Goal: Transaction & Acquisition: Purchase product/service

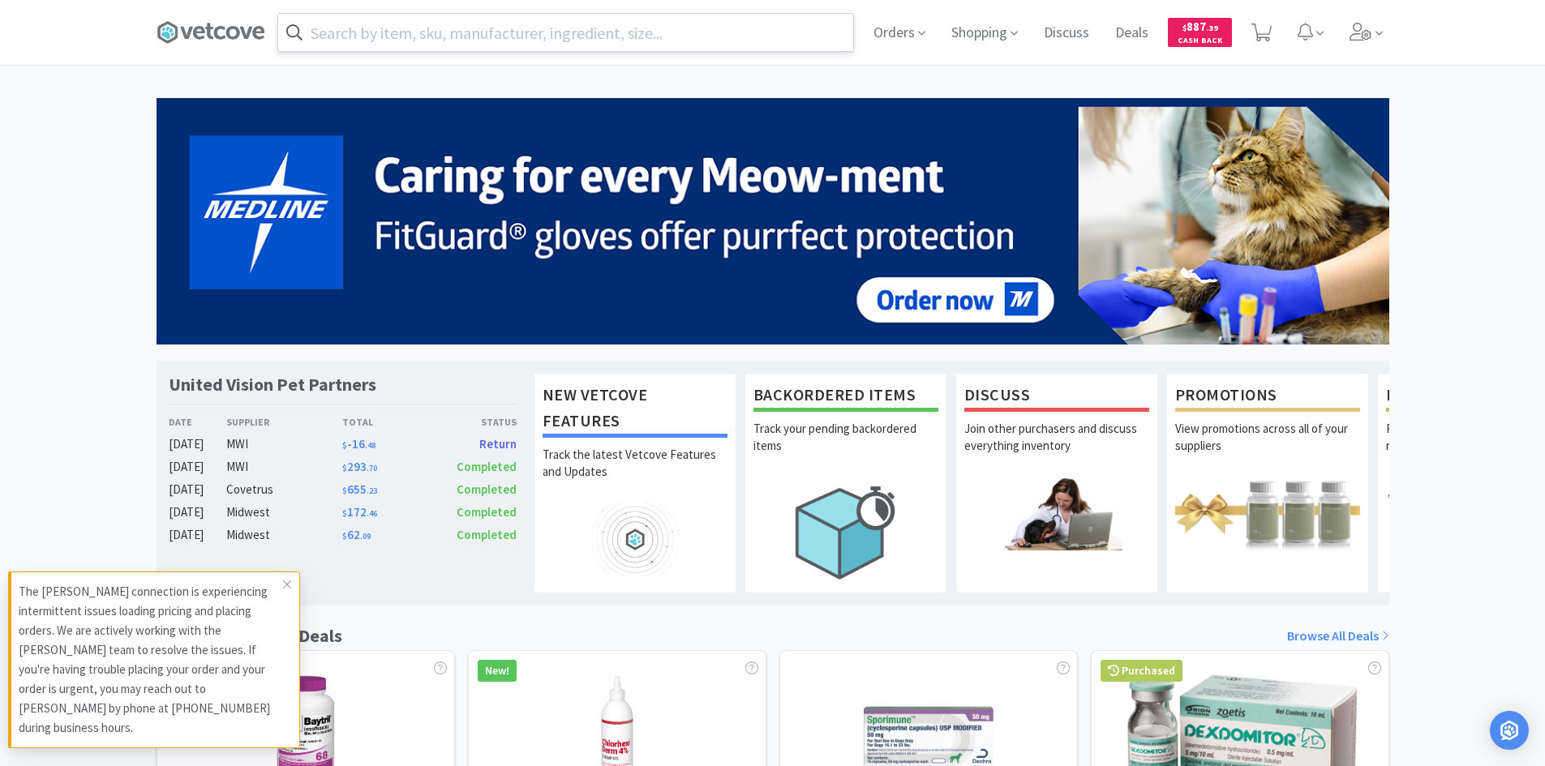
click at [671, 41] on input "text" at bounding box center [565, 32] width 575 height 37
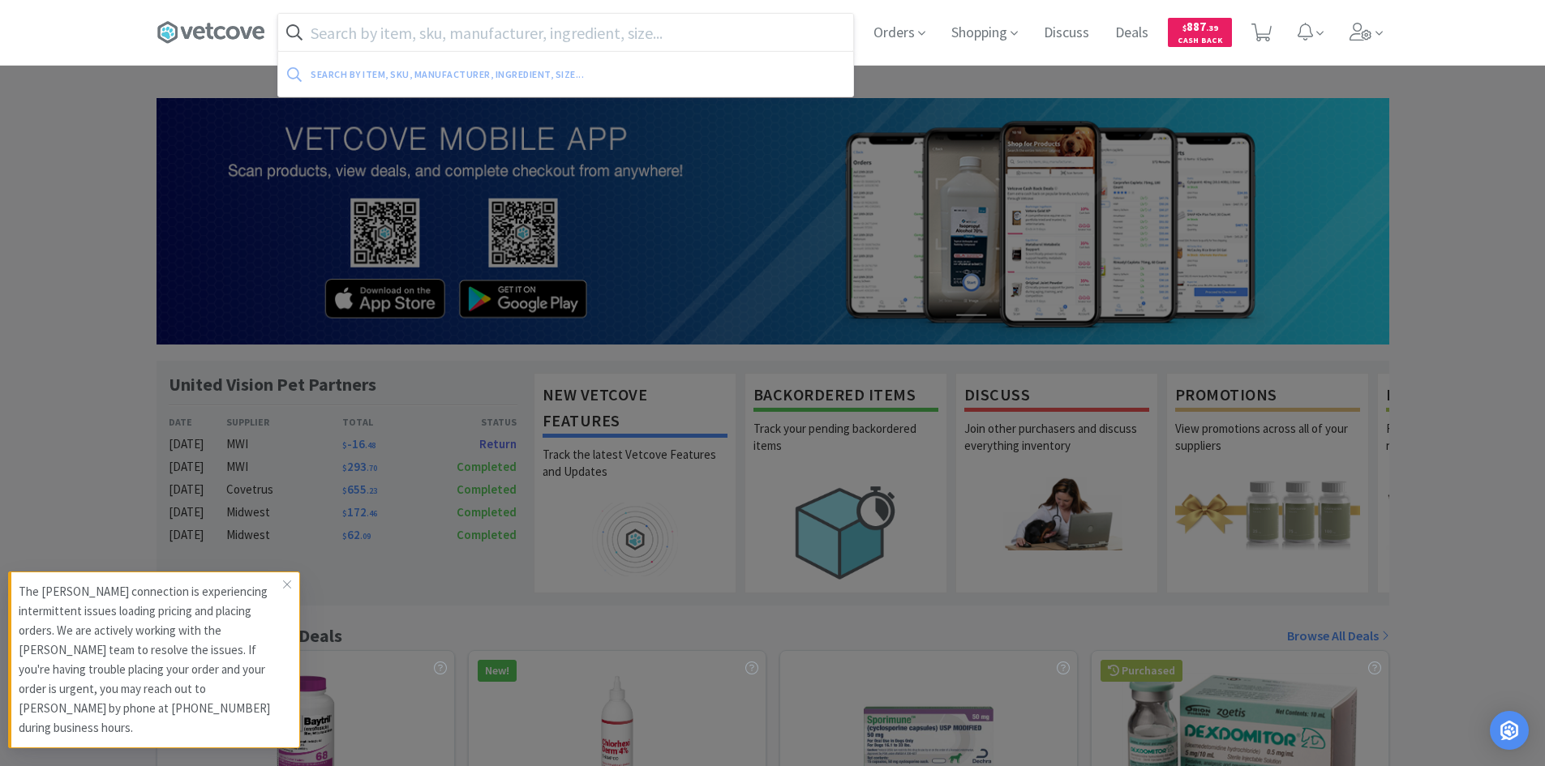
click at [671, 41] on input "text" at bounding box center [565, 32] width 575 height 37
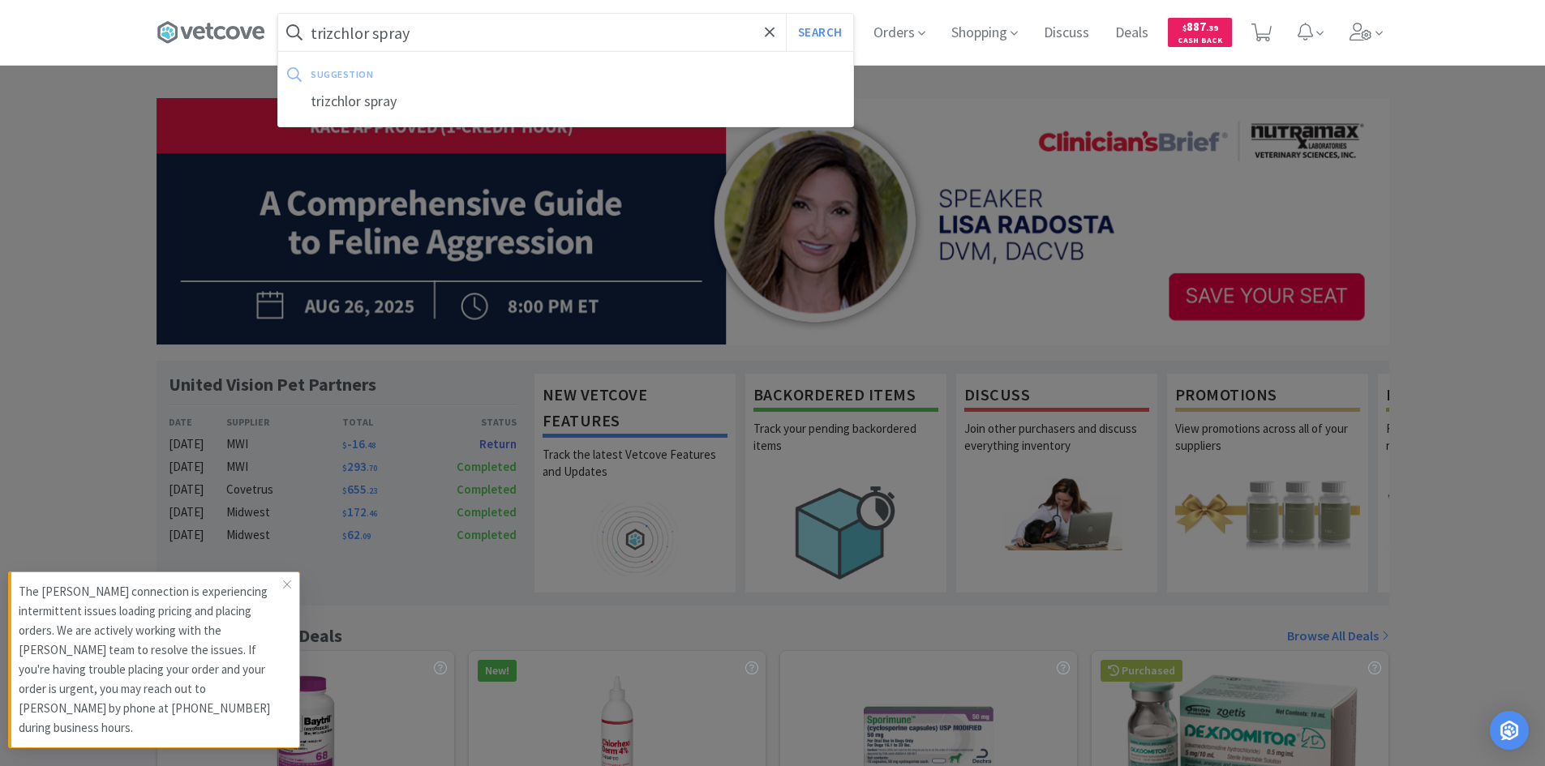
type input "trizchlor spray"
click at [786, 14] on button "Search" at bounding box center [819, 32] width 67 height 37
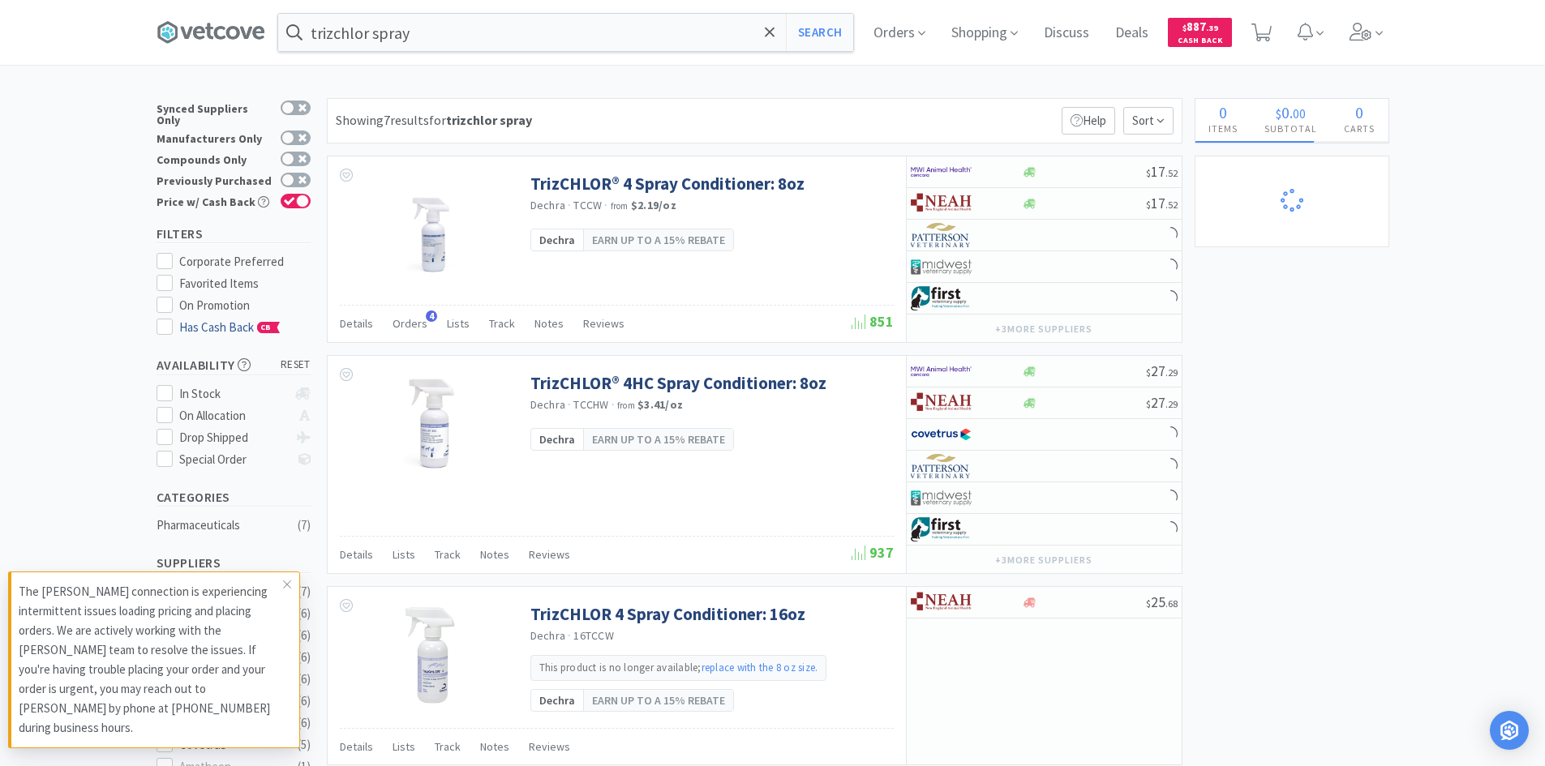
select select "10"
select select "3"
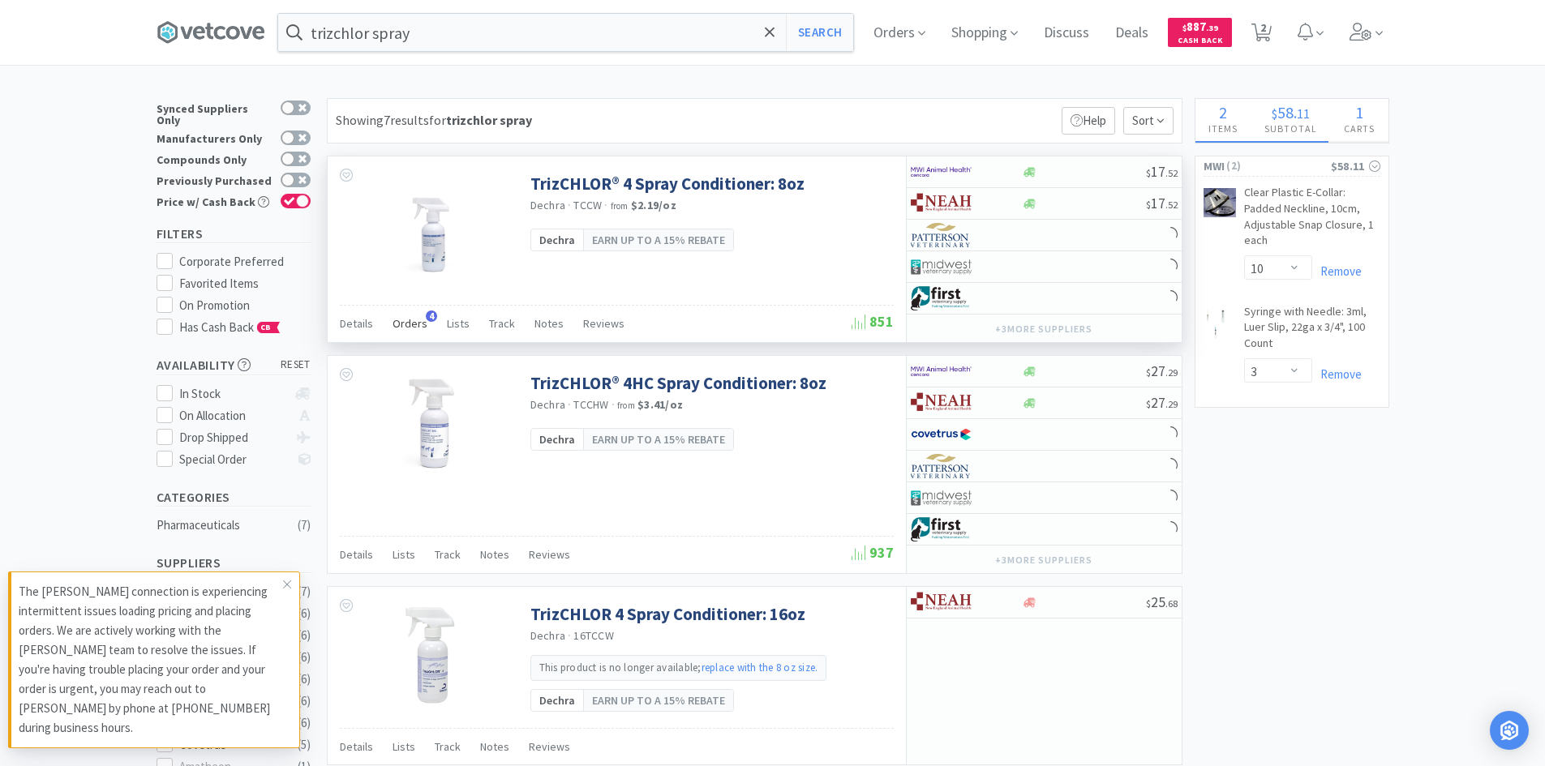
click at [406, 324] on span "Orders" at bounding box center [410, 323] width 35 height 15
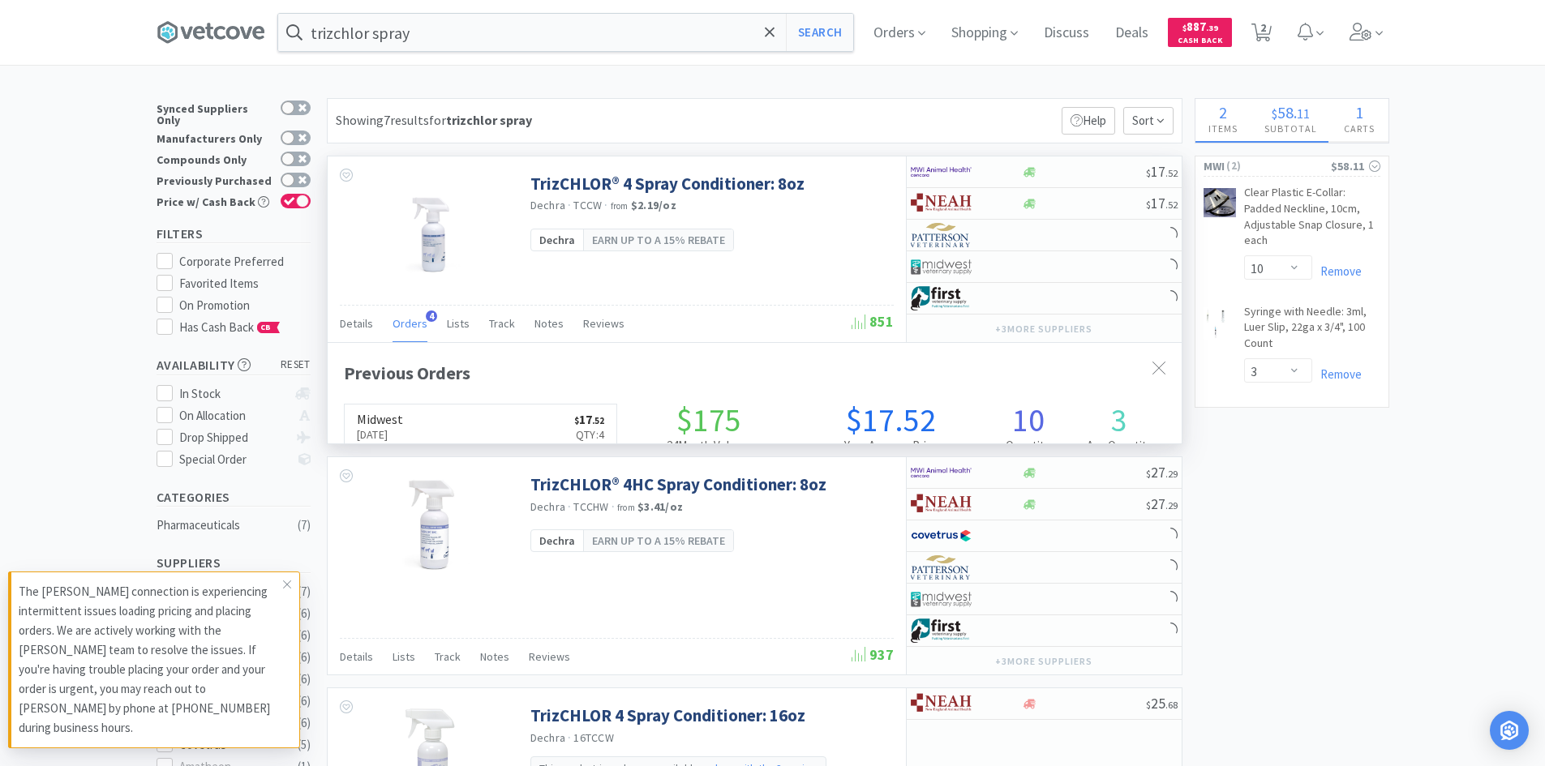
scroll to position [420, 854]
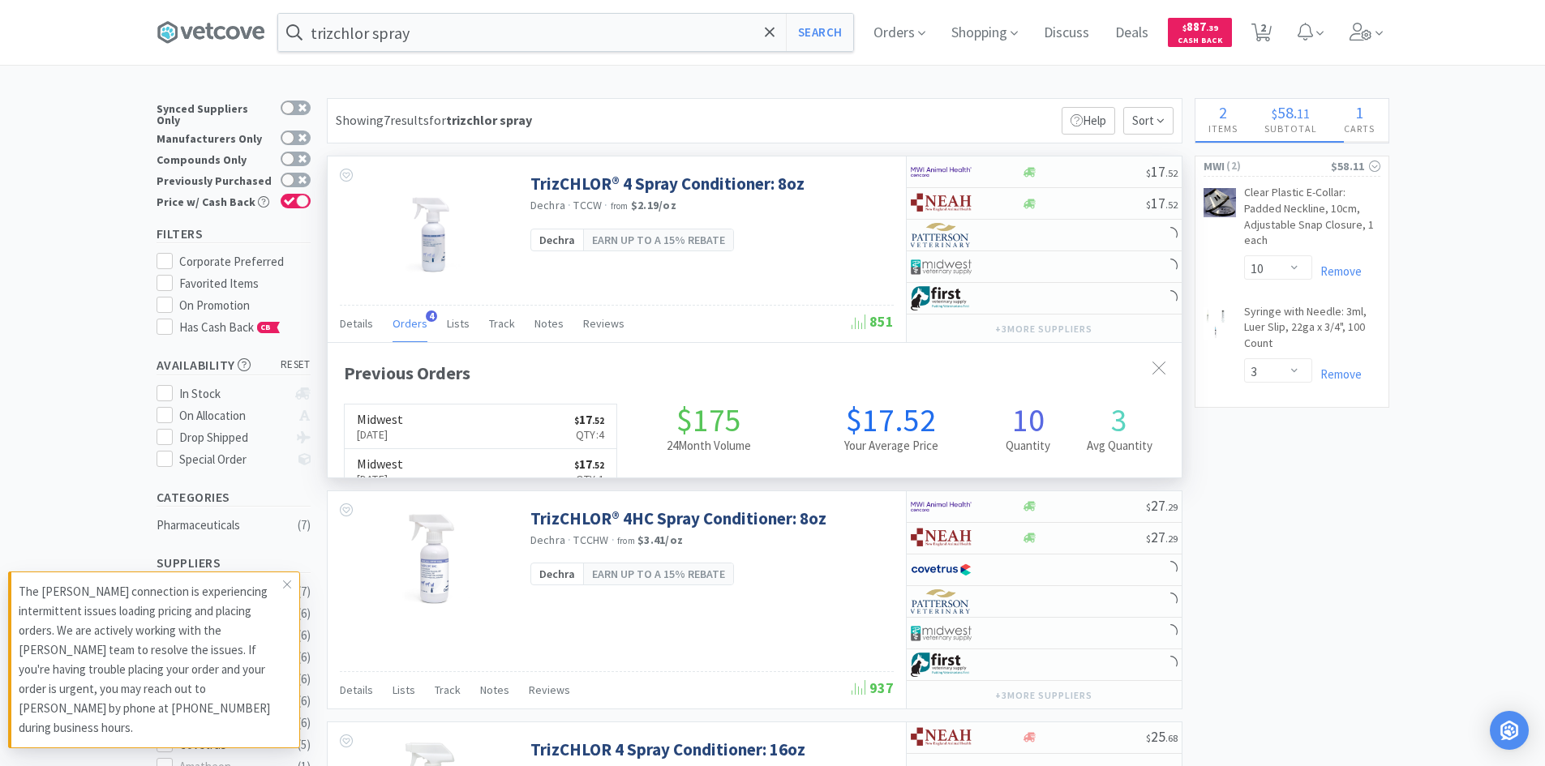
select select "2"
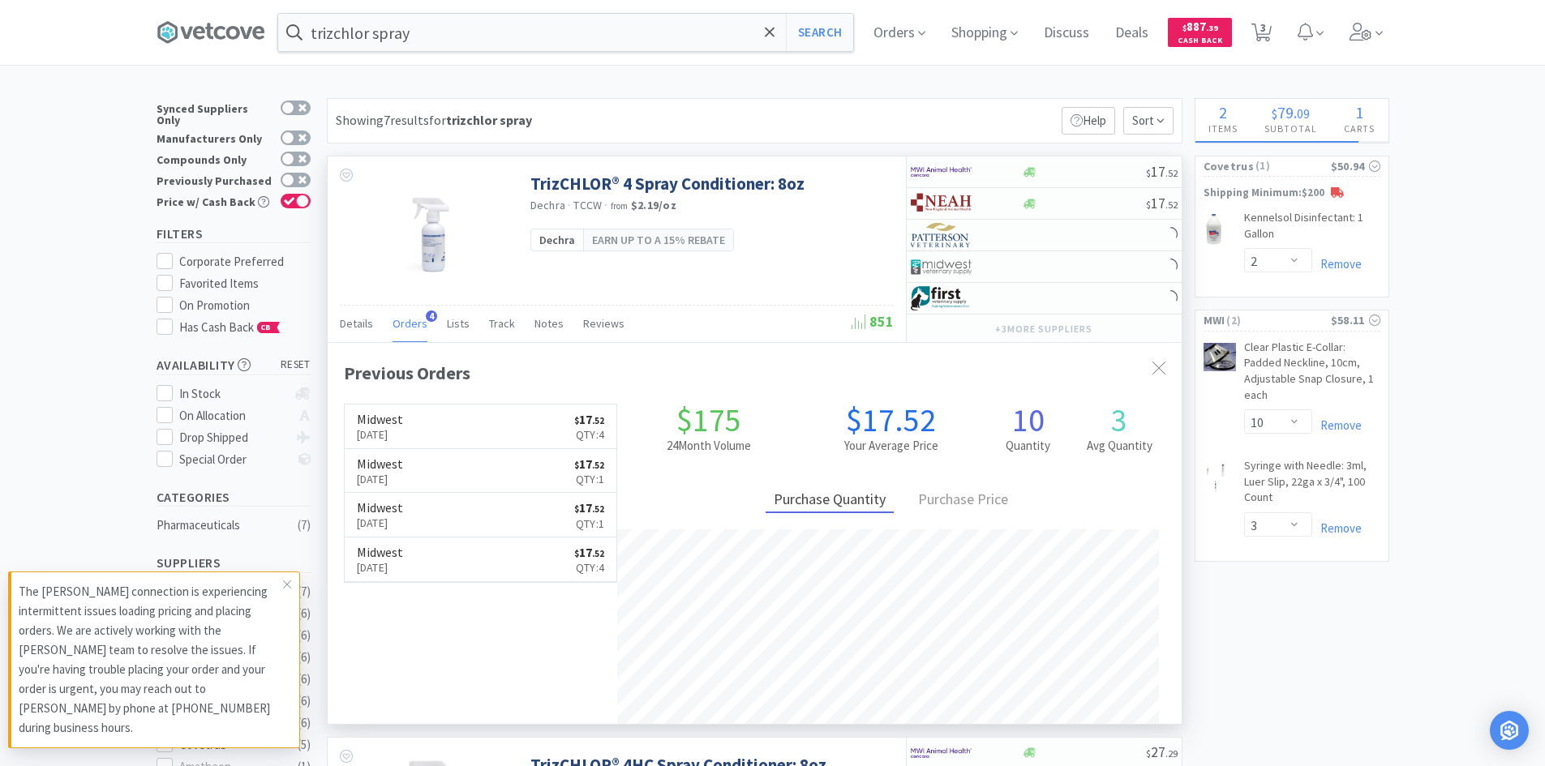
click at [408, 324] on span "Orders" at bounding box center [410, 323] width 35 height 15
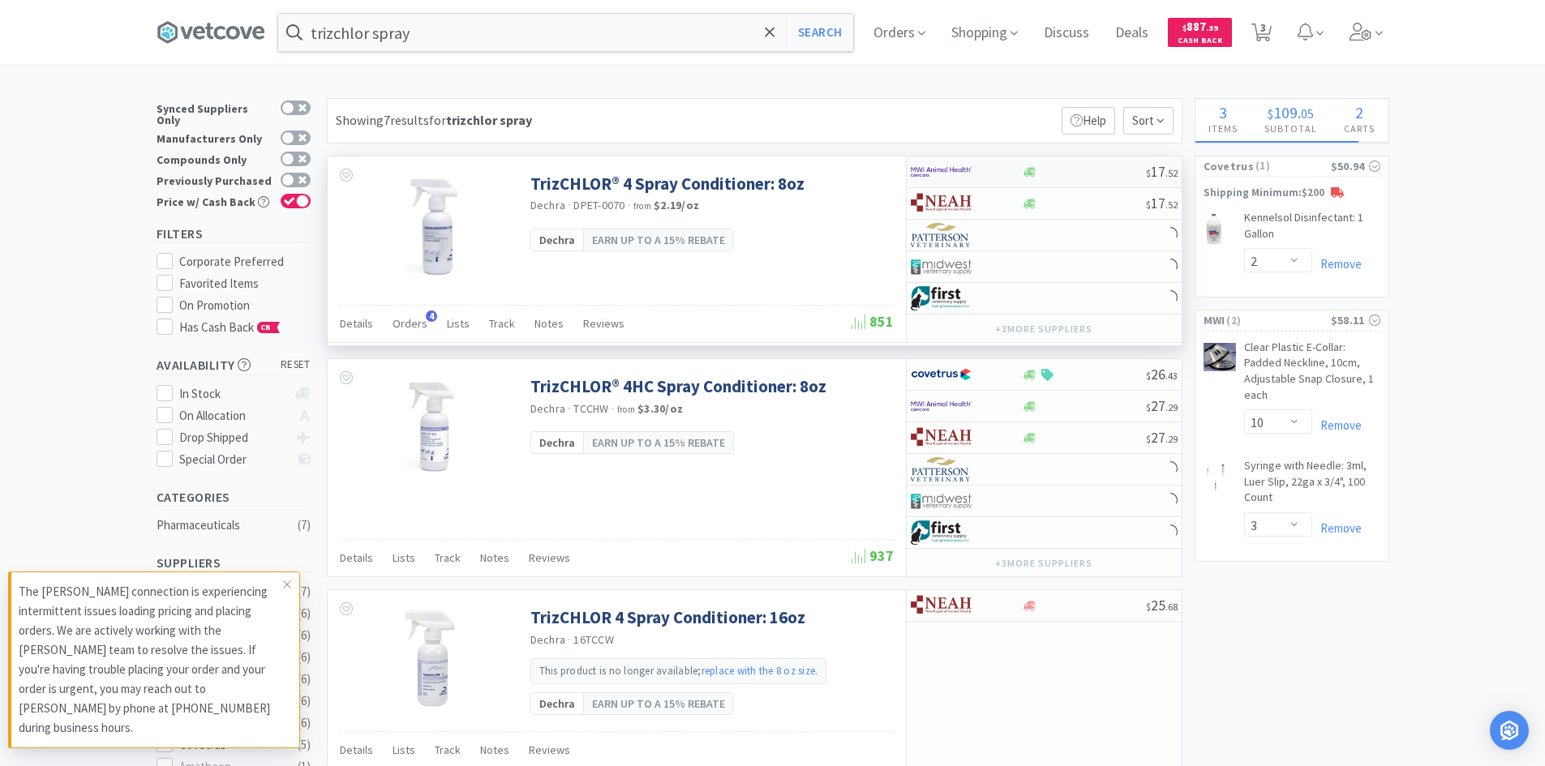
click at [963, 169] on img at bounding box center [941, 172] width 61 height 24
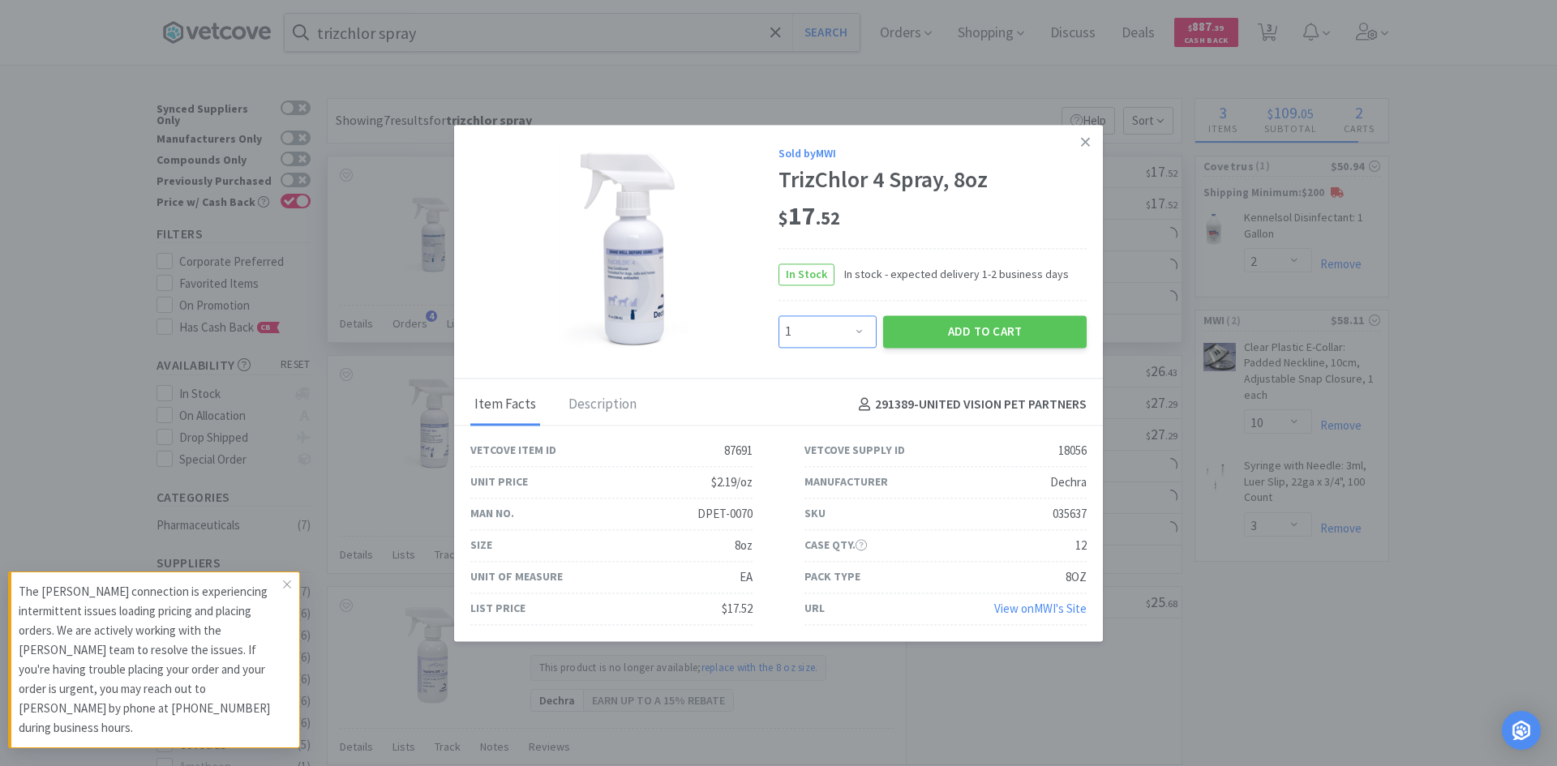
click at [826, 341] on select "Enter Quantity 1 2 3 4 5 6 7 8 9 10 11 12 13 14 15 16 17 18 19 20 Enter Quantity" at bounding box center [828, 331] width 98 height 32
select select "4"
click at [779, 315] on select "Enter Quantity 1 2 3 4 5 6 7 8 9 10 11 12 13 14 15 16 17 18 19 20 Enter Quantity" at bounding box center [828, 331] width 98 height 32
click at [959, 326] on button "Add to Cart" at bounding box center [985, 331] width 204 height 32
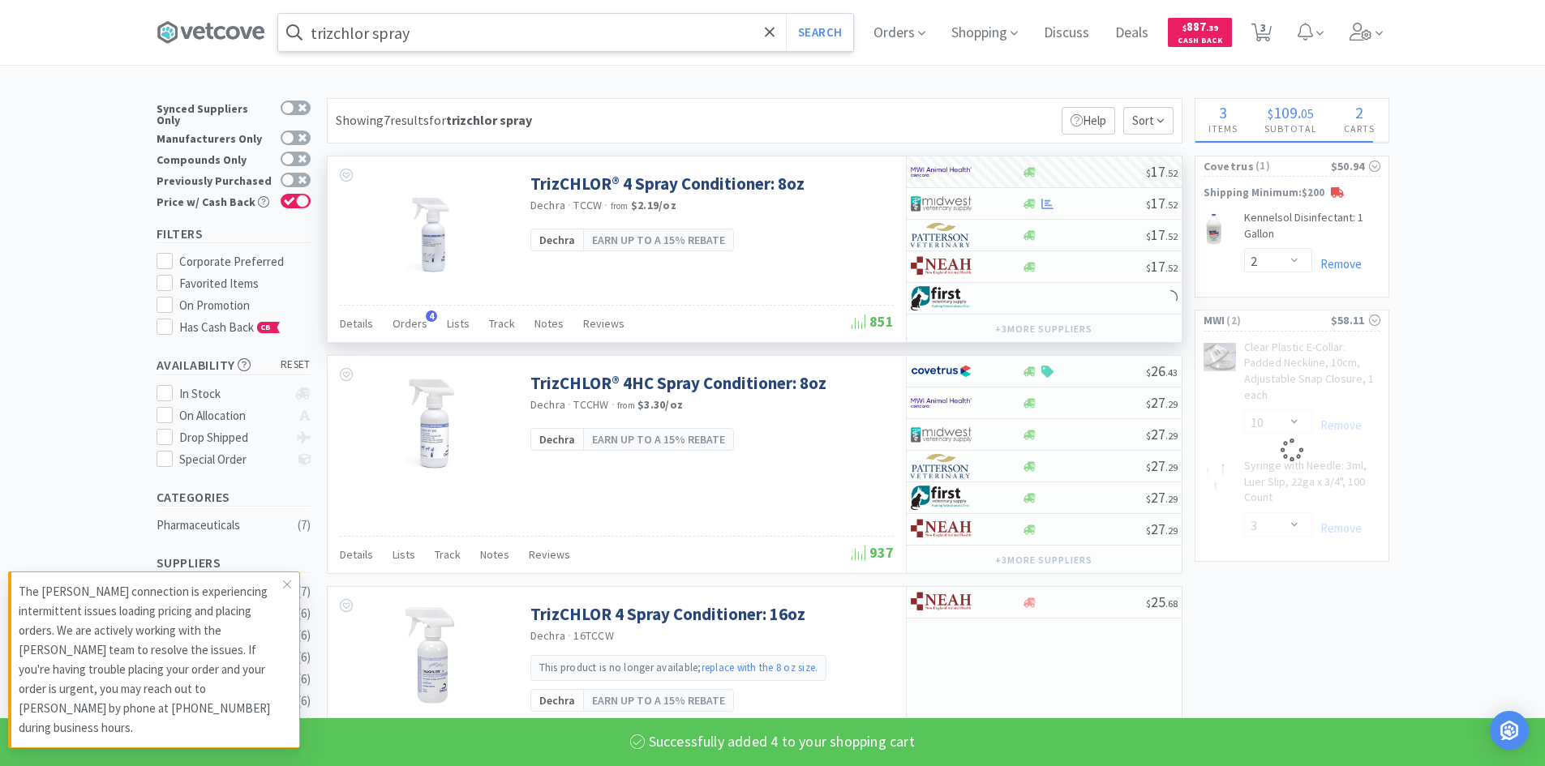
click at [487, 39] on input "trizchlor spray" at bounding box center [565, 32] width 575 height 37
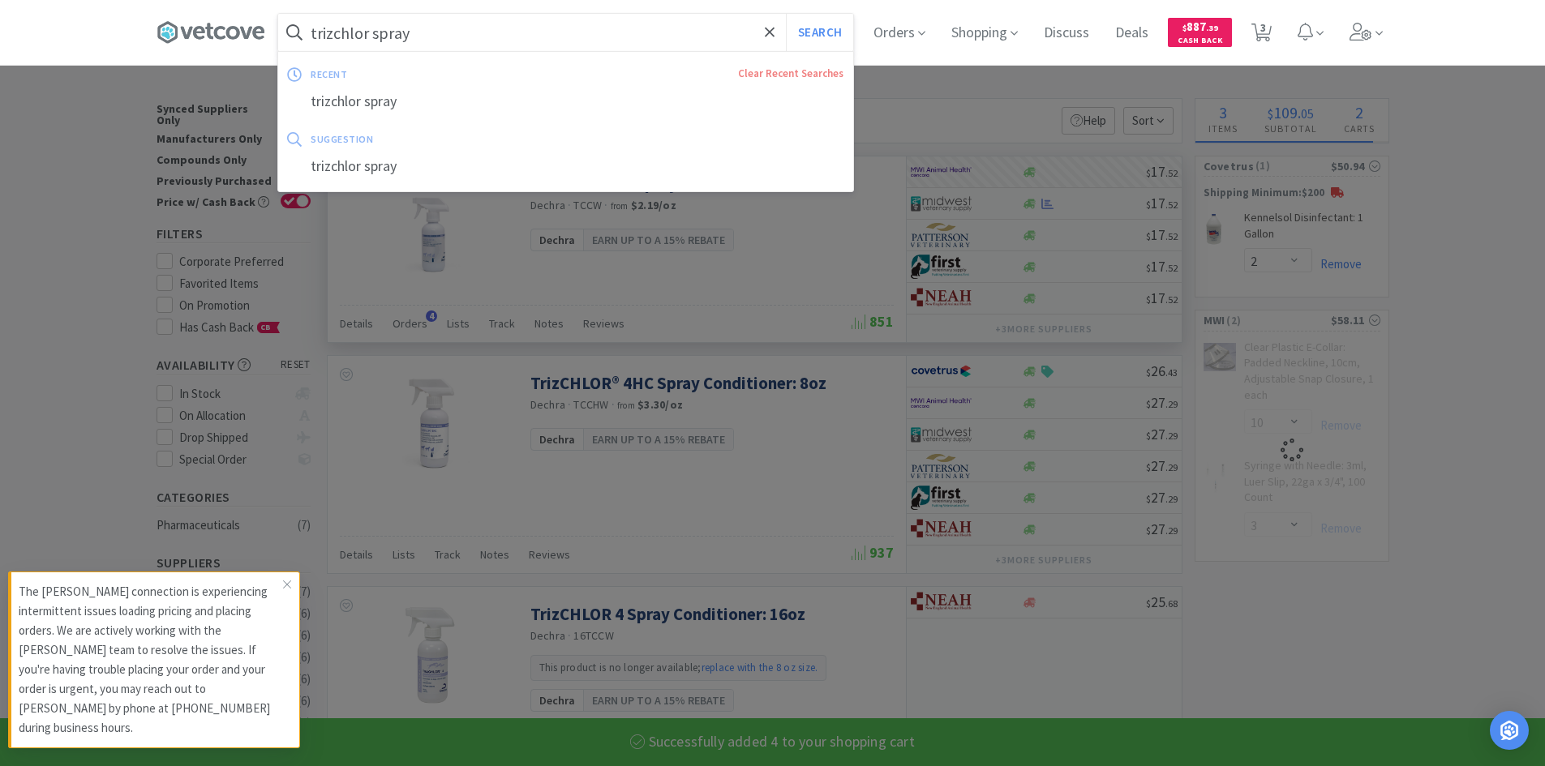
select select "4"
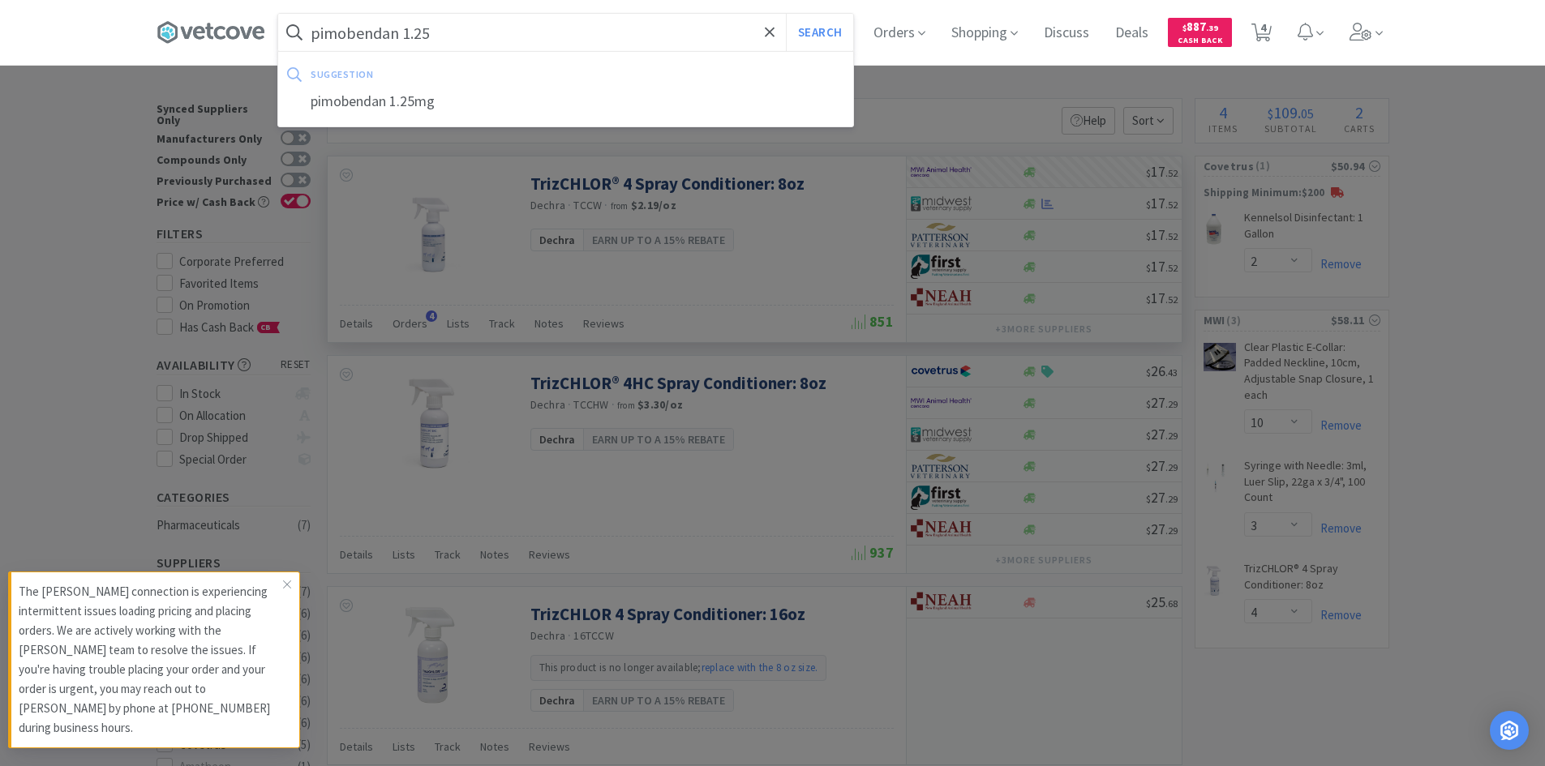
type input "pimobendan 1.25"
click at [786, 14] on button "Search" at bounding box center [819, 32] width 67 height 37
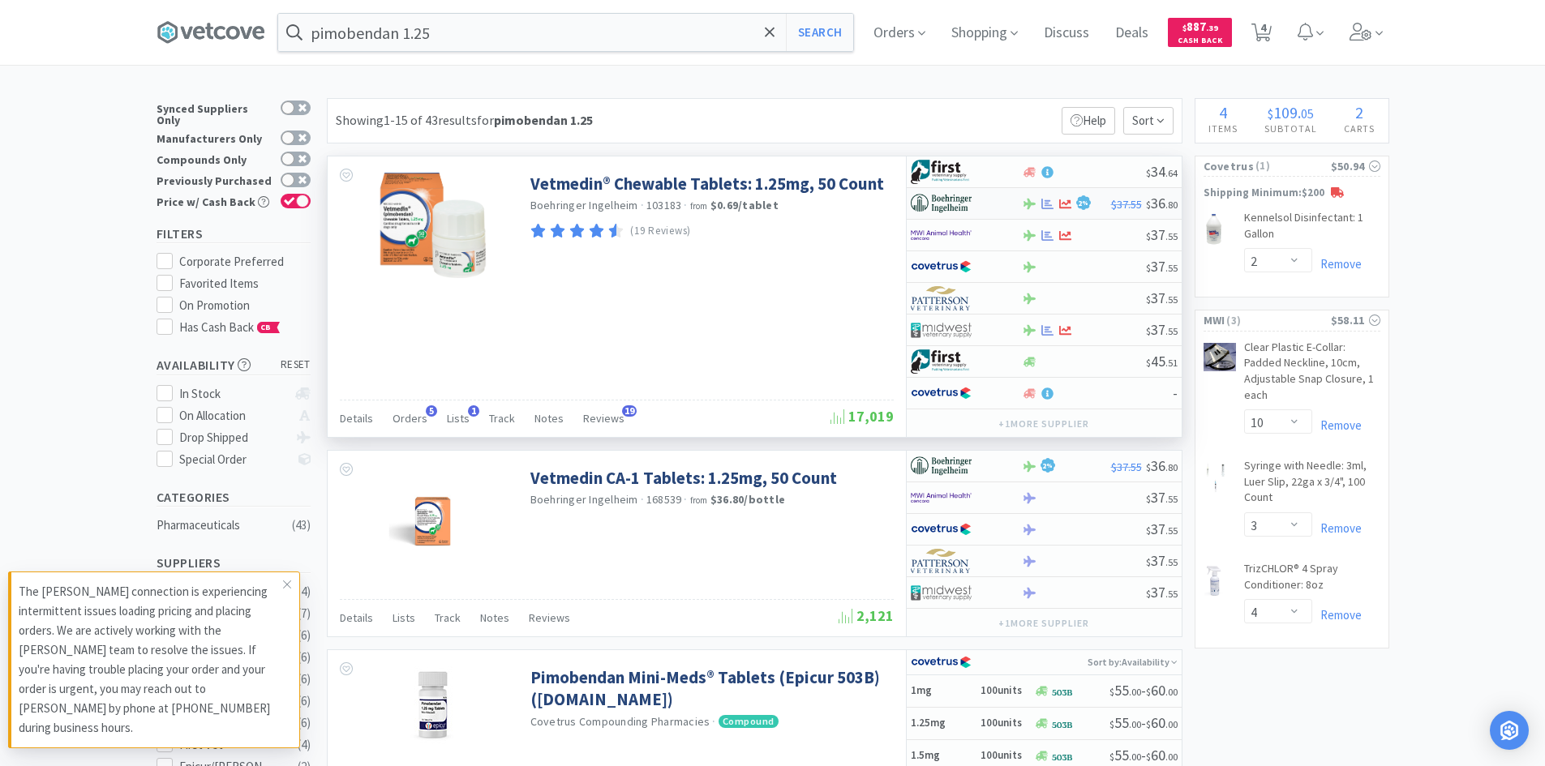
click at [1015, 207] on div at bounding box center [966, 204] width 111 height 28
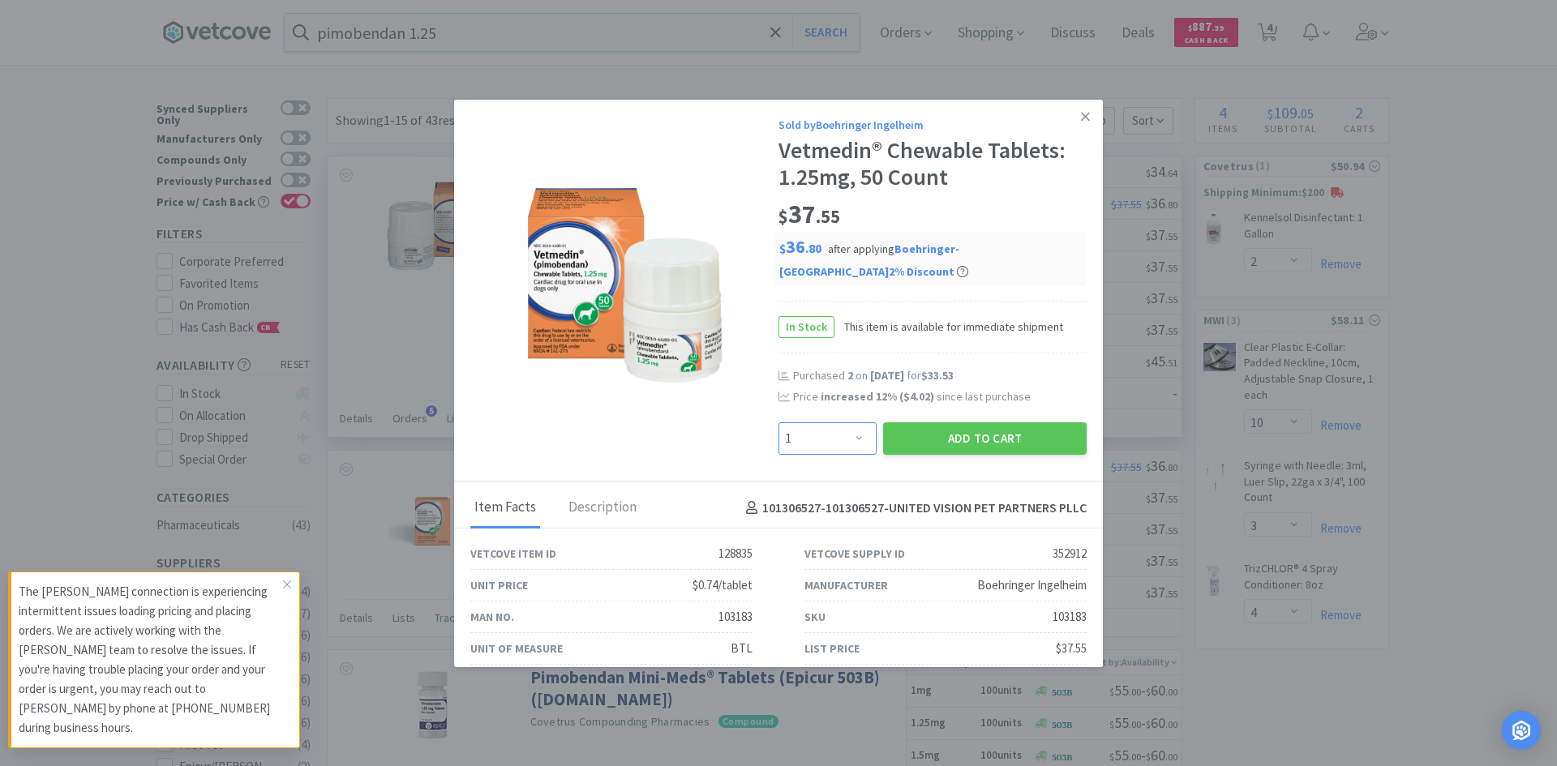
click at [833, 440] on select "Enter Quantity 1 2 3 4 5 6 7 8 9 10 11 12 13 14 15 16 17 18 19 20 Enter Quantity" at bounding box center [828, 439] width 98 height 32
select select "2"
click at [779, 423] on select "Enter Quantity 1 2 3 4 5 6 7 8 9 10 11 12 13 14 15 16 17 18 19 20 Enter Quantity" at bounding box center [828, 439] width 98 height 32
click at [946, 444] on button "Add to Cart" at bounding box center [985, 439] width 204 height 32
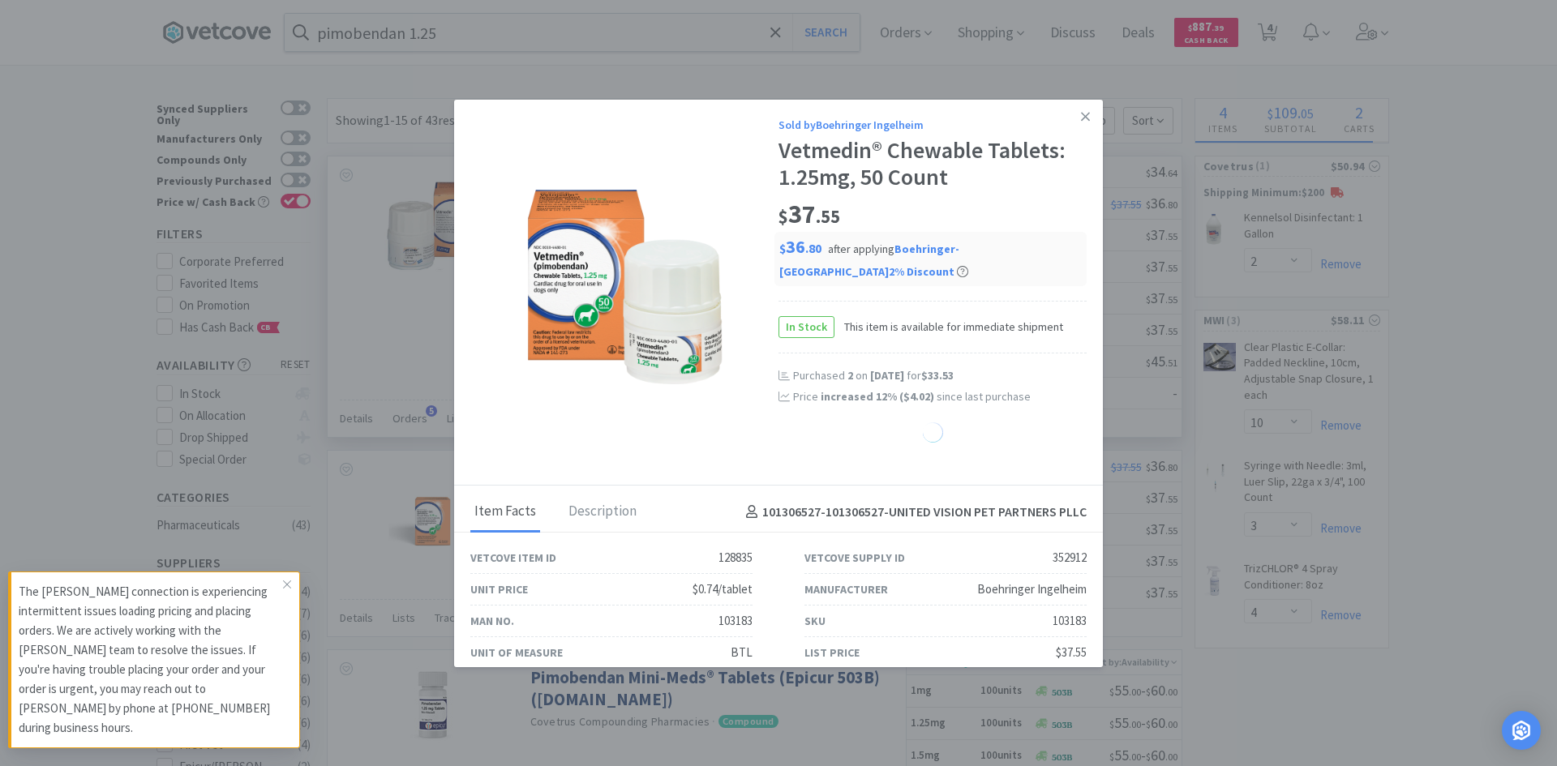
select select "2"
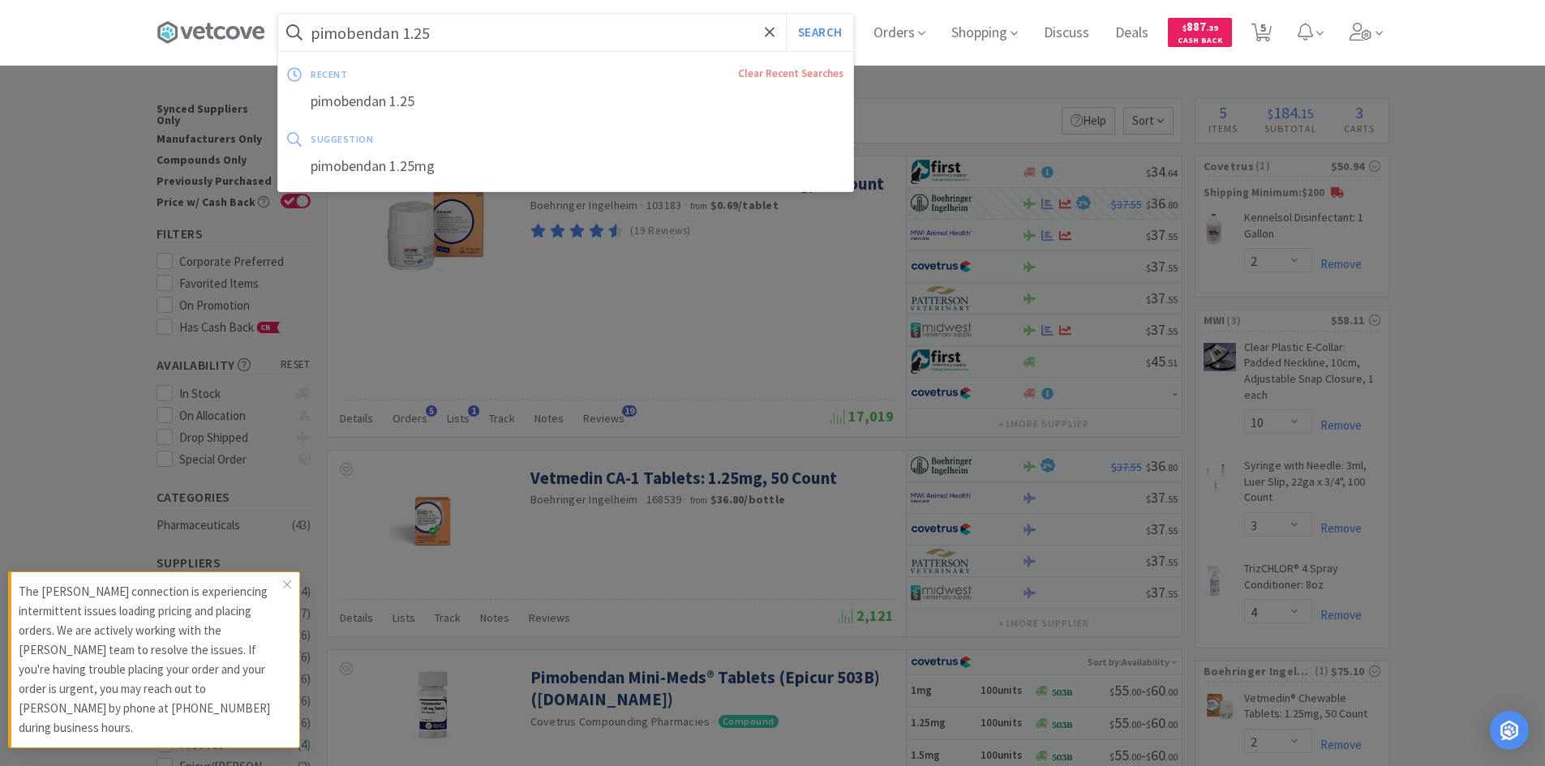
click at [519, 41] on input "pimobendan 1.25" at bounding box center [565, 32] width 575 height 37
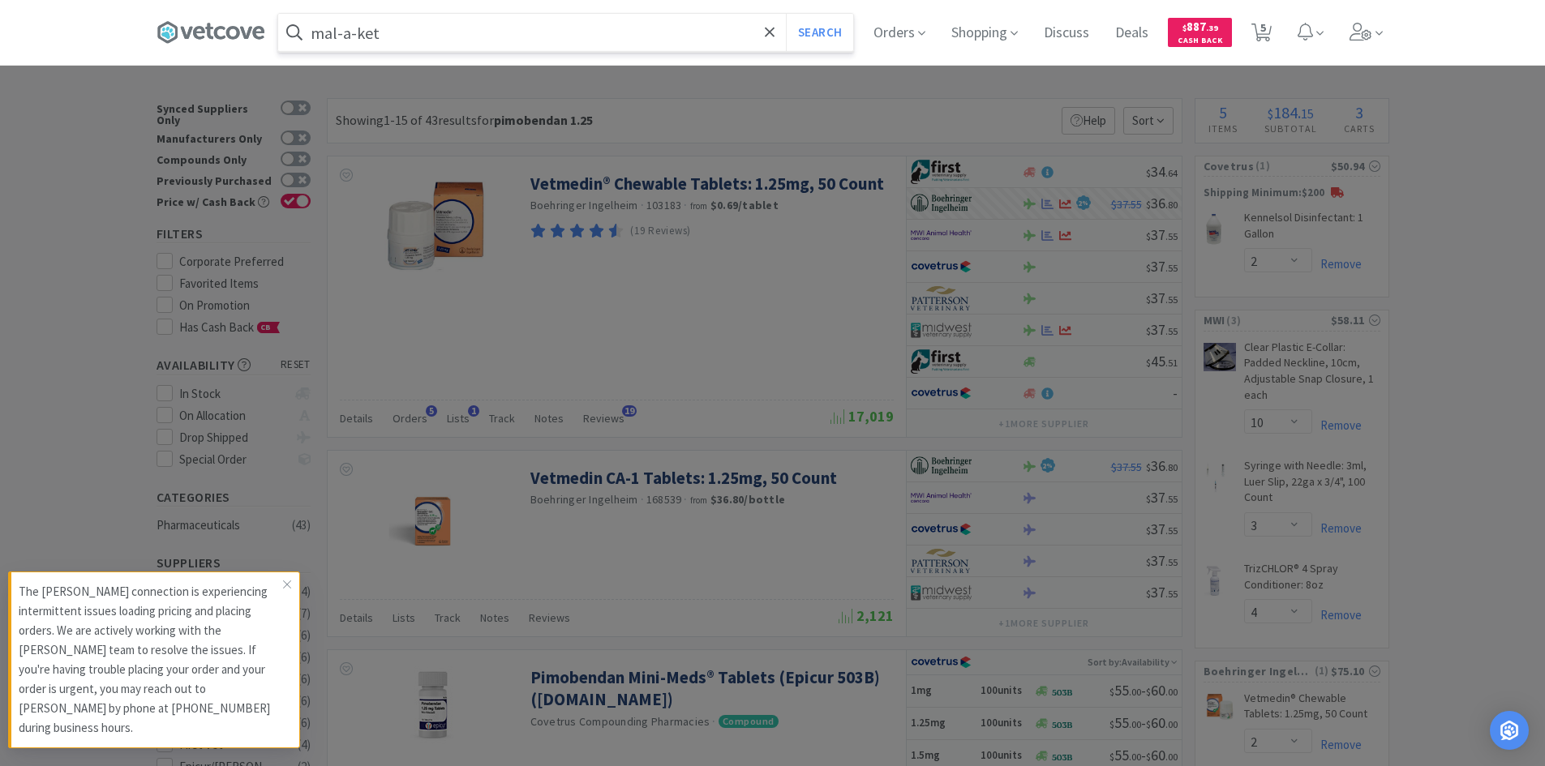
type input "mal-a-ket"
click at [786, 14] on button "Search" at bounding box center [819, 32] width 67 height 37
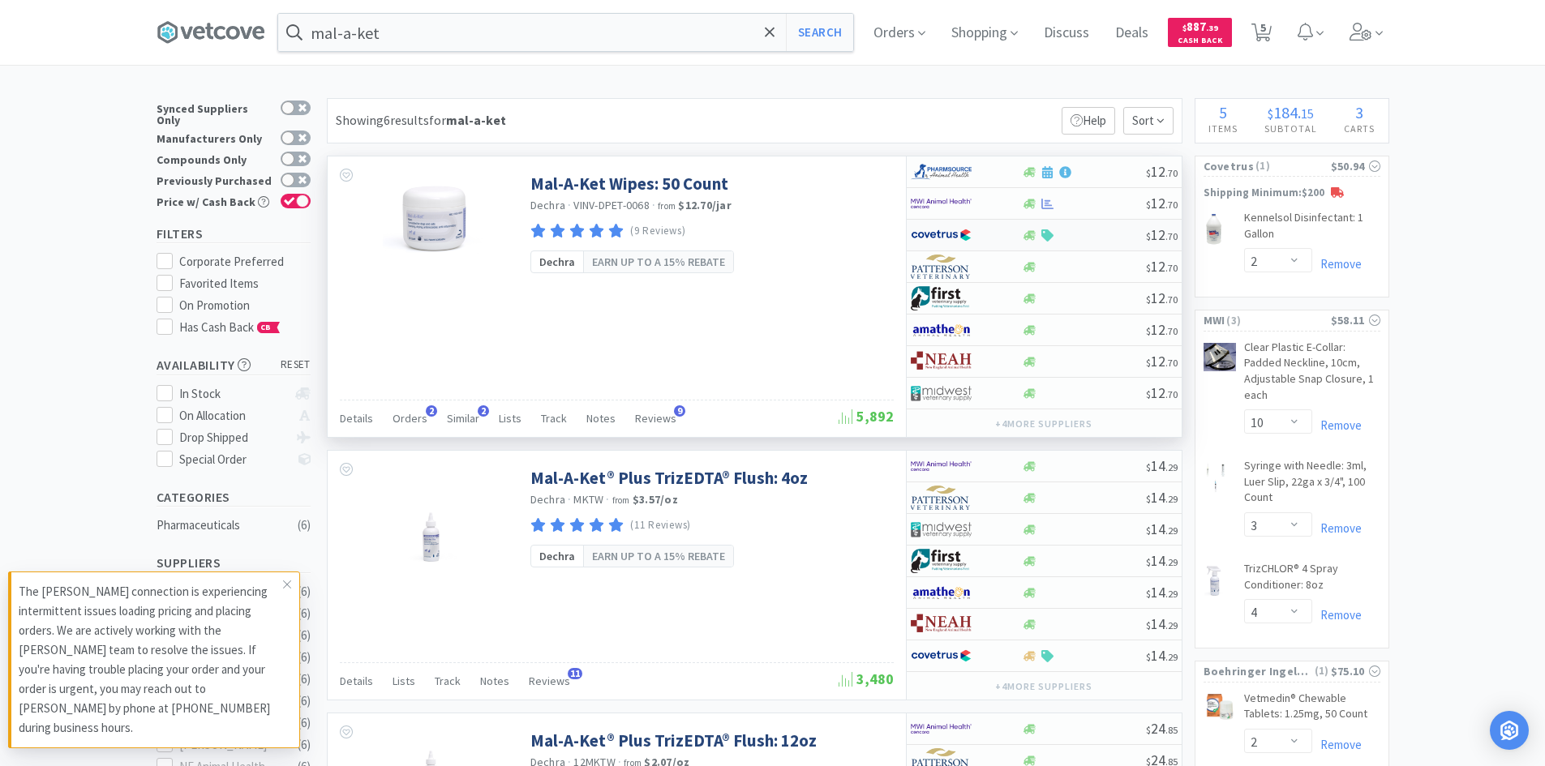
click at [1079, 242] on div "$ 12 . 70" at bounding box center [1044, 236] width 275 height 32
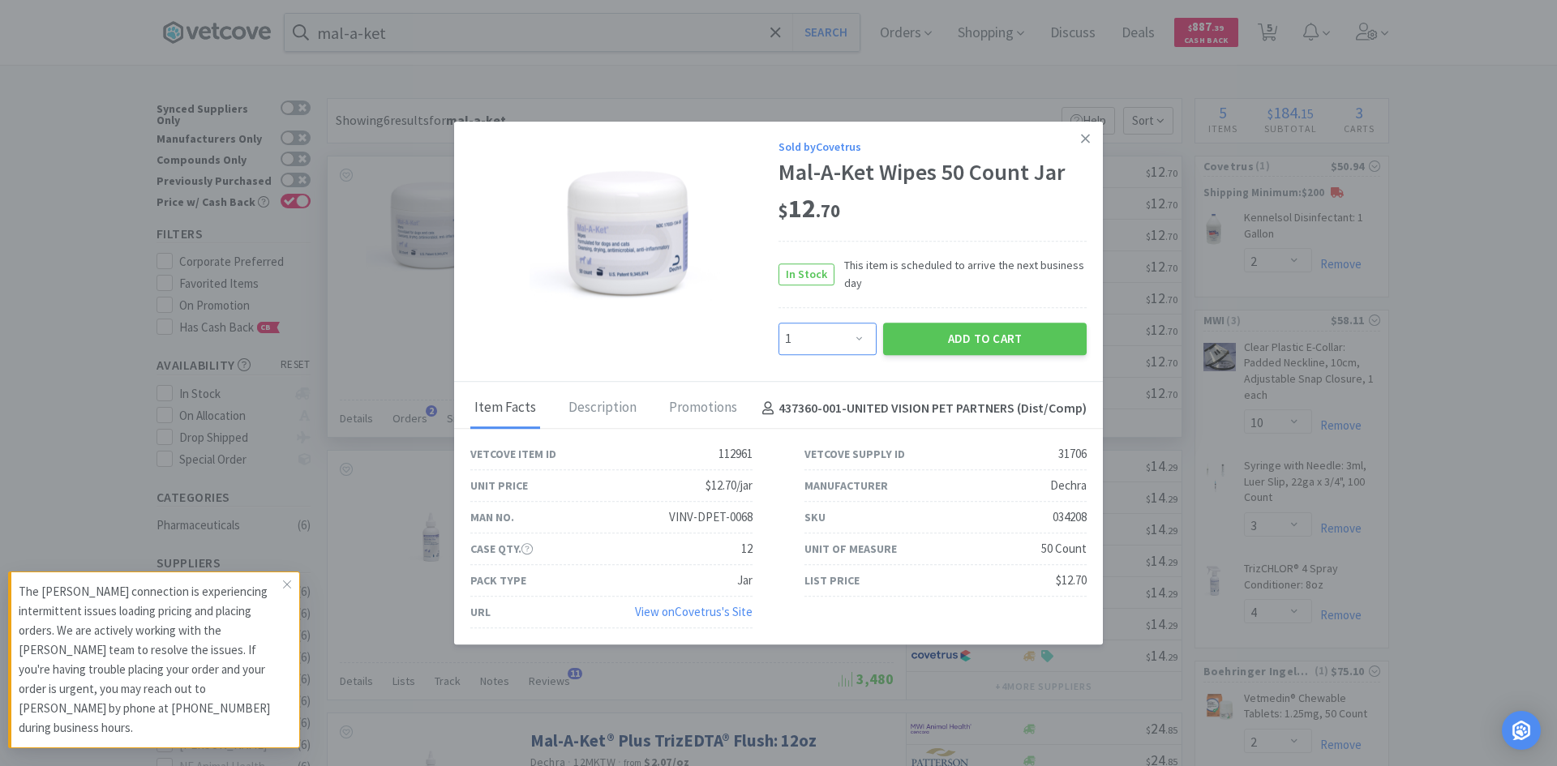
click at [850, 343] on select "Enter Quantity 1 2 3 4 5 6 7 8 9 10 11 12 13 14 15 16 17 18 19 20 Enter Quantity" at bounding box center [828, 339] width 98 height 32
select select "2"
click at [779, 323] on select "Enter Quantity 1 2 3 4 5 6 7 8 9 10 11 12 13 14 15 16 17 18 19 20 Enter Quantity" at bounding box center [828, 339] width 98 height 32
click at [942, 337] on button "Add to Cart" at bounding box center [985, 339] width 204 height 32
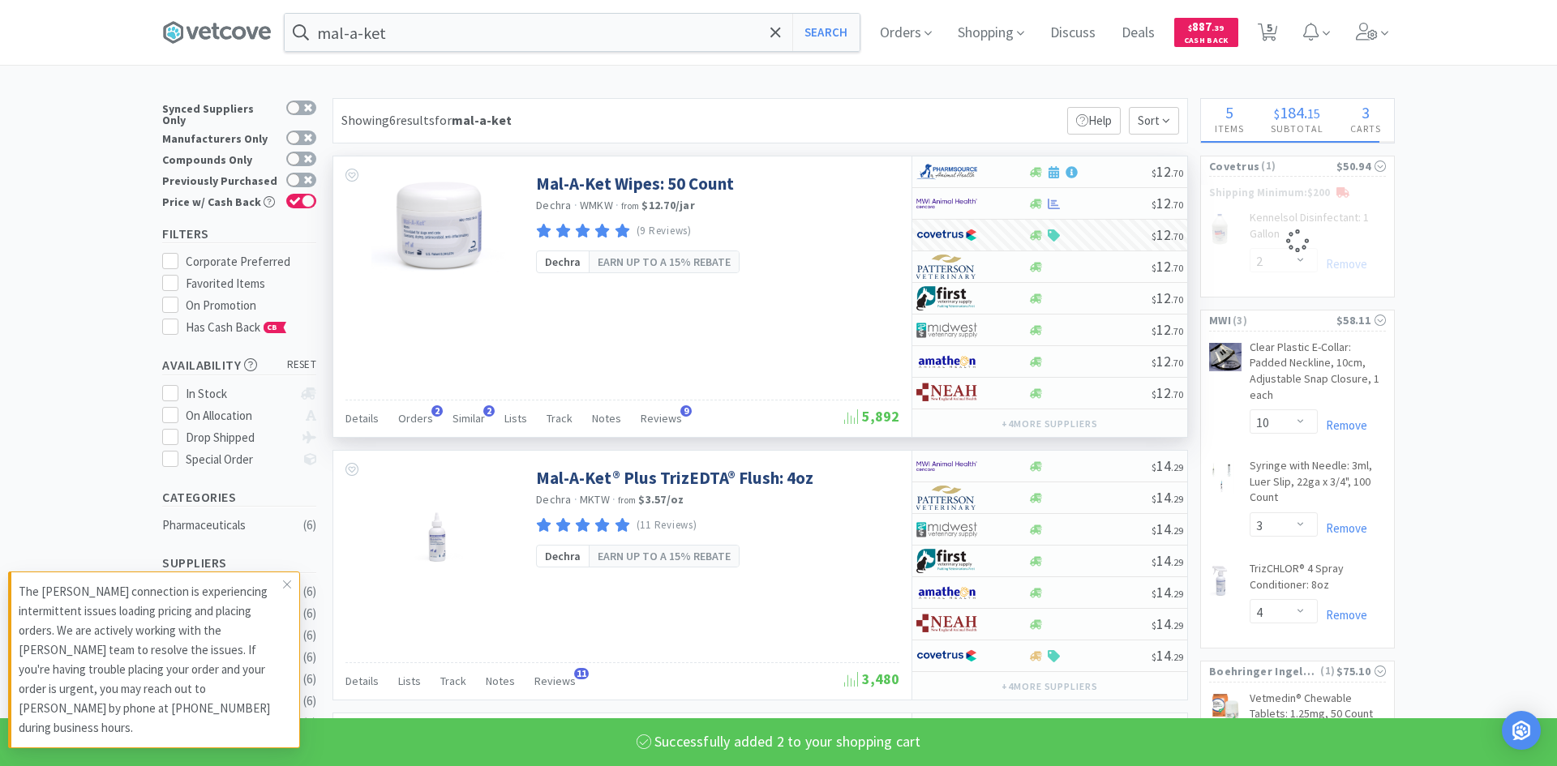
select select "2"
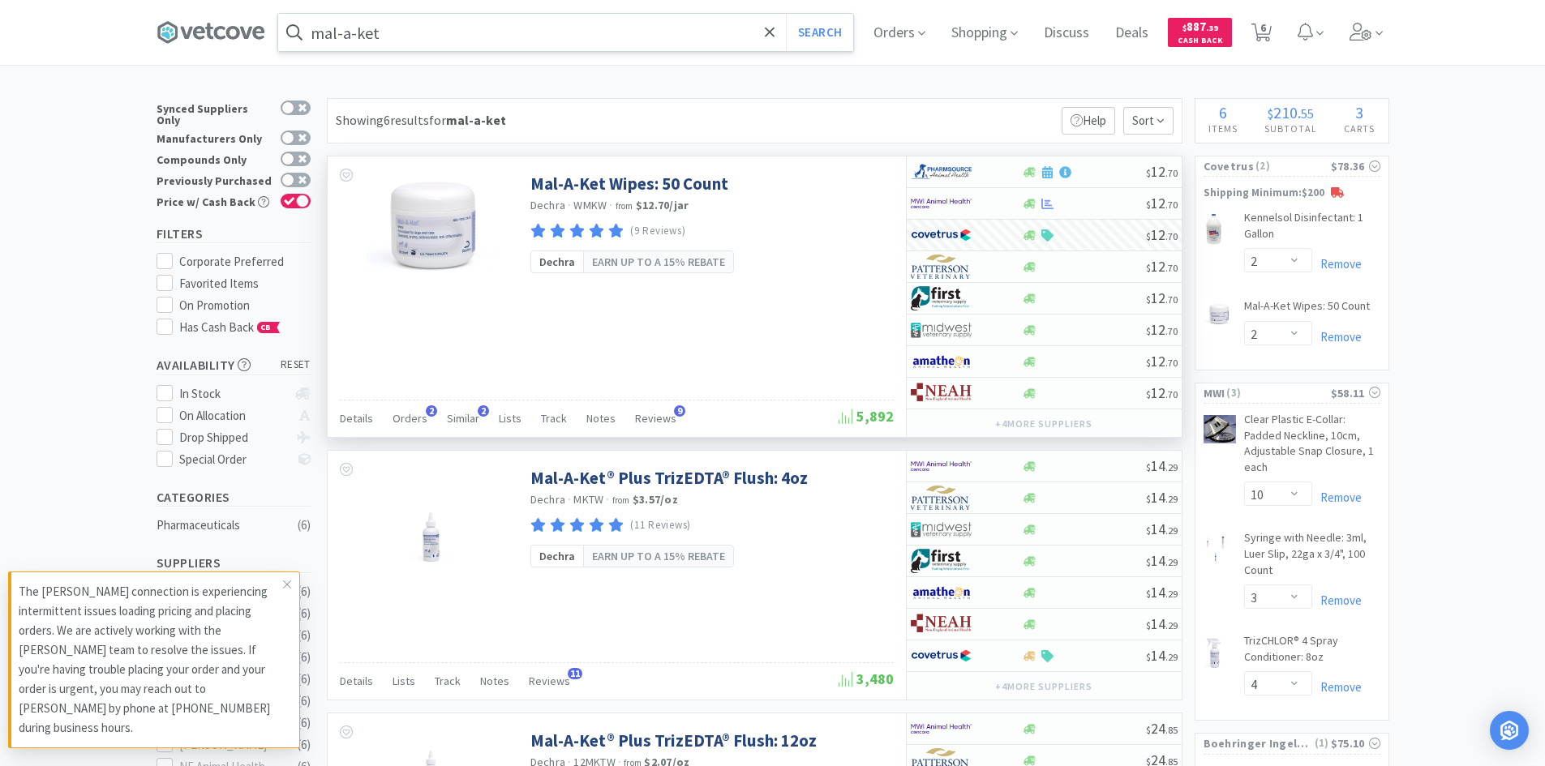
click at [498, 41] on input "mal-a-ket" at bounding box center [565, 32] width 575 height 37
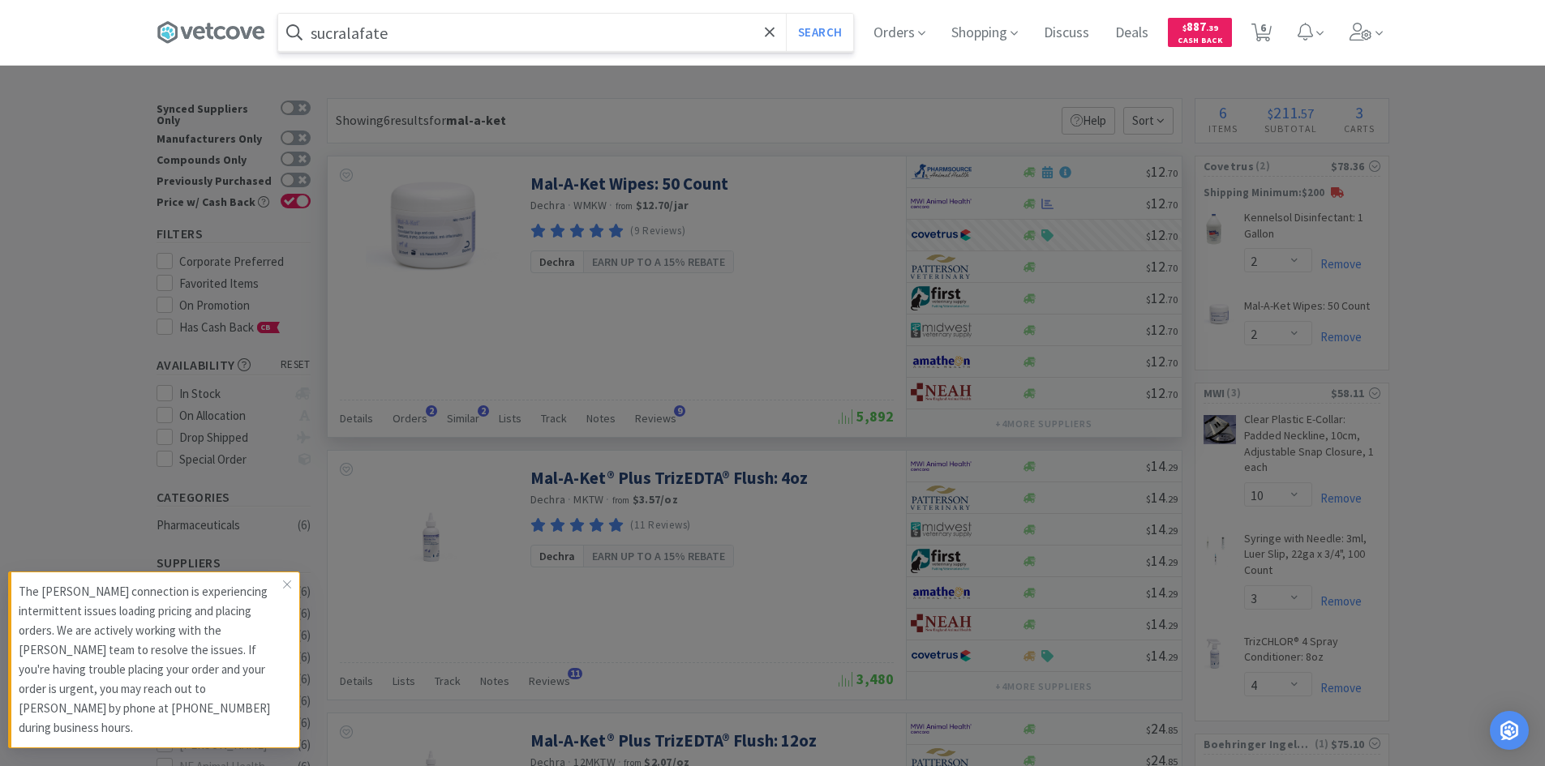
type input "sucralafate"
click at [786, 14] on button "Search" at bounding box center [819, 32] width 67 height 37
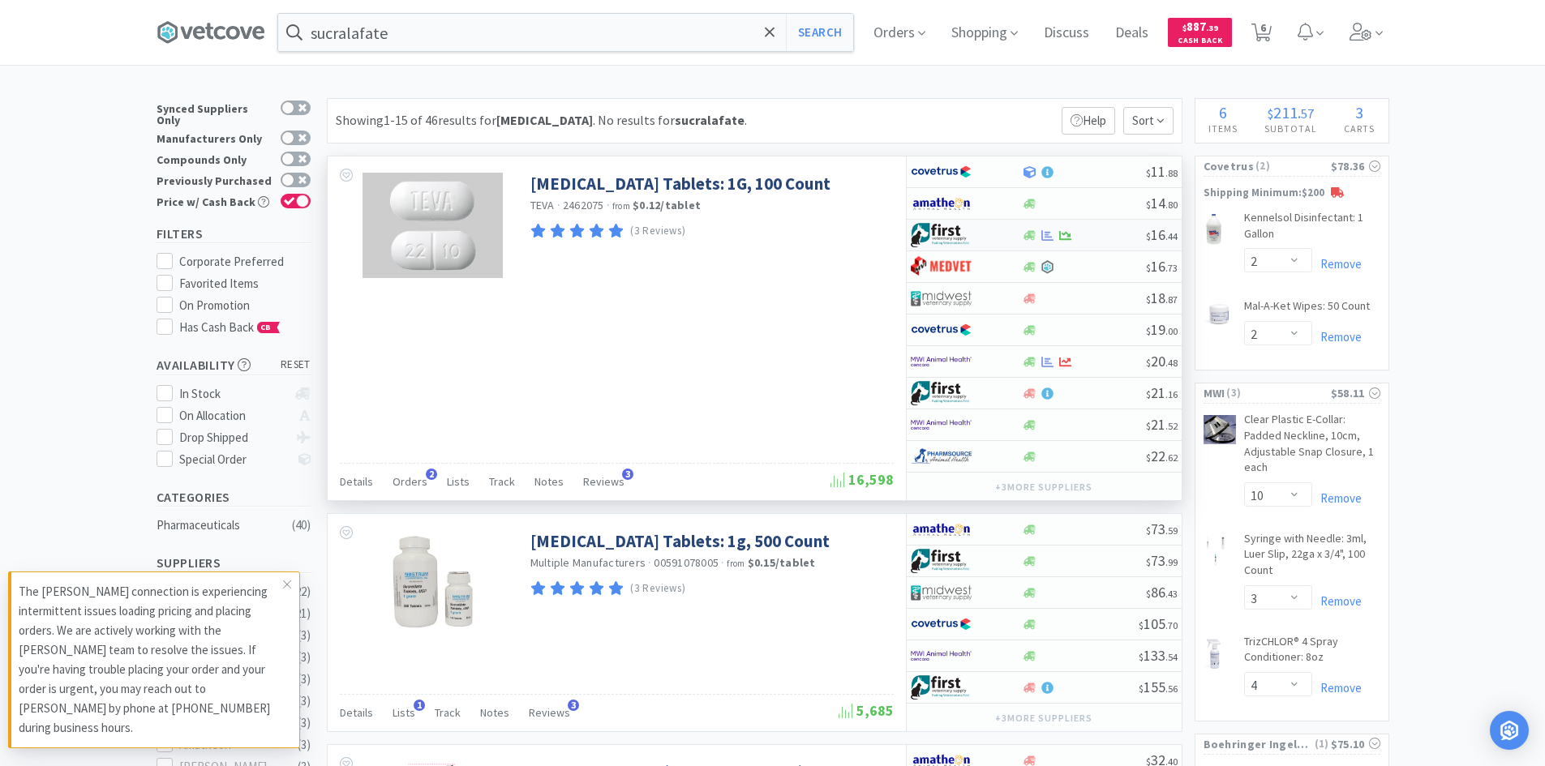
click at [1008, 237] on div at bounding box center [966, 235] width 111 height 28
select select "1"
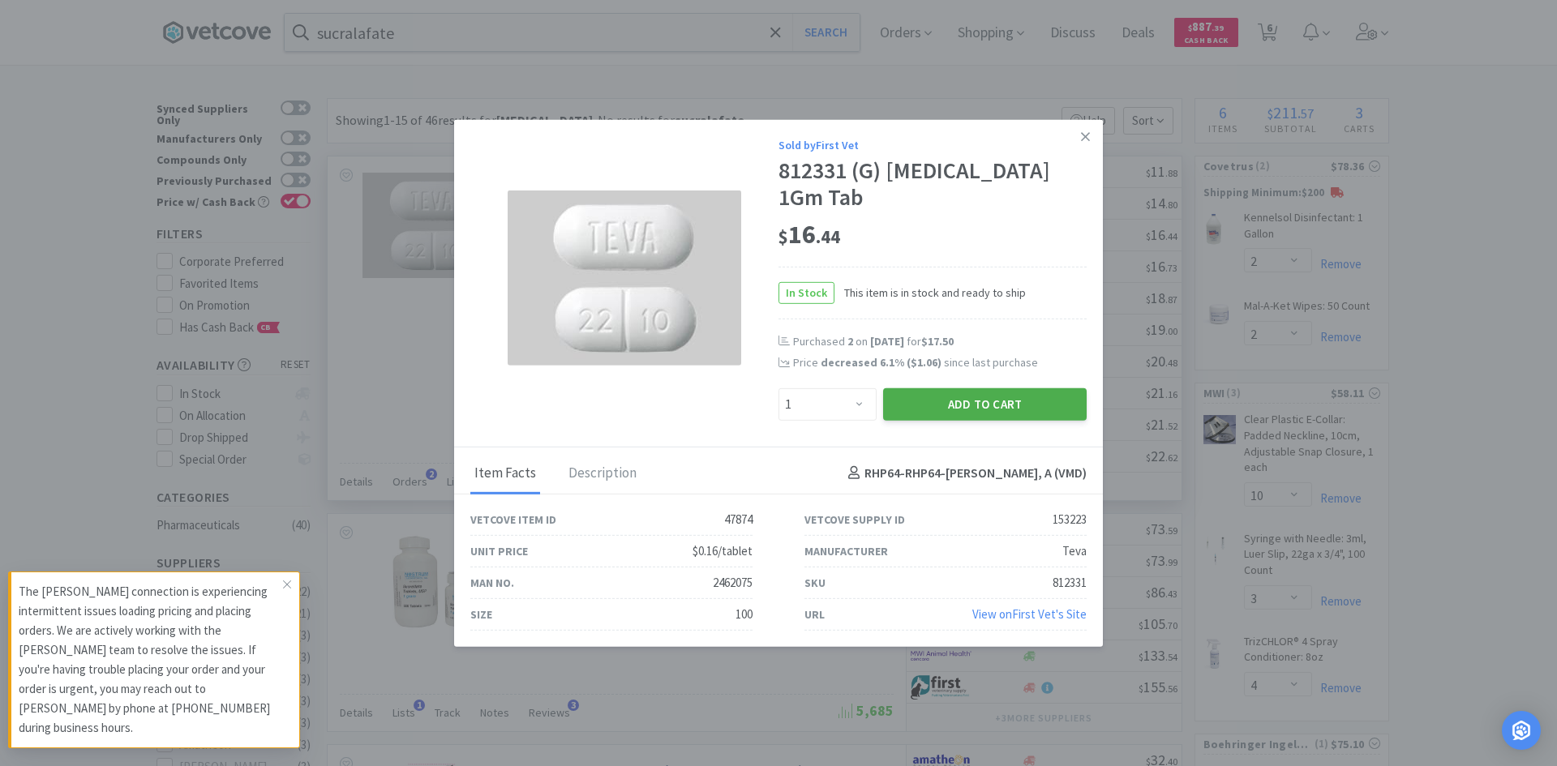
click at [912, 392] on button "Add to Cart" at bounding box center [985, 404] width 204 height 32
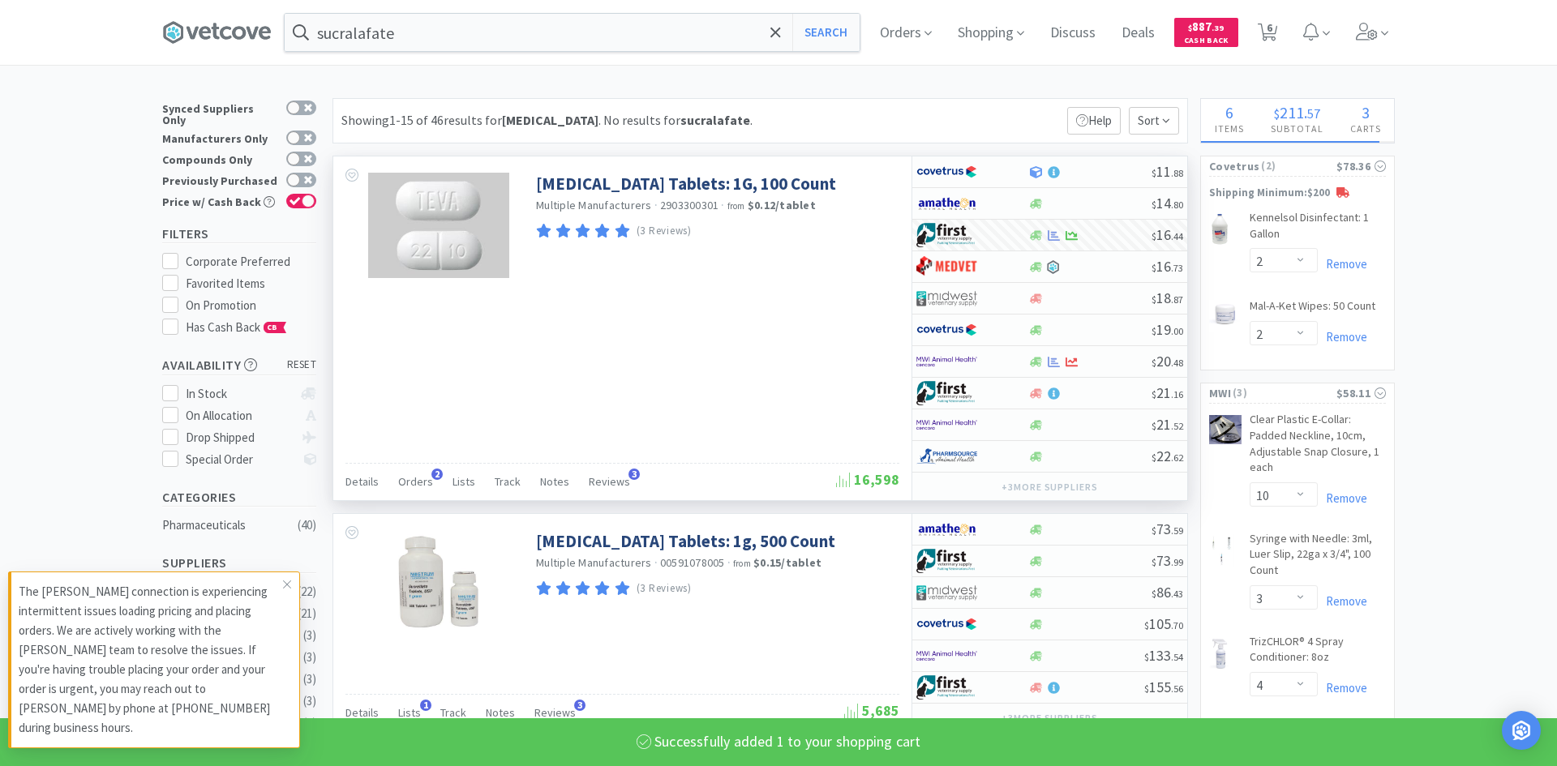
select select "1"
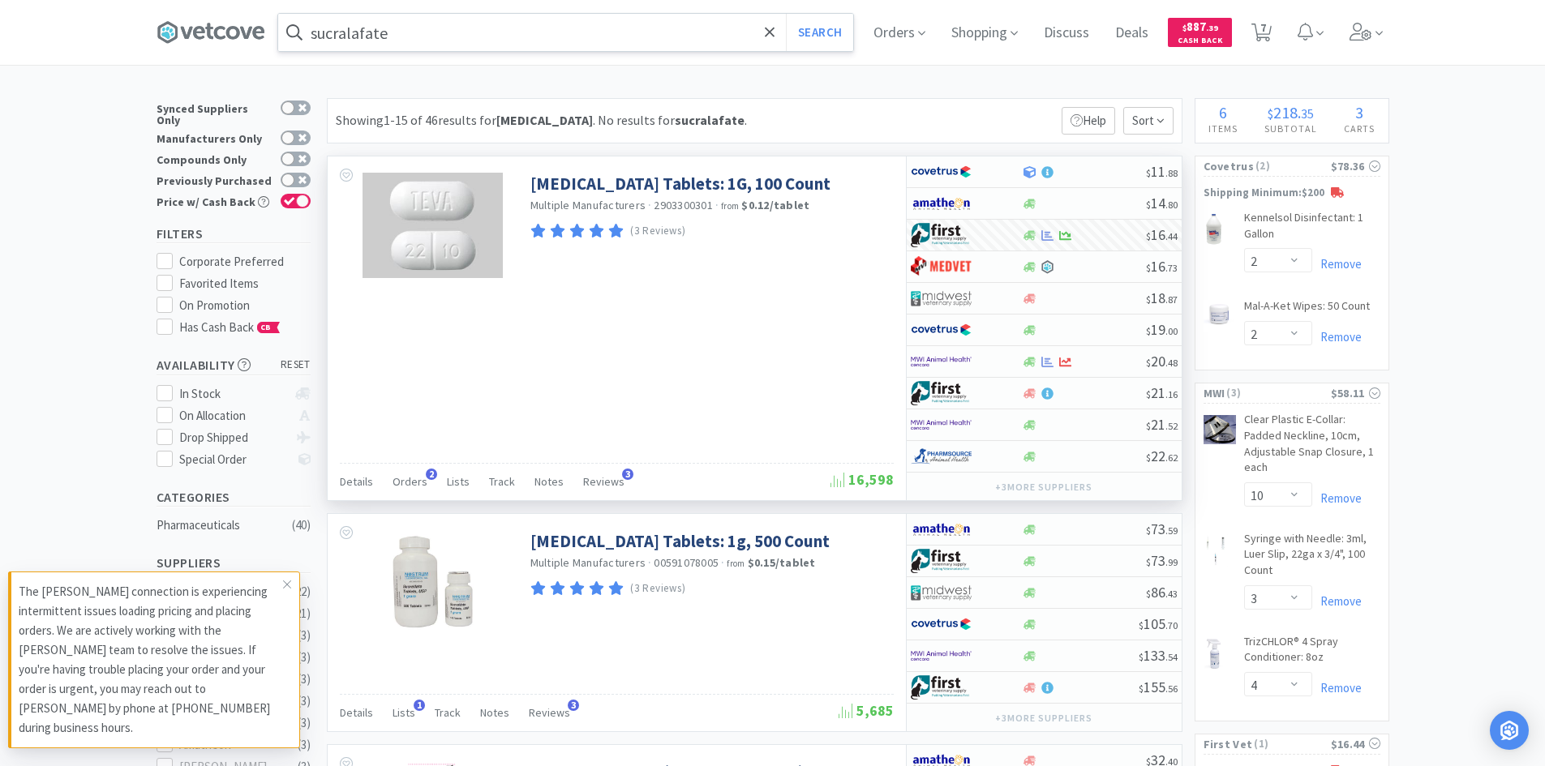
click at [463, 29] on input "sucralafate" at bounding box center [565, 32] width 575 height 37
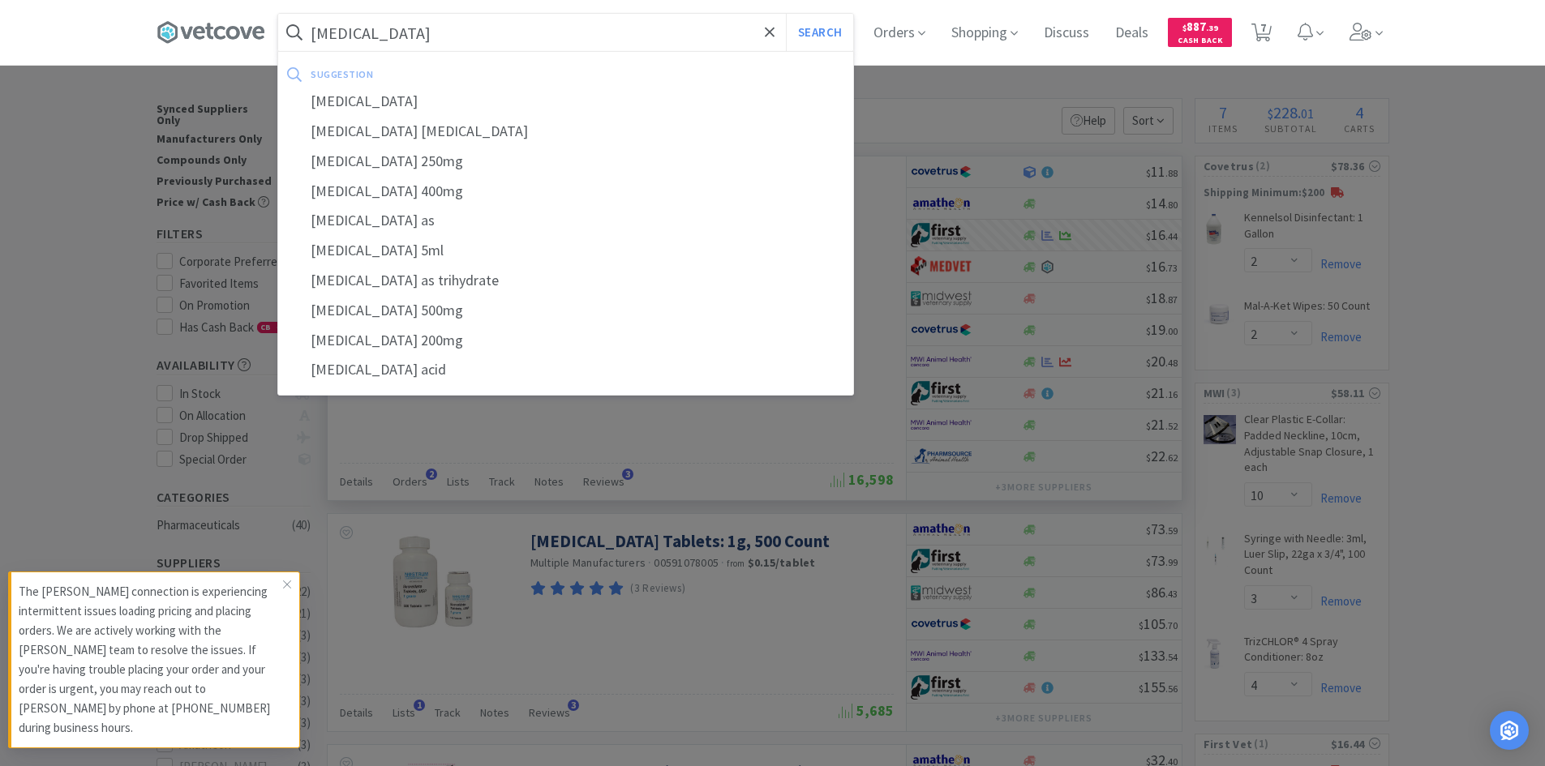
click at [786, 14] on button "Search" at bounding box center [819, 32] width 67 height 37
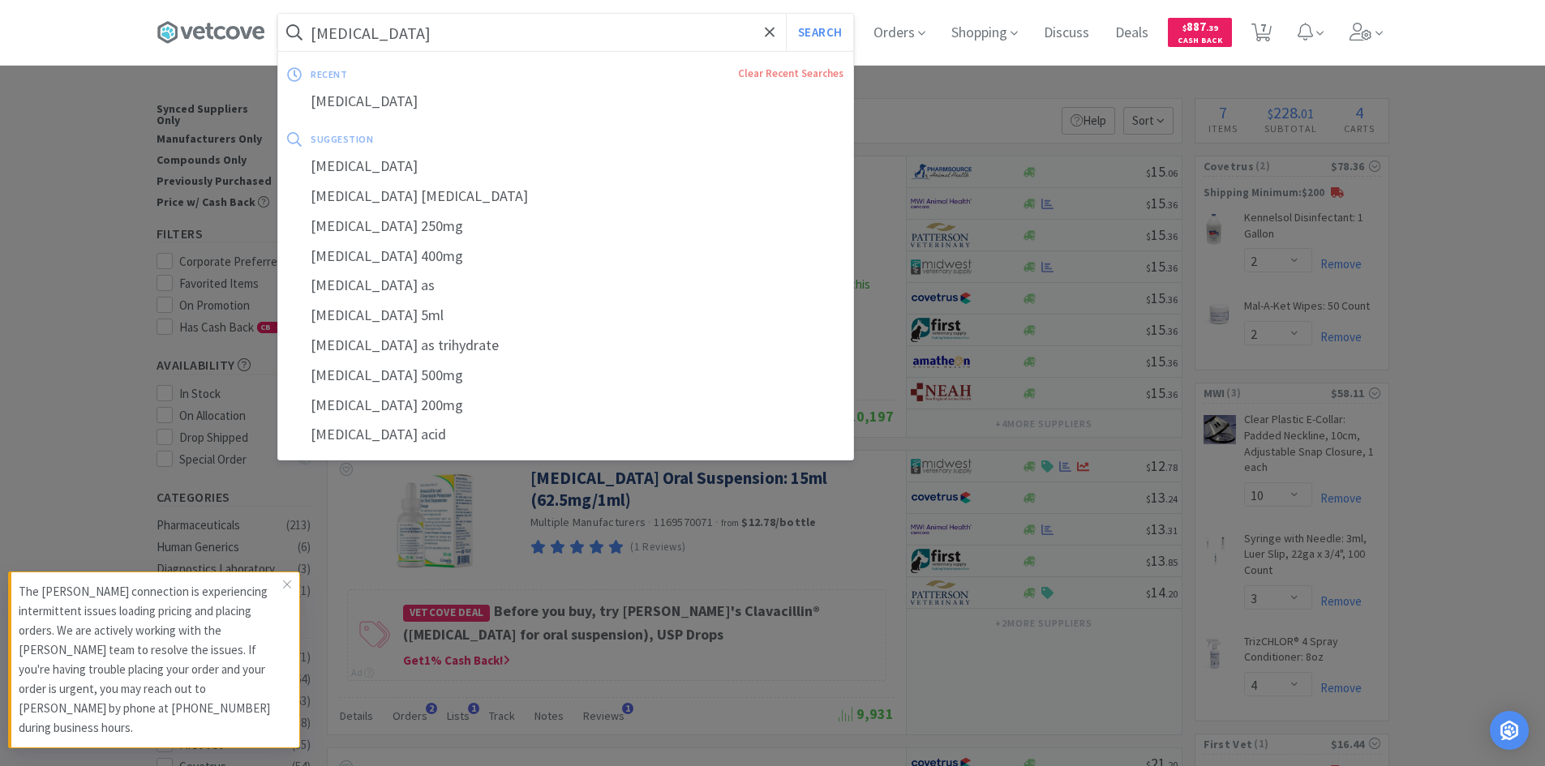
click at [439, 36] on input "[MEDICAL_DATA]" at bounding box center [565, 32] width 575 height 37
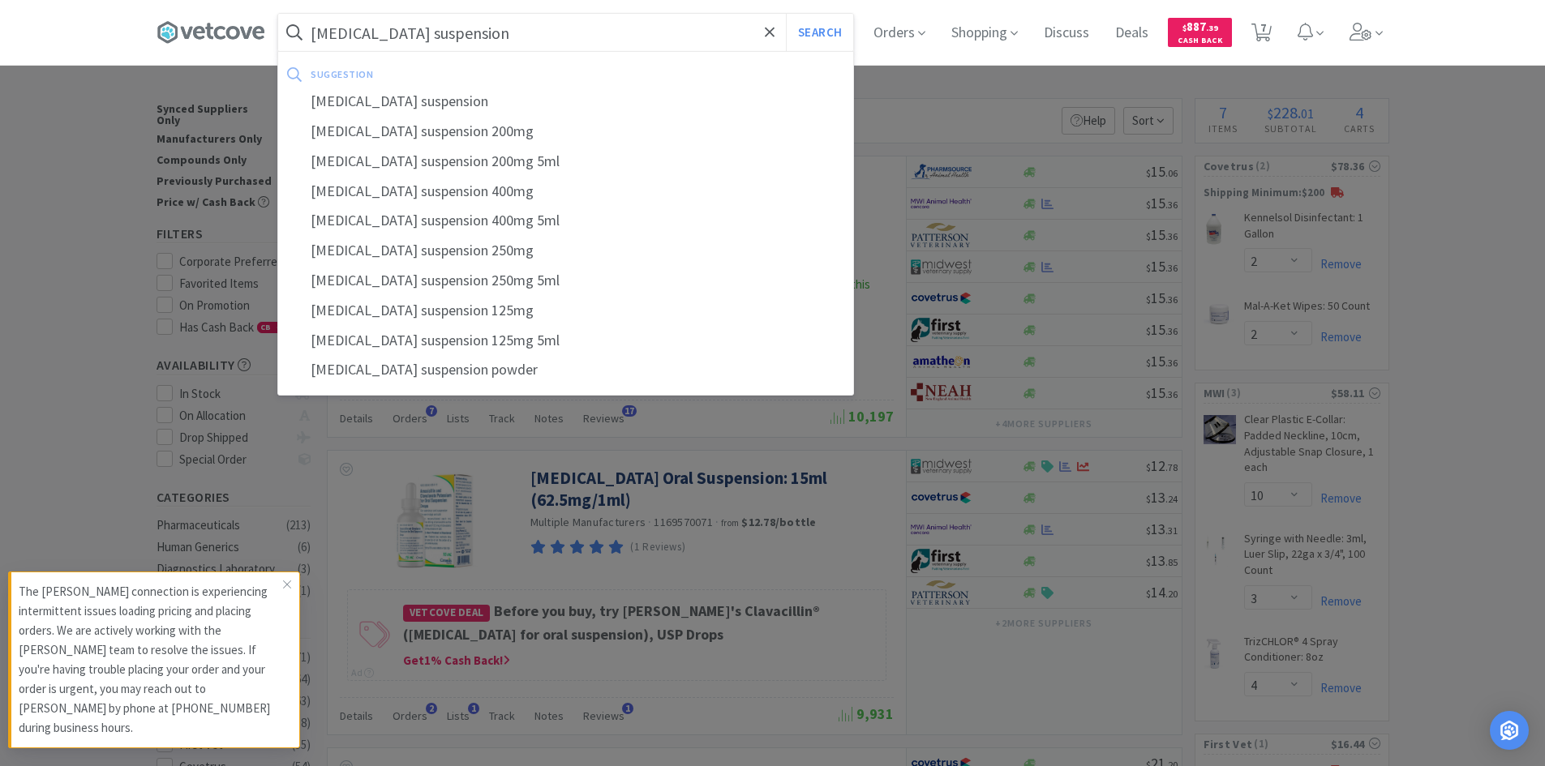
click at [786, 14] on button "Search" at bounding box center [819, 32] width 67 height 37
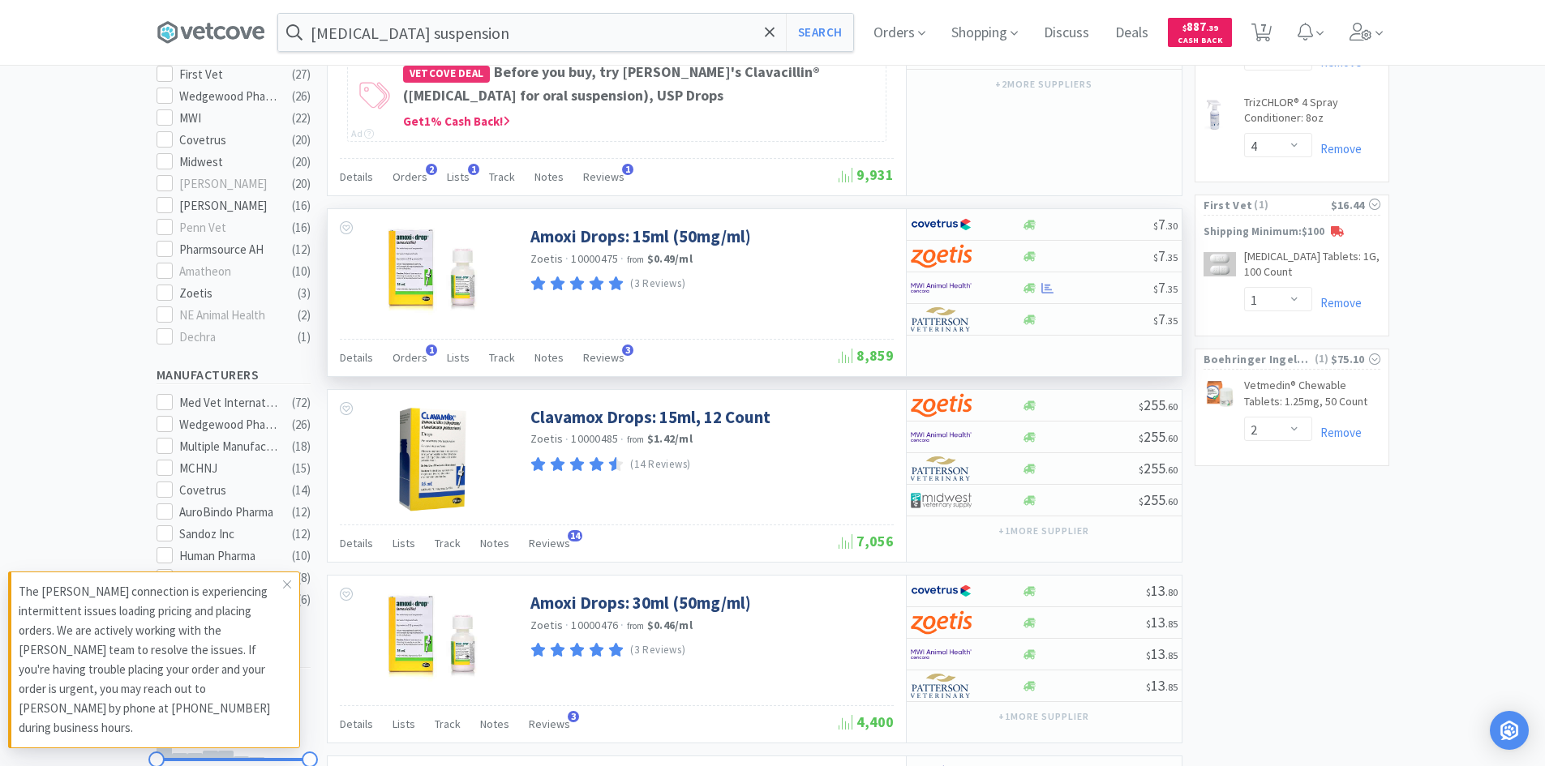
scroll to position [568, 0]
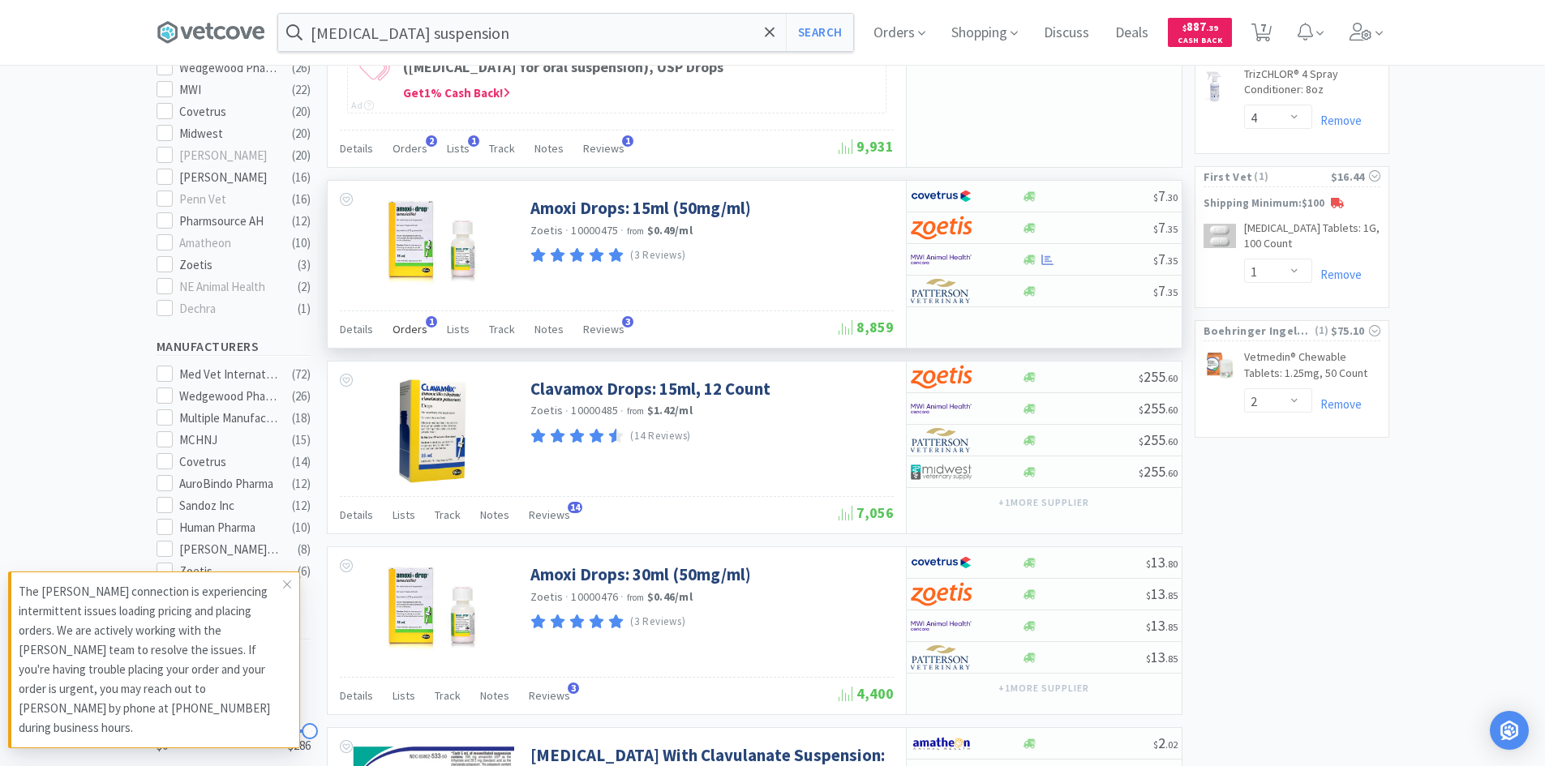
click at [400, 328] on span "Orders" at bounding box center [410, 329] width 35 height 15
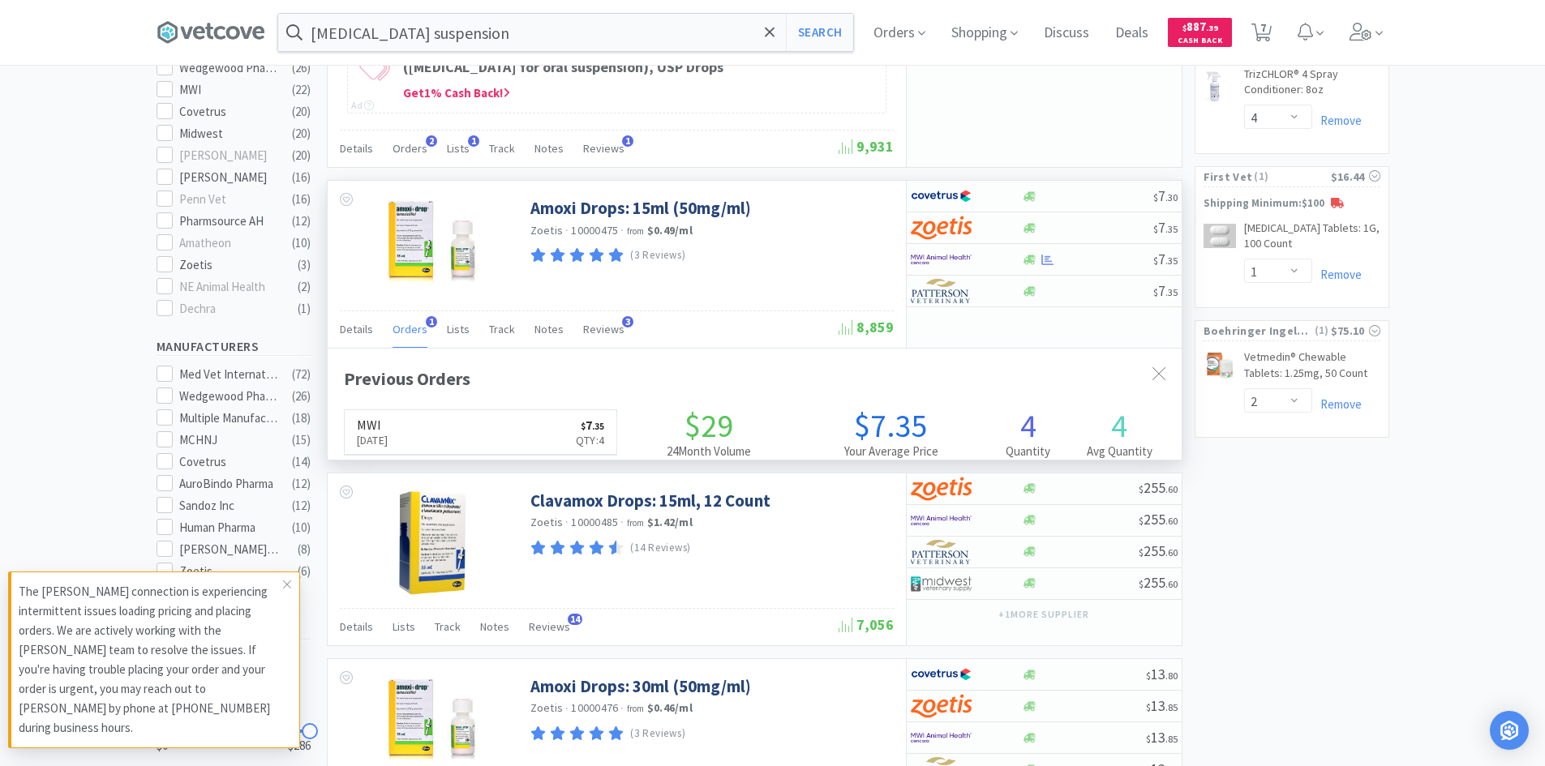
scroll to position [420, 854]
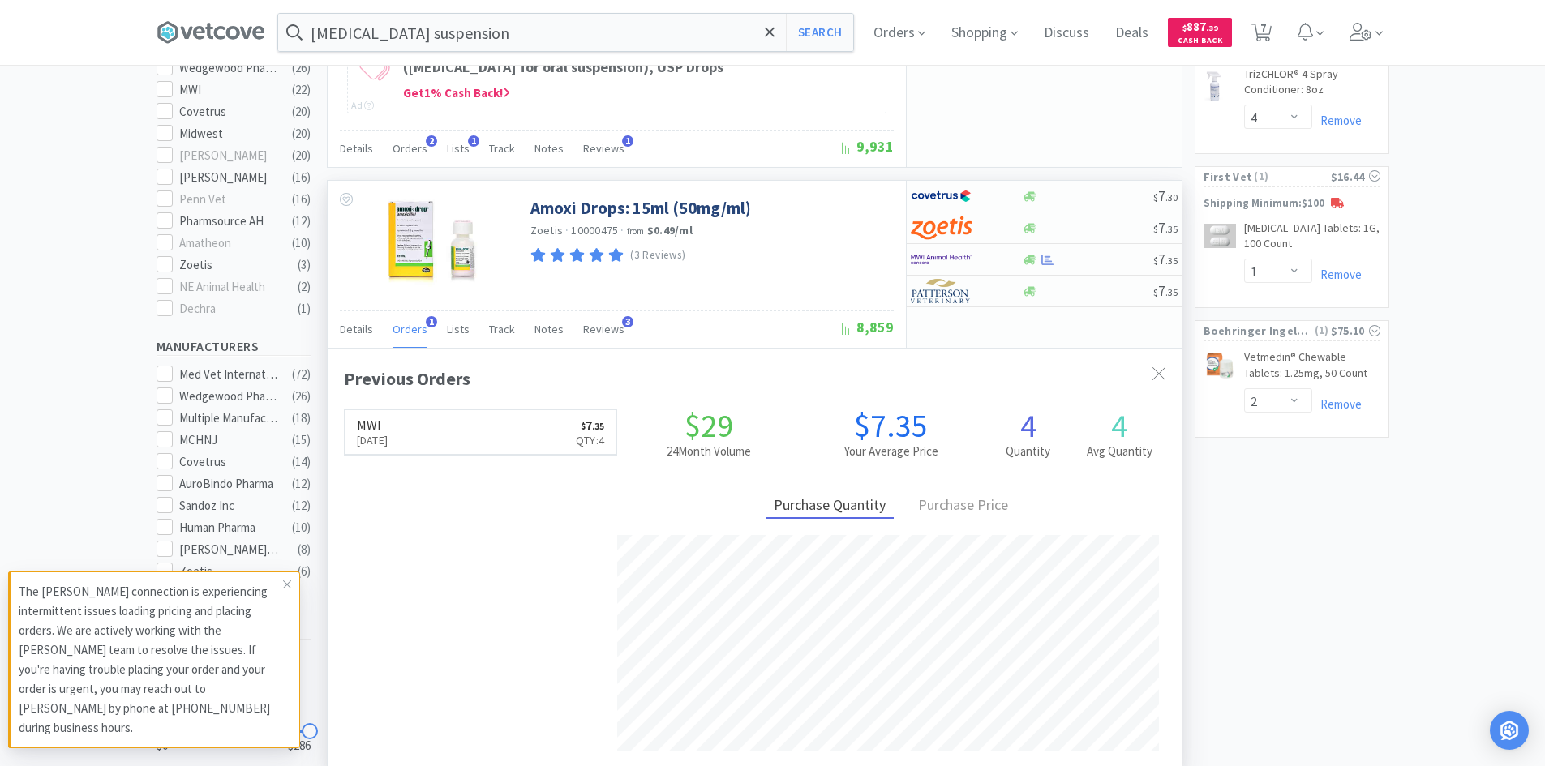
click at [400, 328] on span "Orders" at bounding box center [410, 329] width 35 height 15
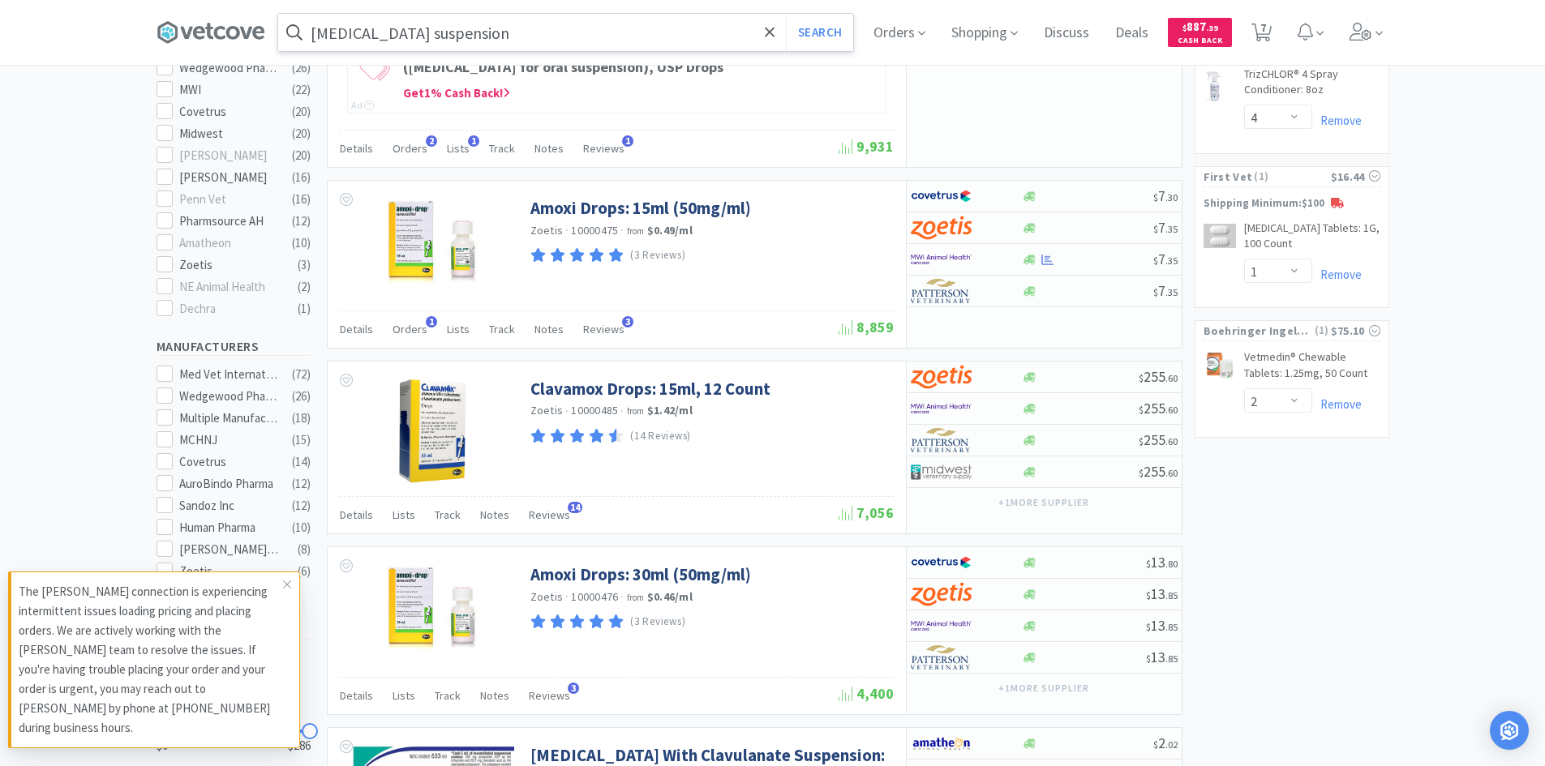
click at [487, 36] on input "[MEDICAL_DATA] suspension" at bounding box center [565, 32] width 575 height 37
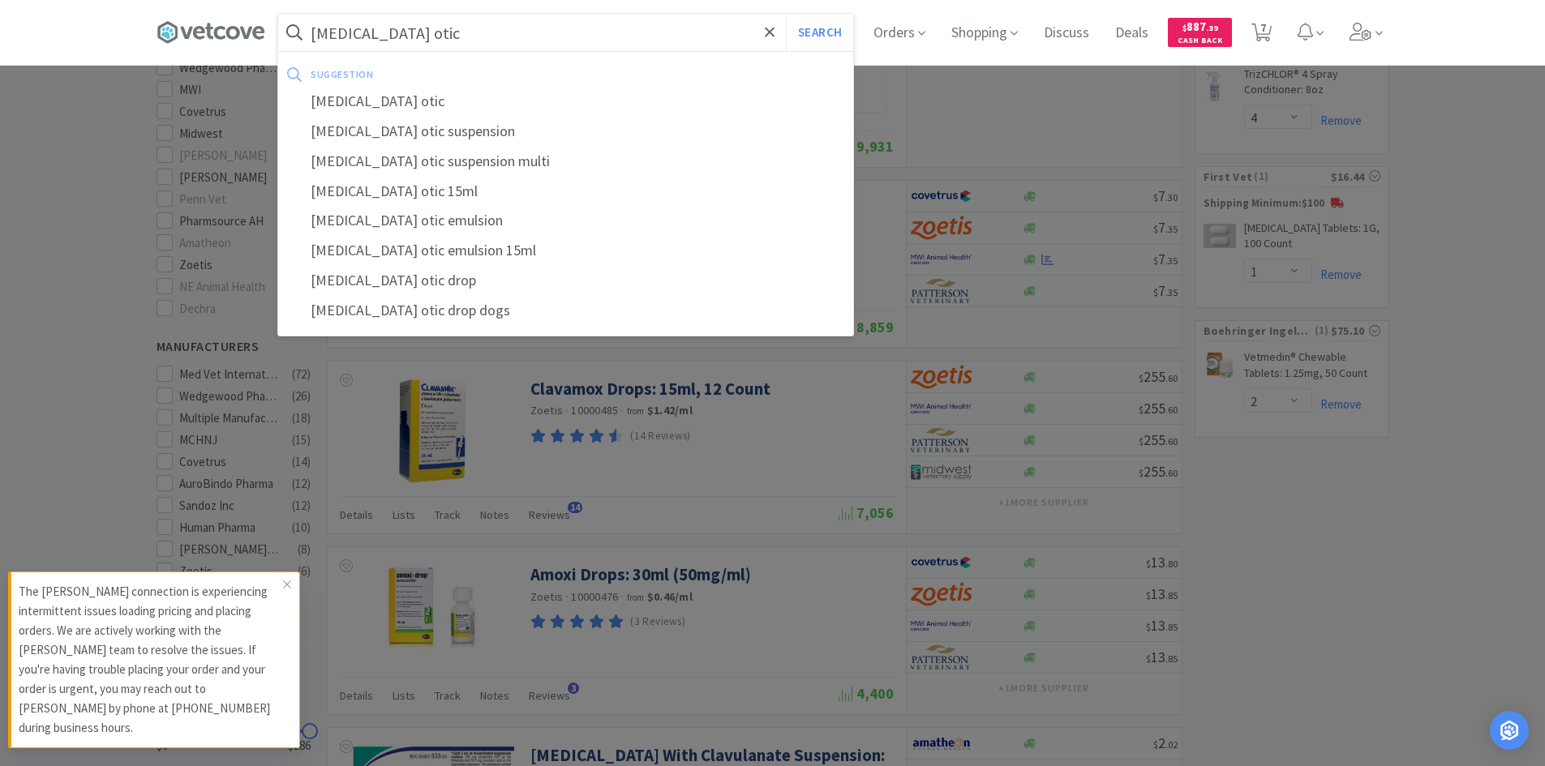
click at [786, 14] on button "Search" at bounding box center [819, 32] width 67 height 37
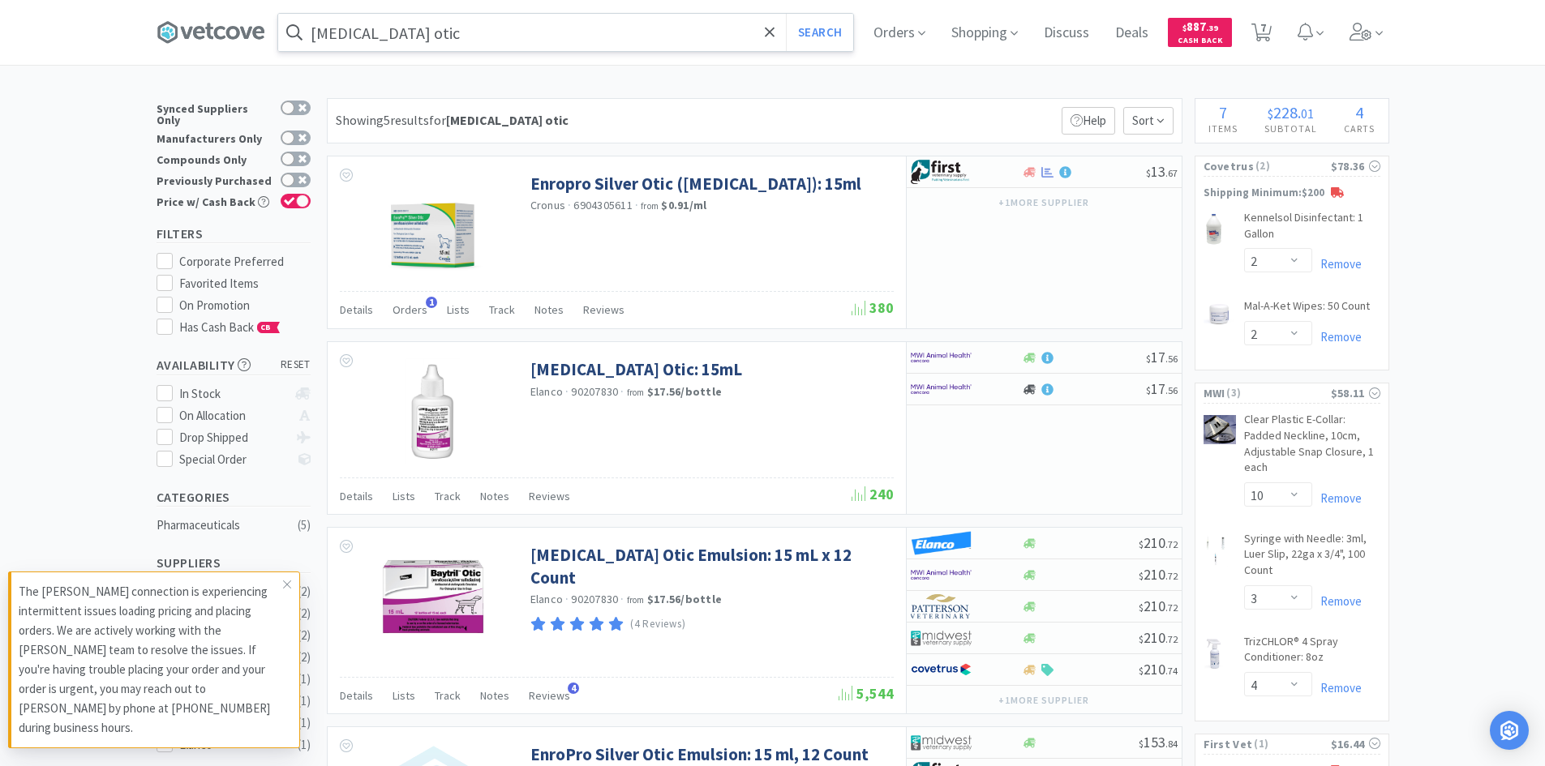
click at [489, 36] on input "[MEDICAL_DATA] otic" at bounding box center [565, 32] width 575 height 37
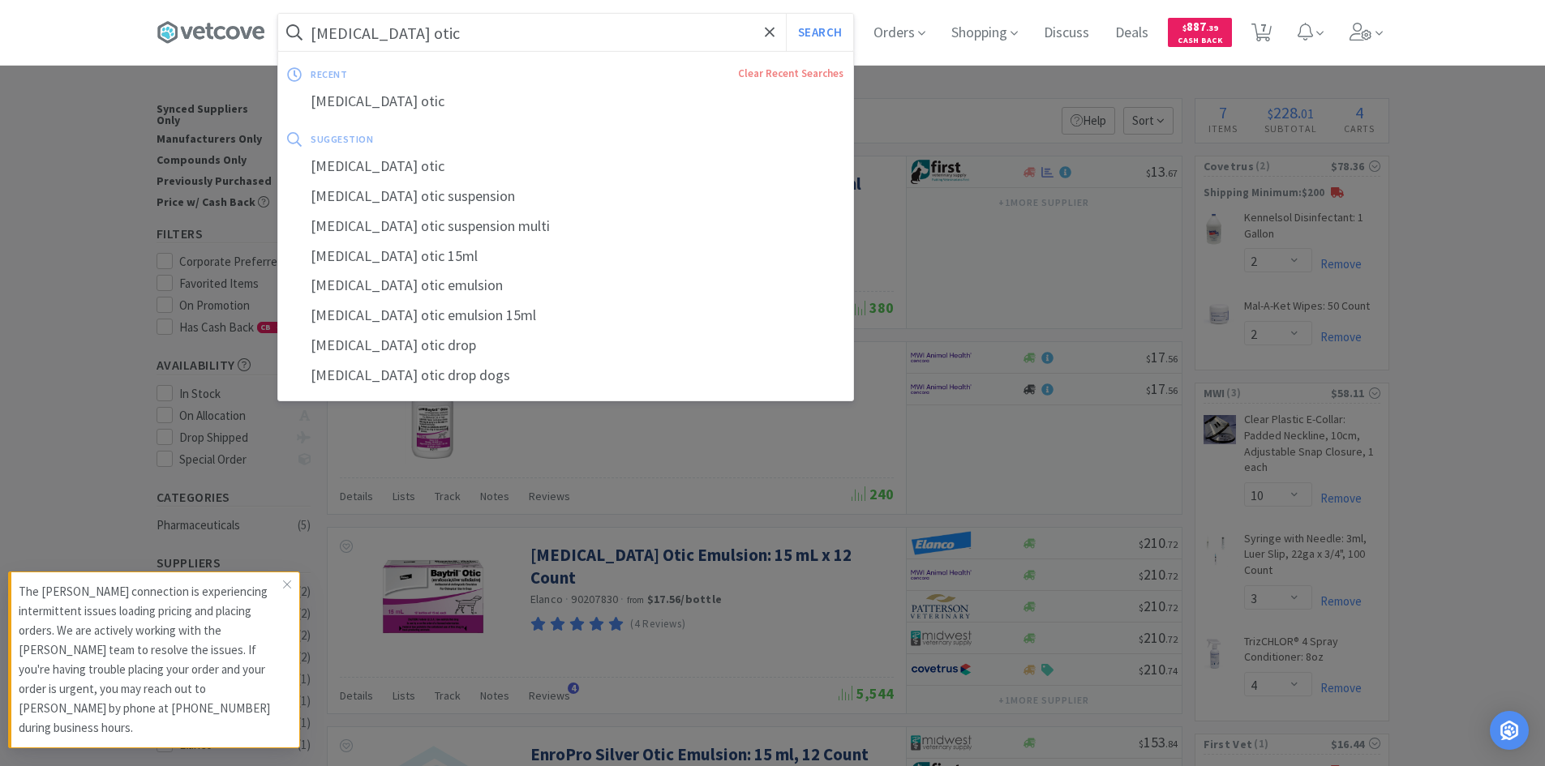
click at [489, 36] on input "[MEDICAL_DATA] otic" at bounding box center [565, 32] width 575 height 37
click at [759, 455] on div at bounding box center [772, 383] width 1545 height 766
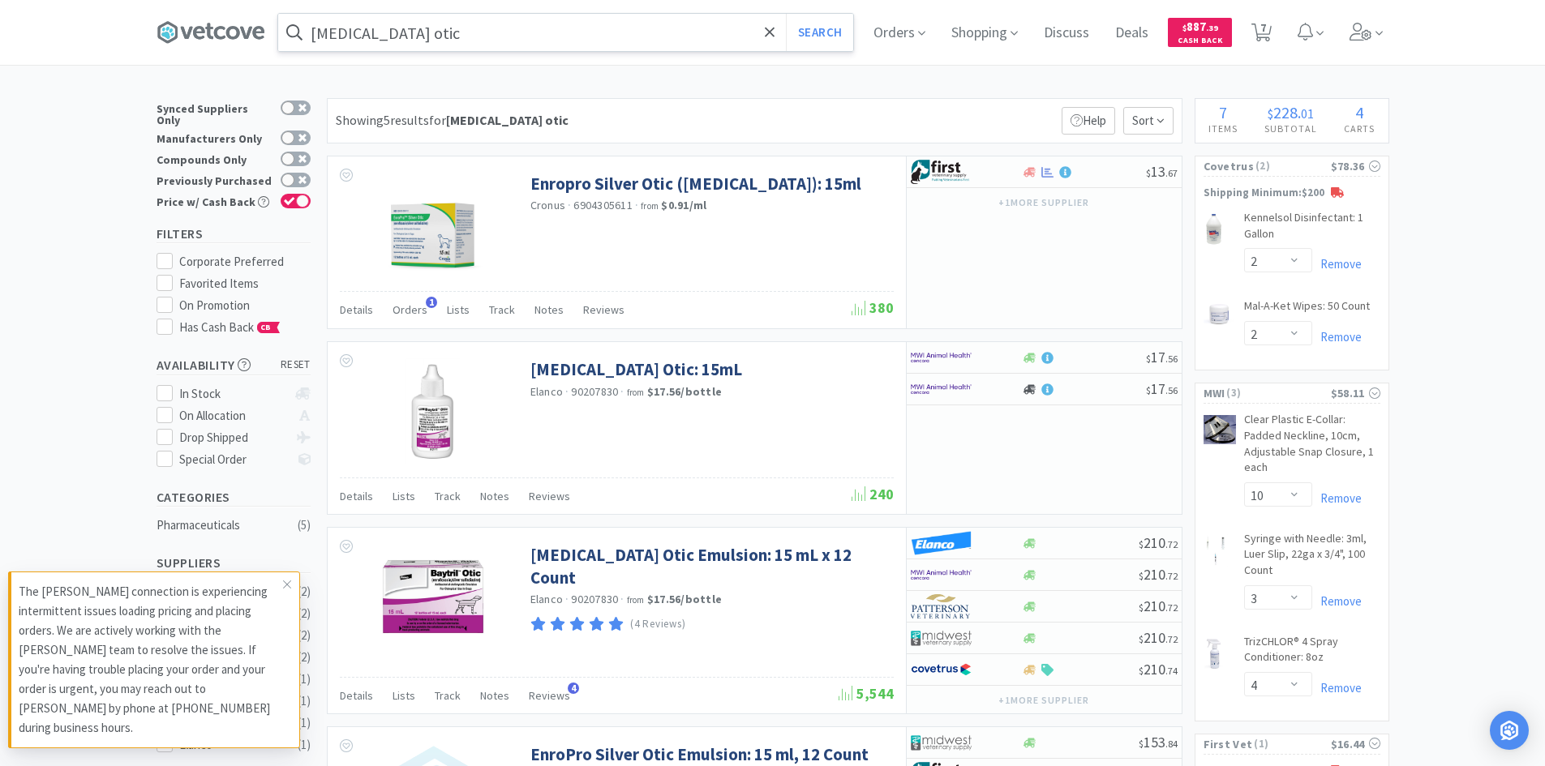
click at [418, 38] on input "[MEDICAL_DATA] otic" at bounding box center [565, 32] width 575 height 37
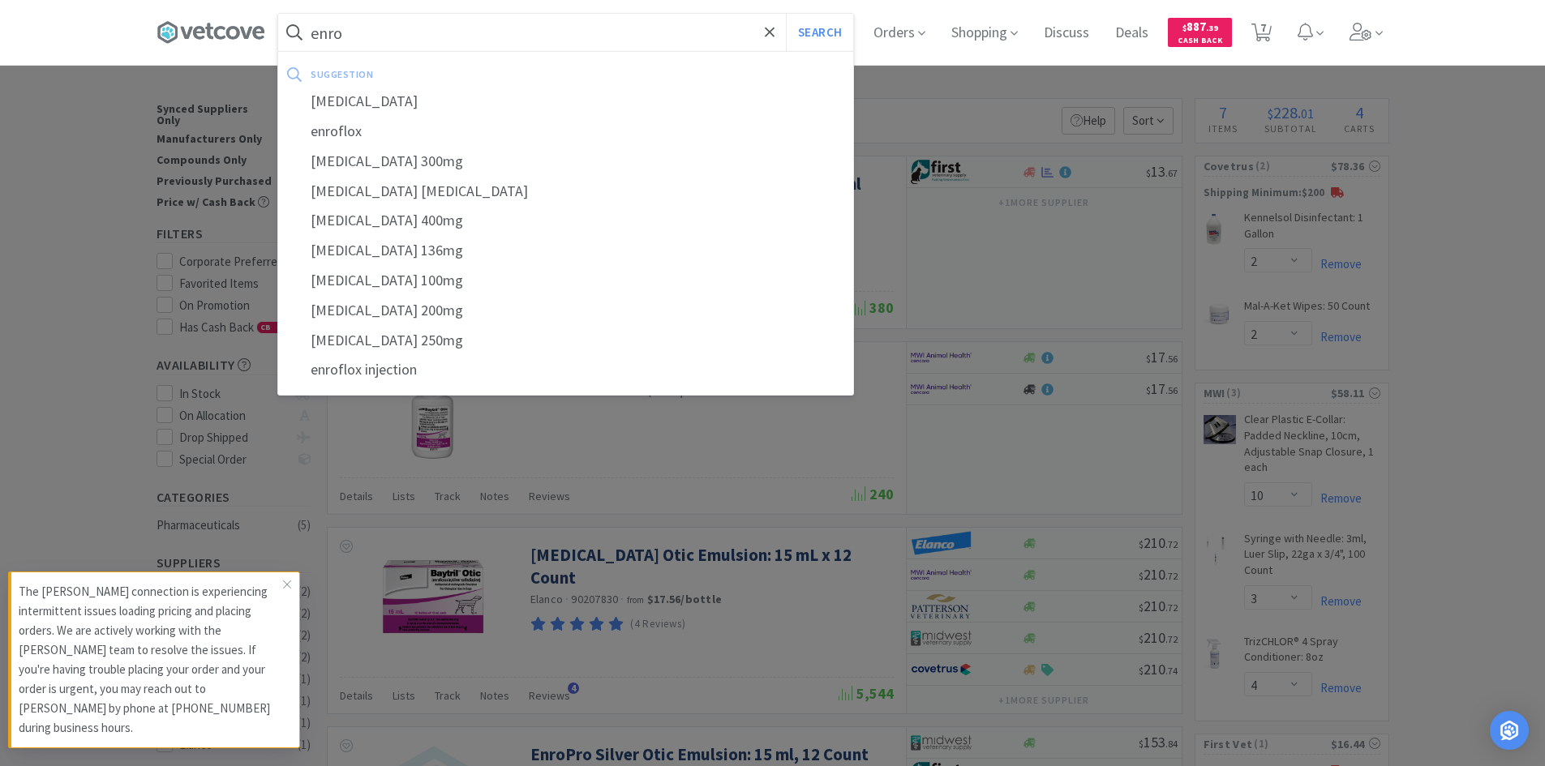
click at [51, 152] on div at bounding box center [772, 383] width 1545 height 766
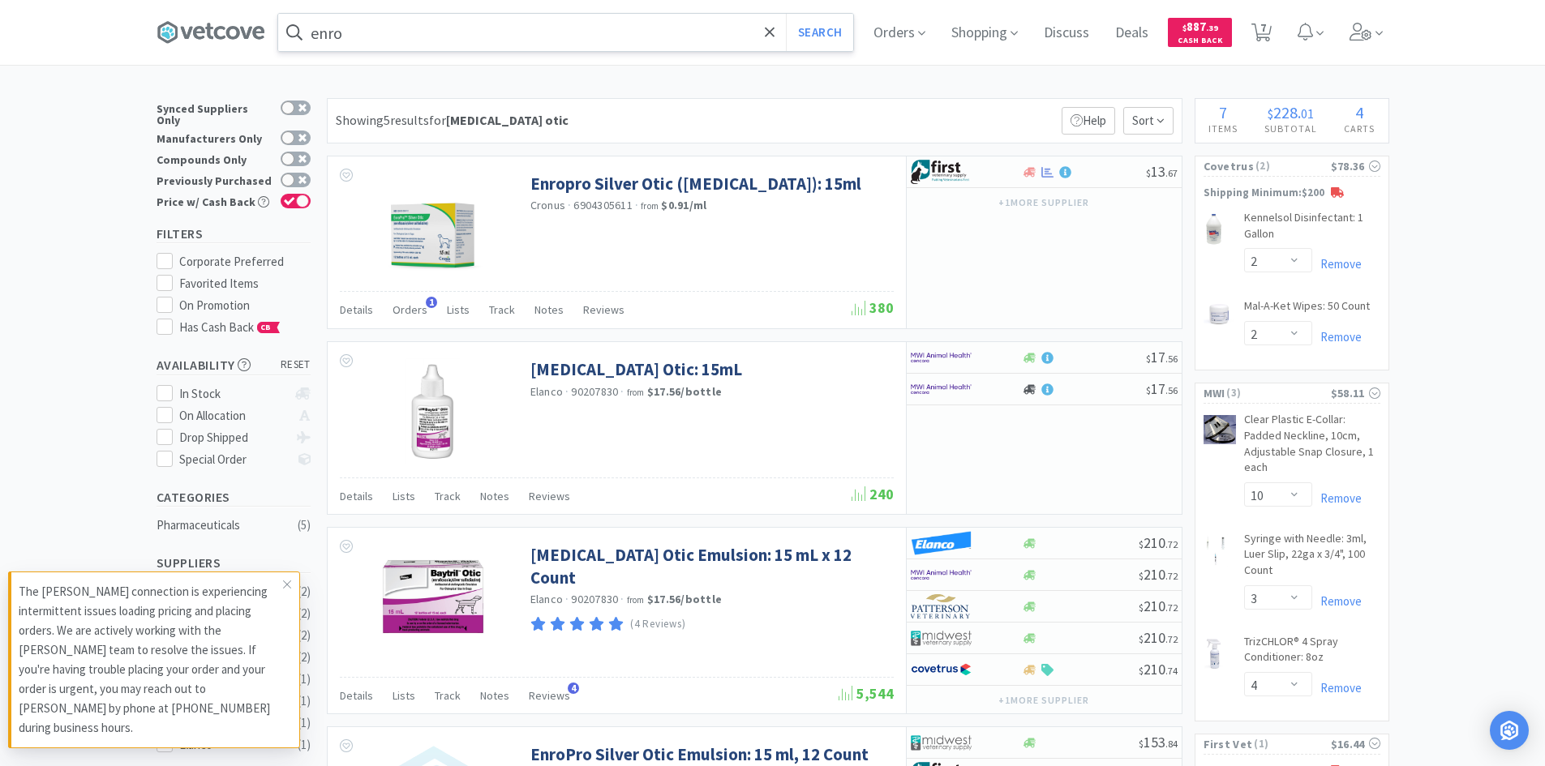
click at [463, 18] on input "enro" at bounding box center [565, 32] width 575 height 37
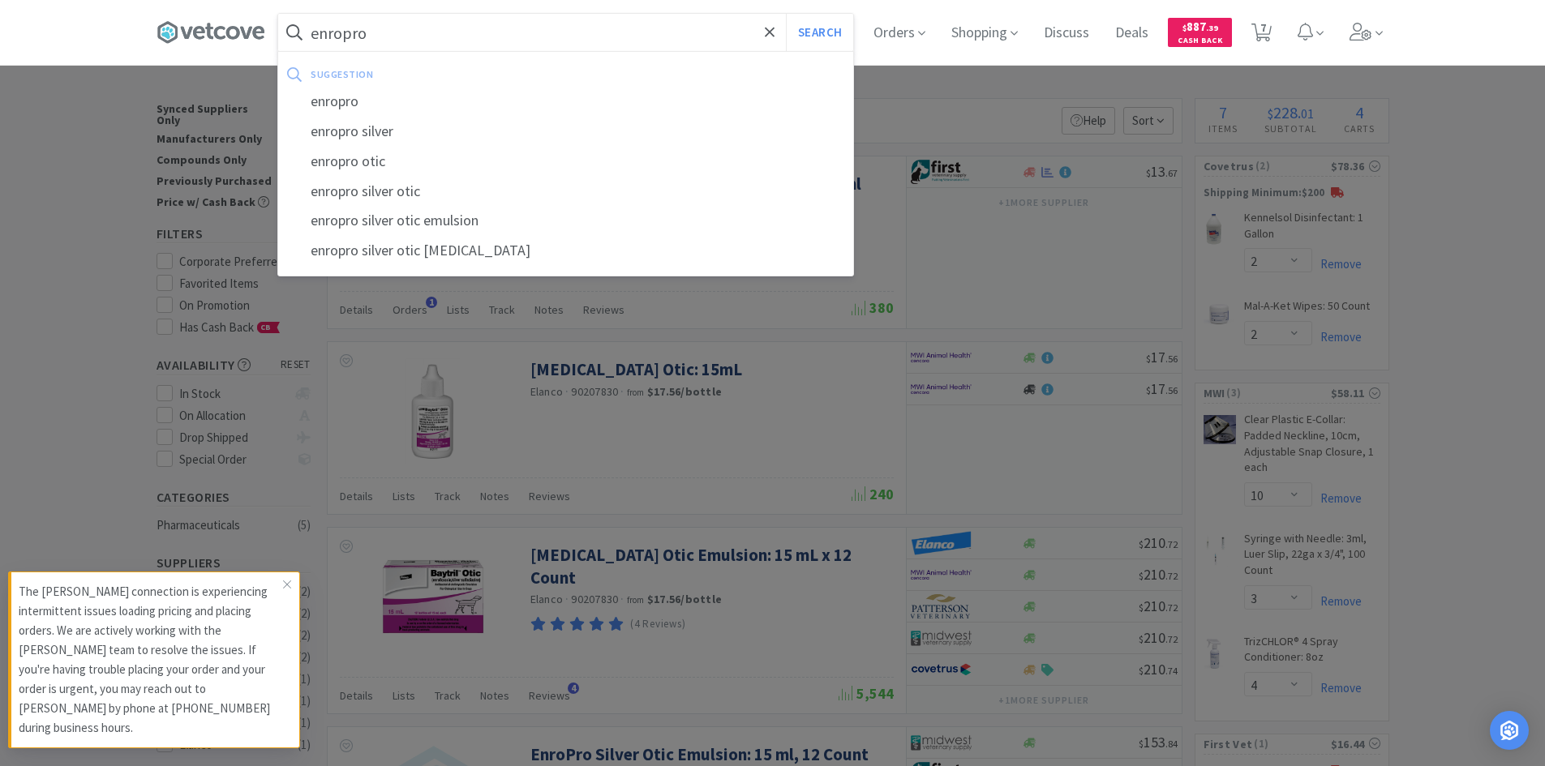
click at [786, 14] on button "Search" at bounding box center [819, 32] width 67 height 37
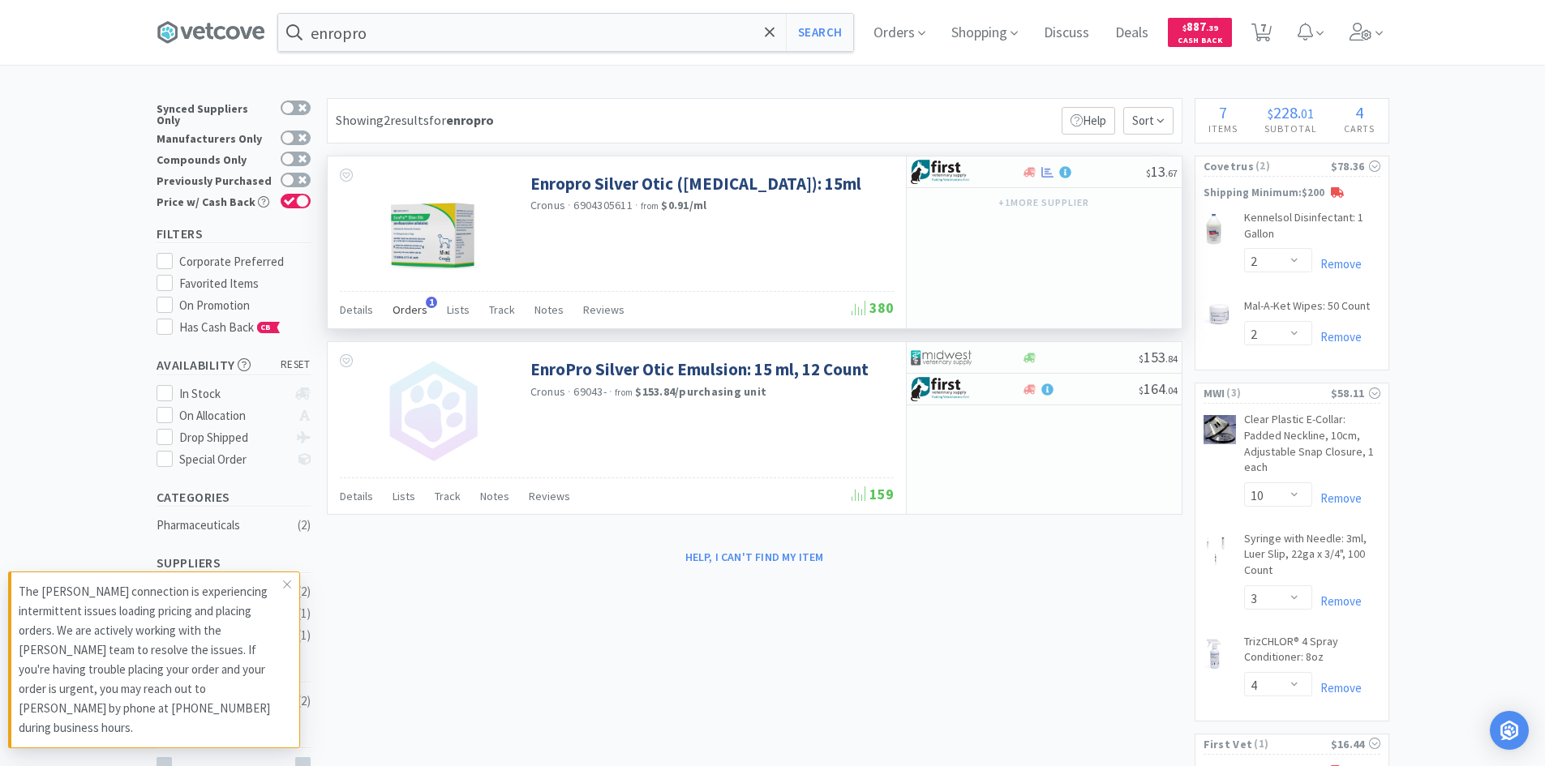
click at [411, 306] on span "Orders" at bounding box center [410, 309] width 35 height 15
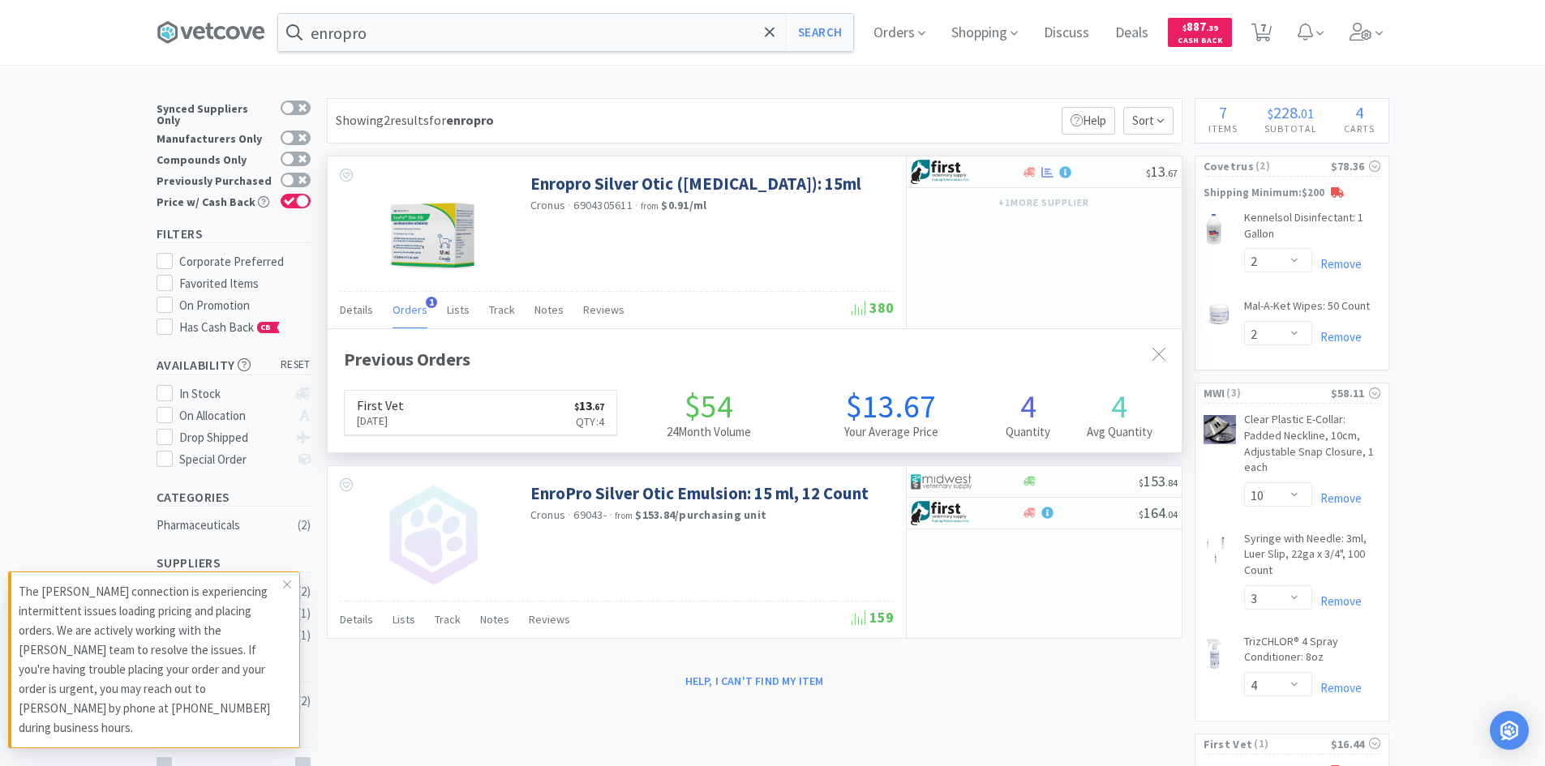
scroll to position [420, 854]
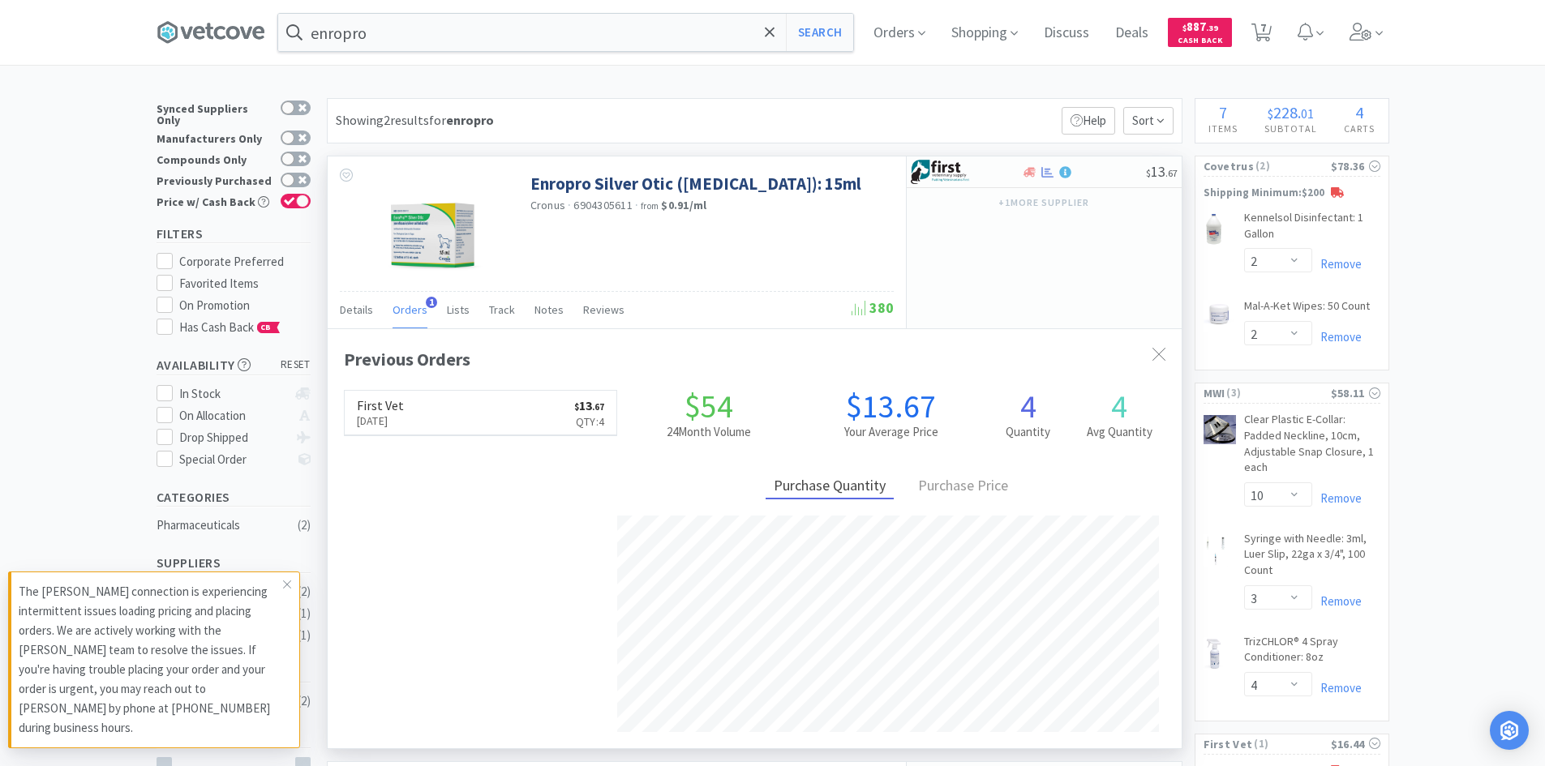
click at [411, 306] on span "Orders" at bounding box center [410, 309] width 35 height 15
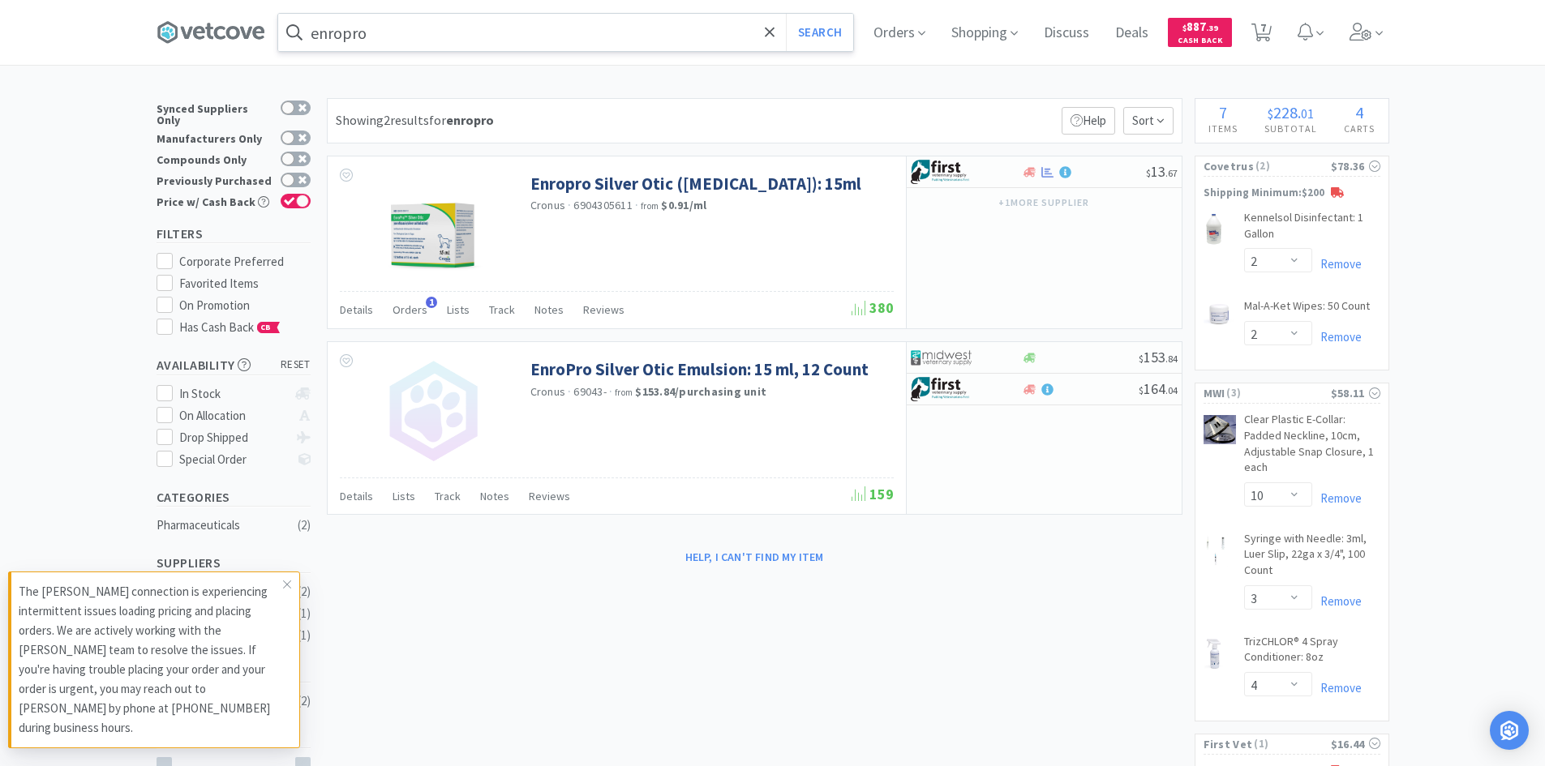
click at [478, 32] on input "enropro" at bounding box center [565, 32] width 575 height 37
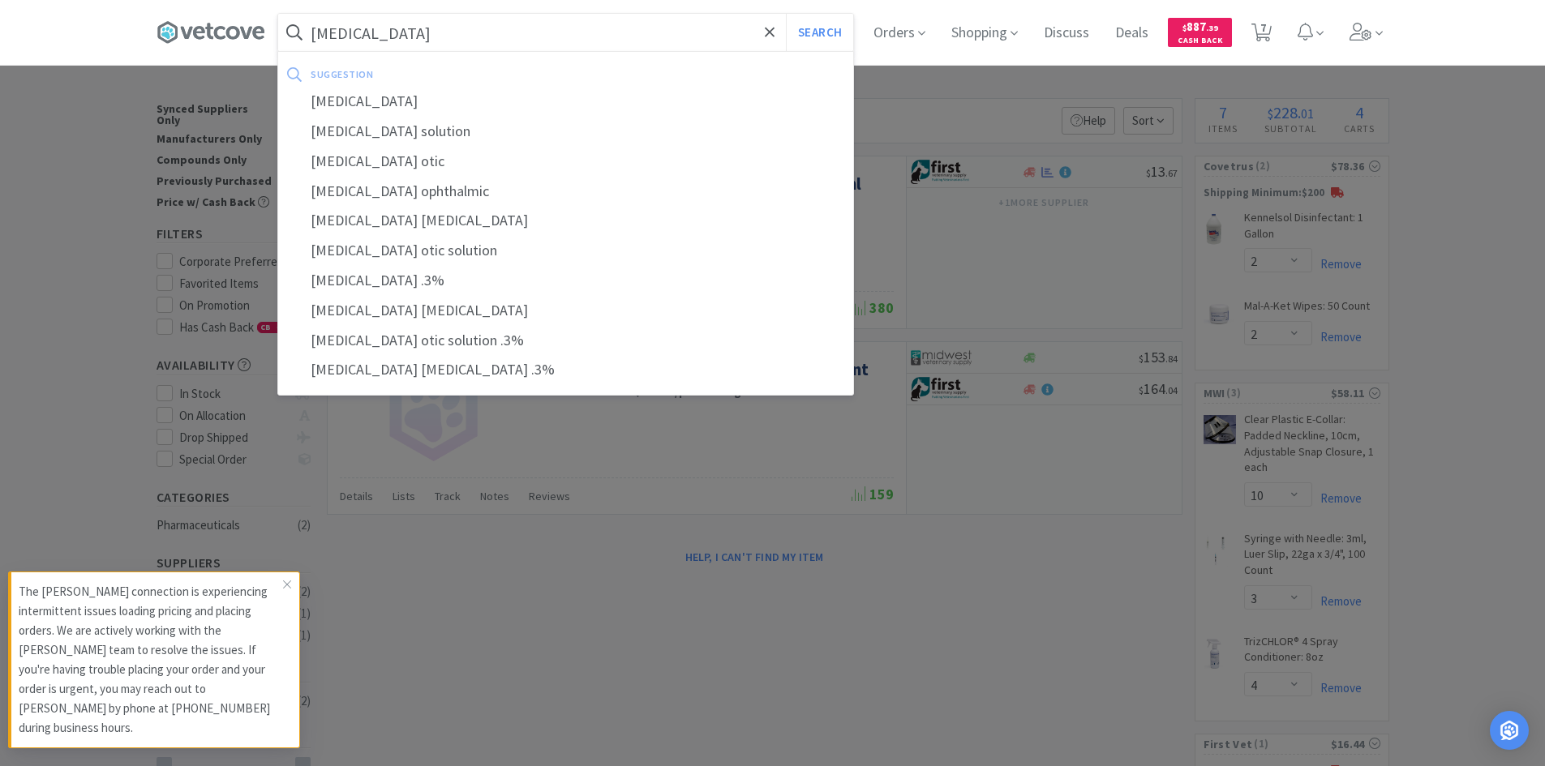
type input "[MEDICAL_DATA]"
click at [786, 14] on button "Search" at bounding box center [819, 32] width 67 height 37
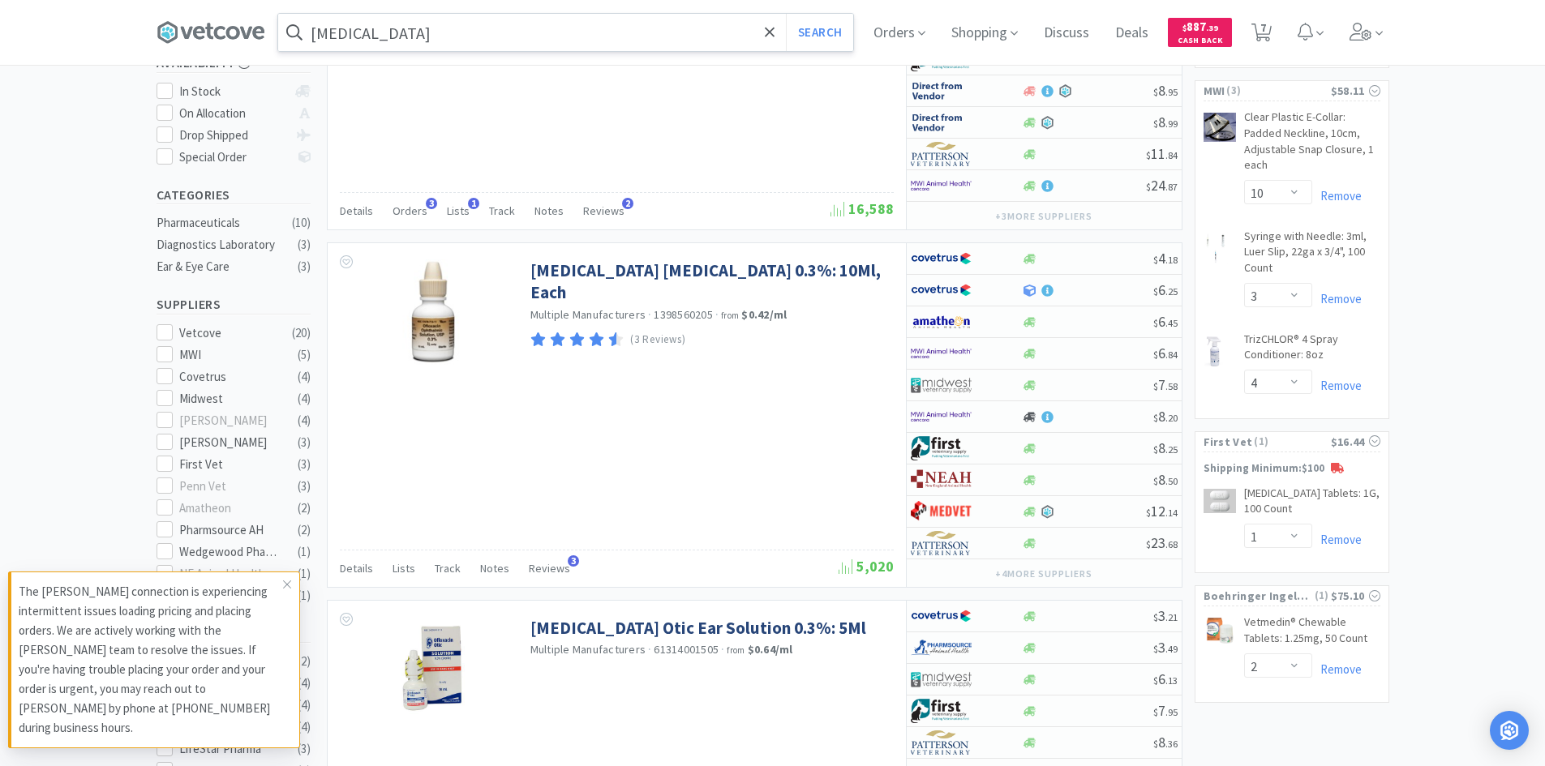
scroll to position [324, 0]
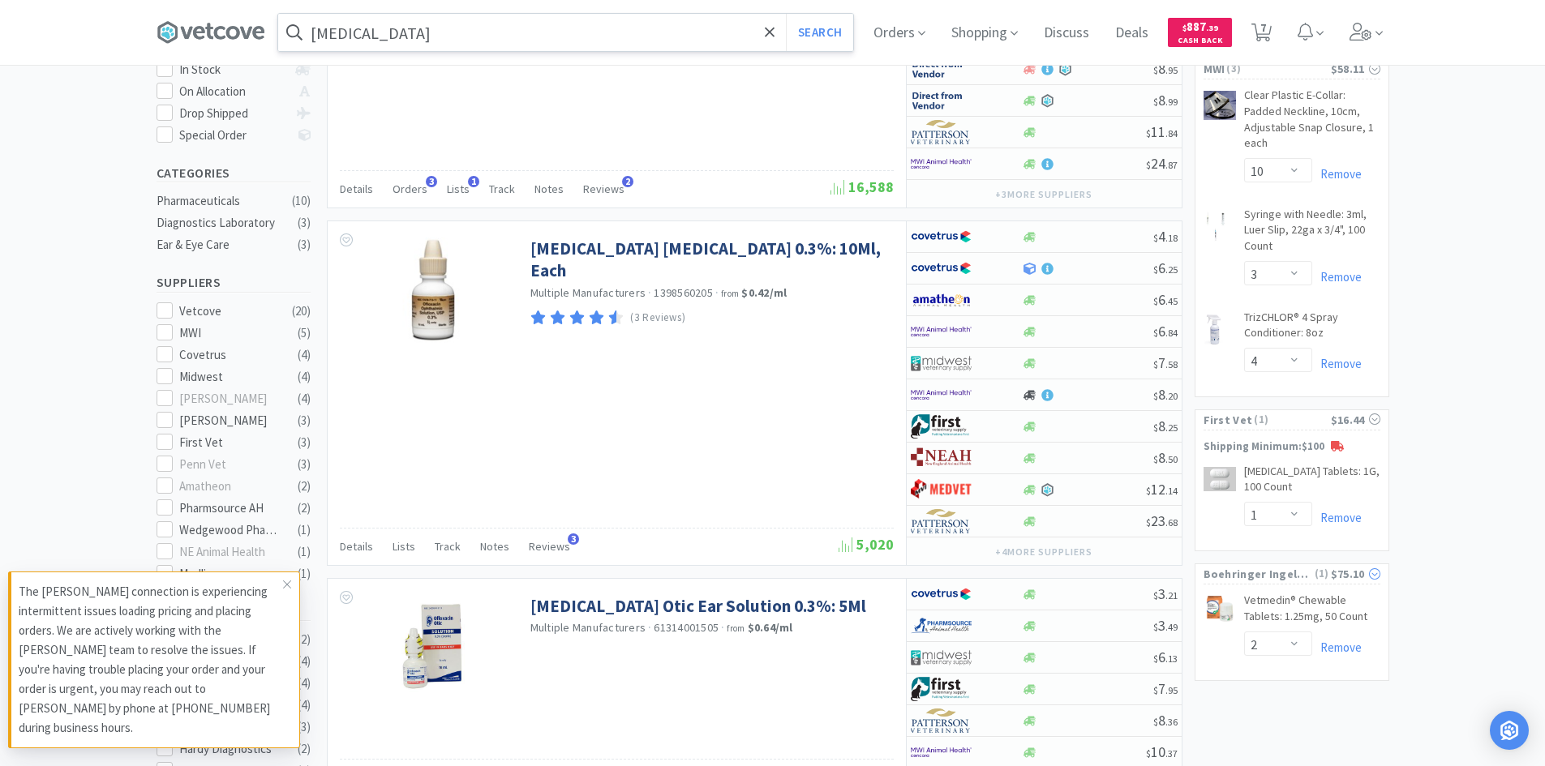
click at [1285, 567] on span "Boehringer Ingelheim" at bounding box center [1257, 574] width 109 height 18
click at [1259, 42] on span "7" at bounding box center [1261, 32] width 20 height 23
select select "2"
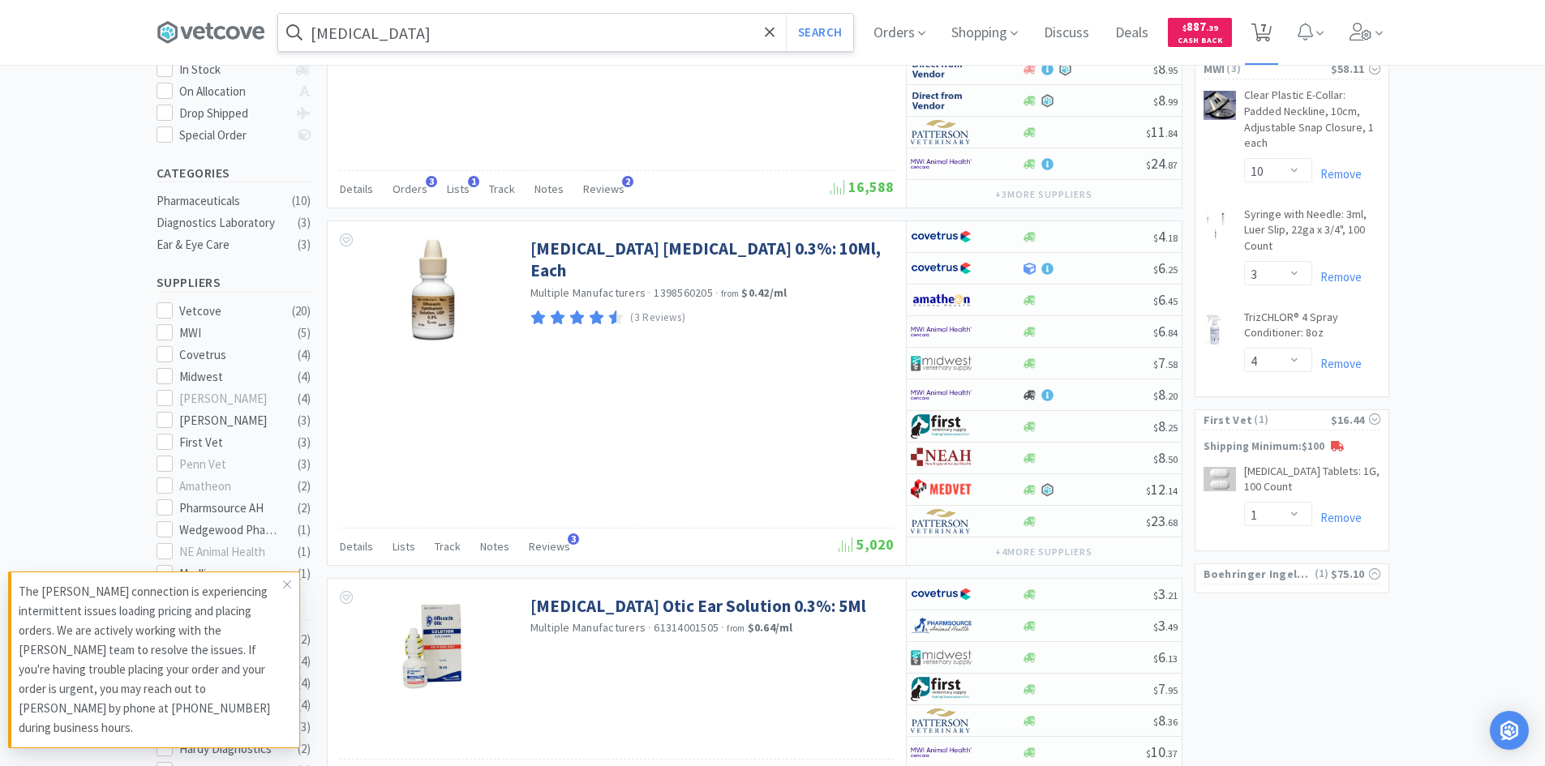
select select "10"
select select "3"
select select "4"
select select "1"
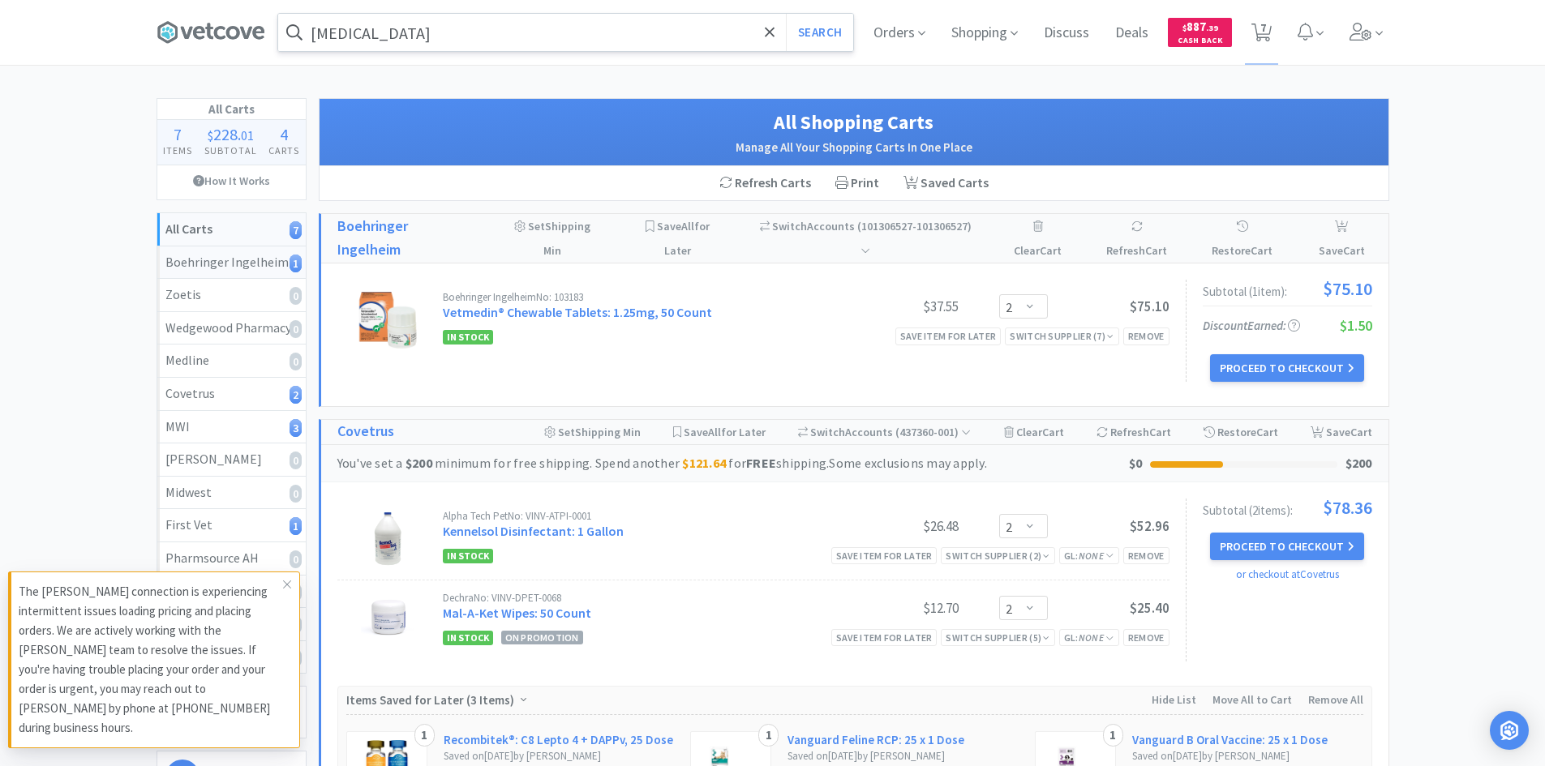
click at [233, 265] on div "Boehringer Ingelheim 1" at bounding box center [231, 262] width 132 height 21
select select "2"
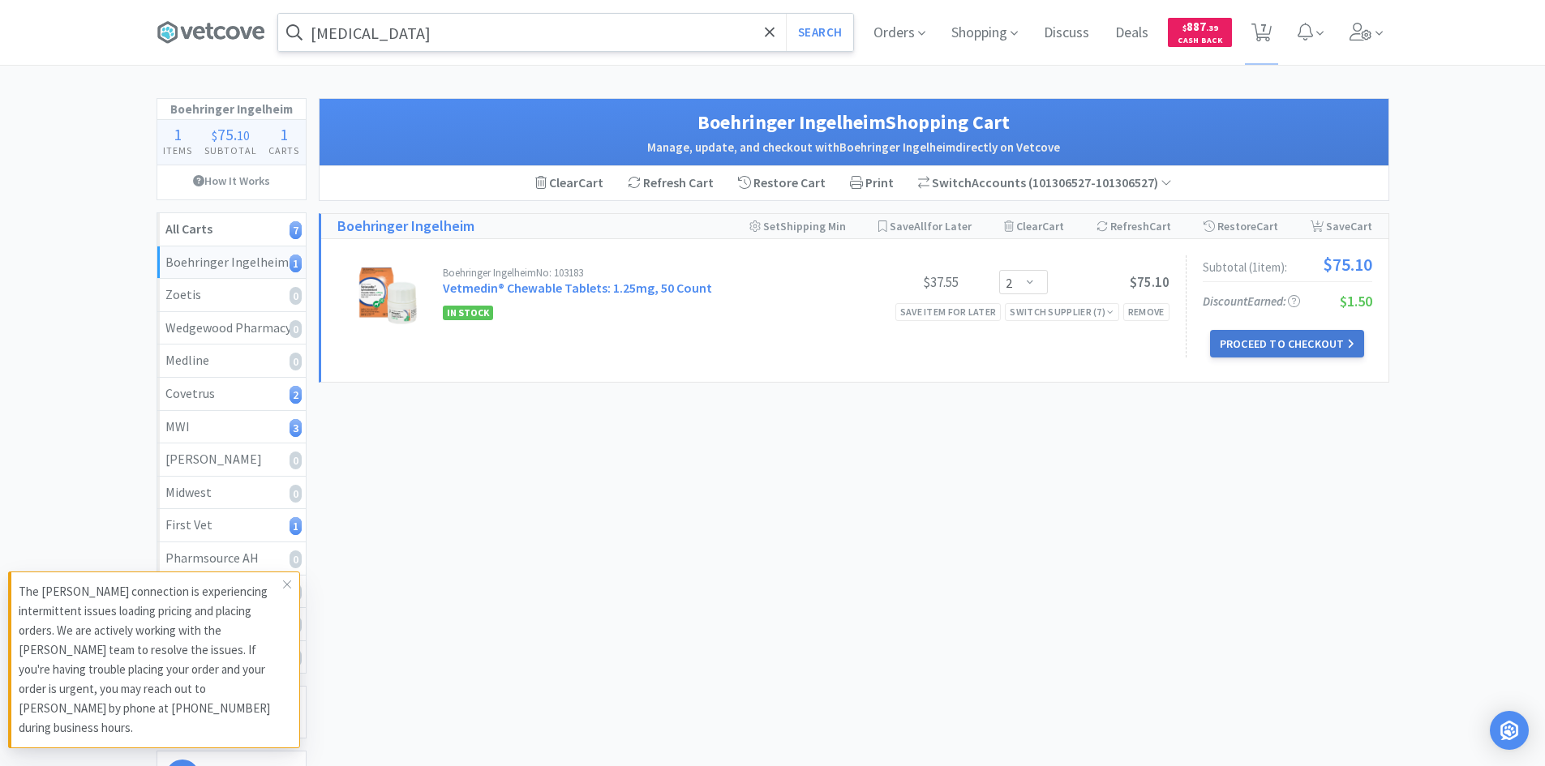
click at [1234, 343] on button "Proceed to Checkout" at bounding box center [1287, 344] width 154 height 28
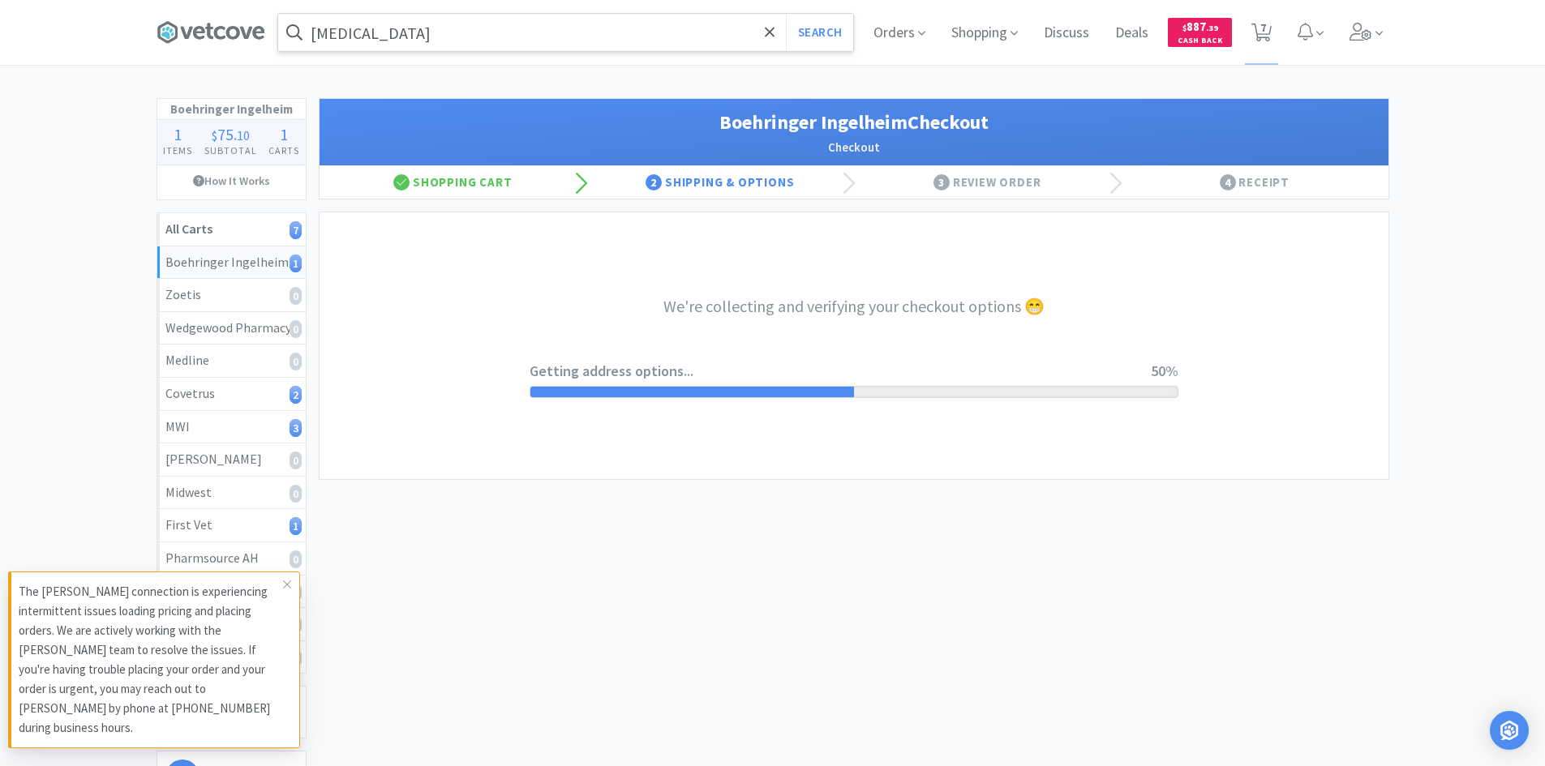
select select "invoice"
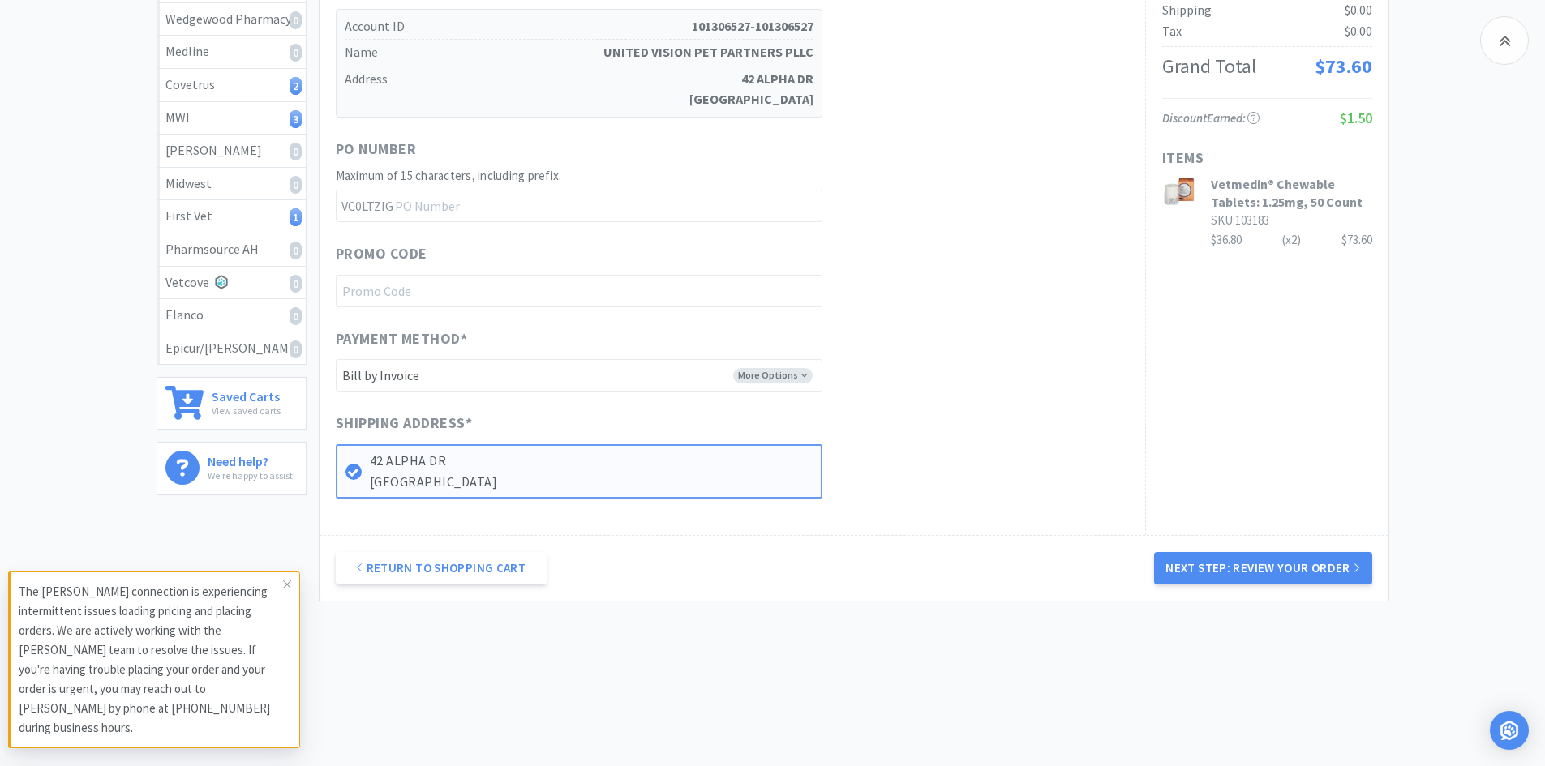
scroll to position [311, 0]
click at [1233, 567] on button "Next Step: Review Your Order" at bounding box center [1262, 567] width 217 height 32
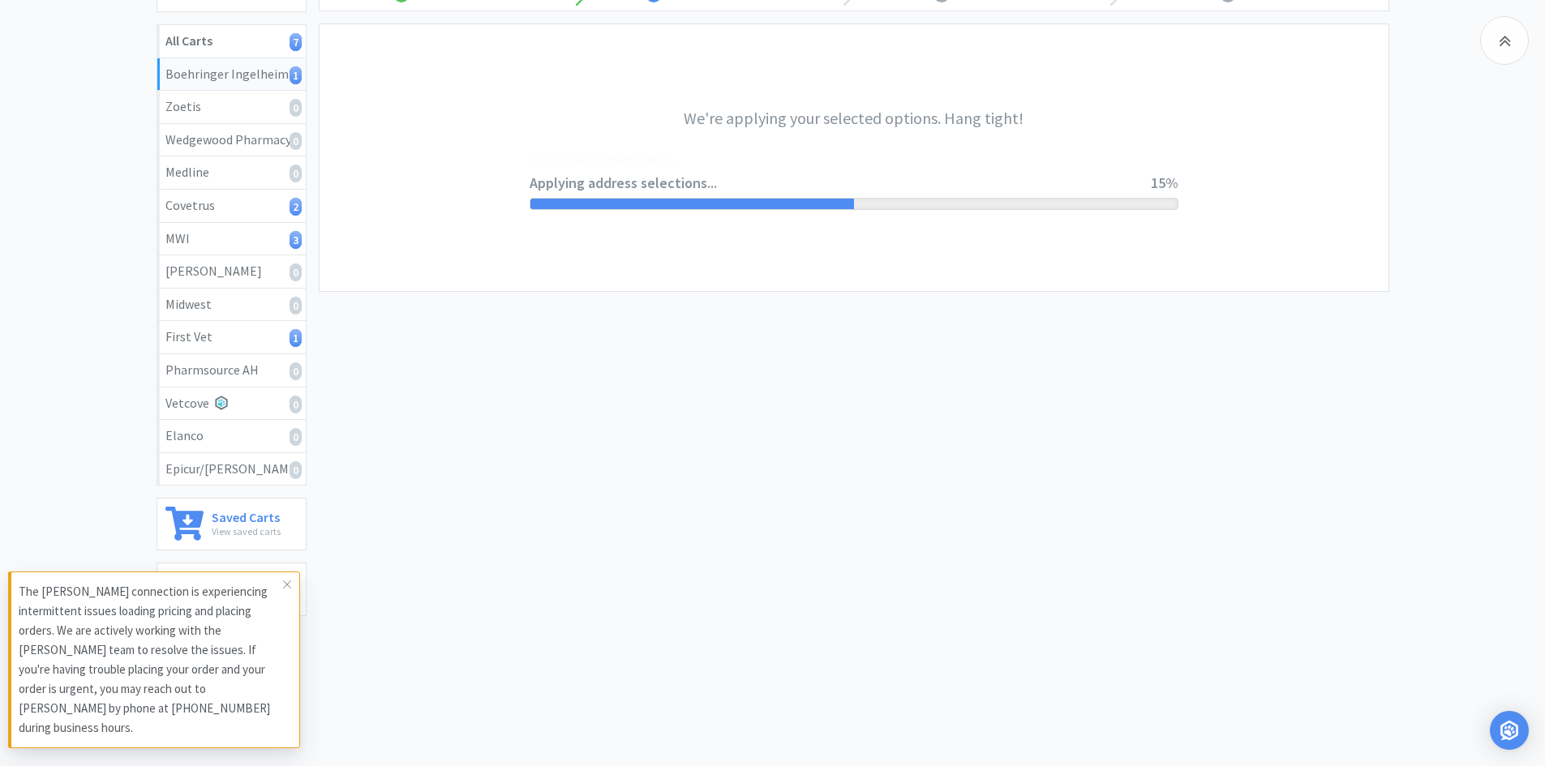
scroll to position [0, 0]
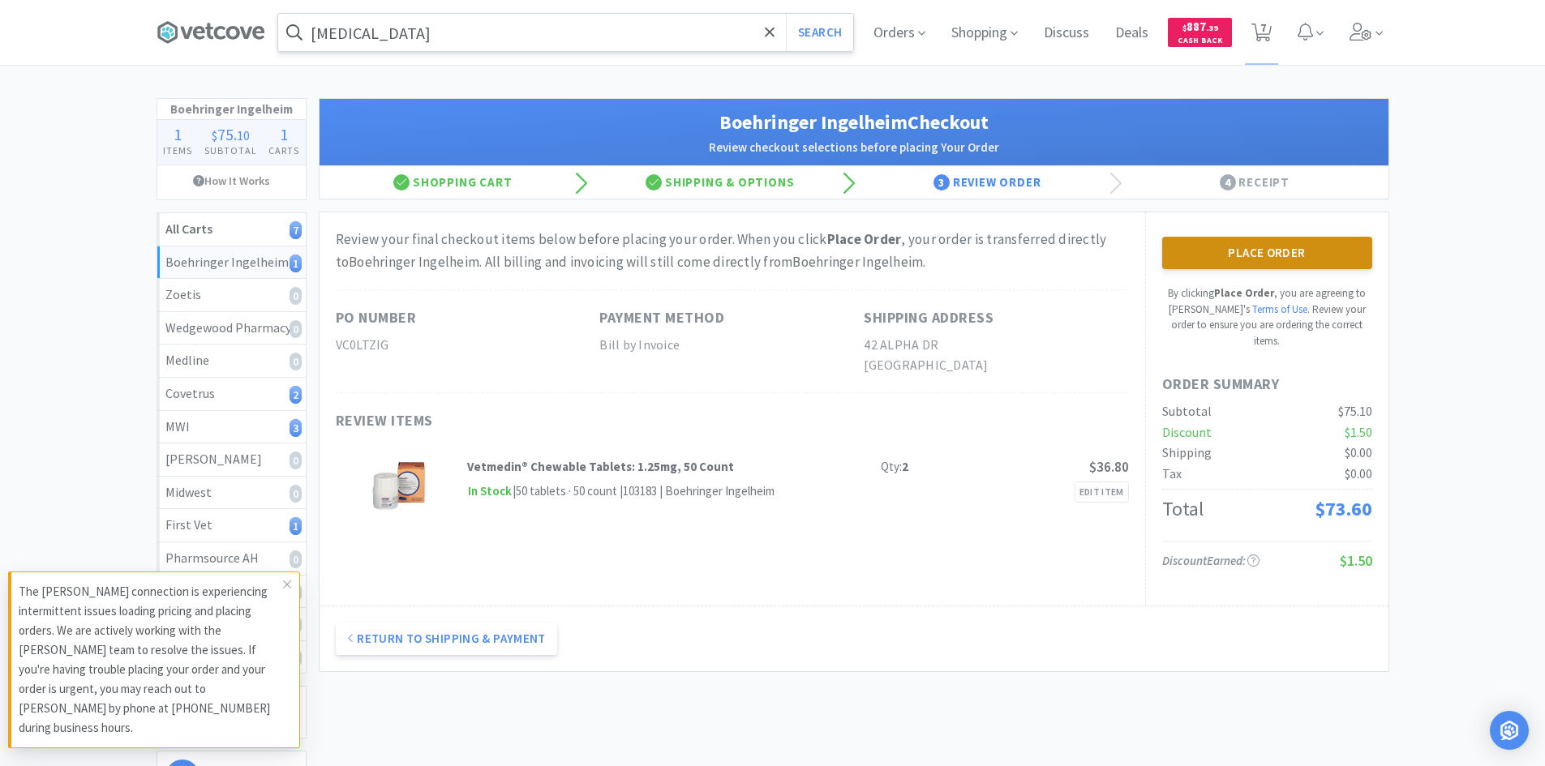
click at [1313, 254] on button "Place Order" at bounding box center [1267, 253] width 210 height 32
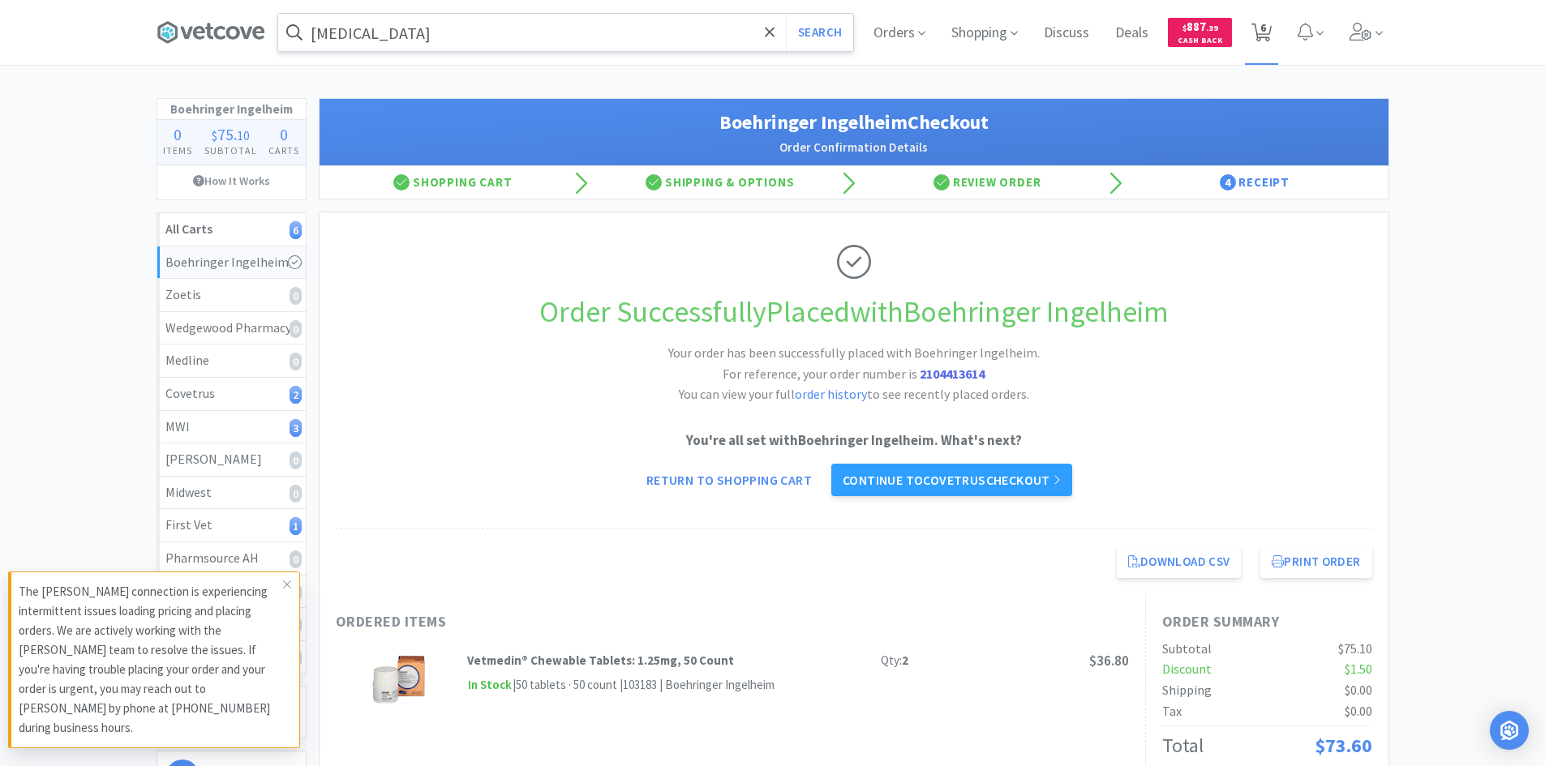
click at [1267, 49] on span "6" at bounding box center [1261, 32] width 33 height 65
select select "2"
select select "10"
select select "3"
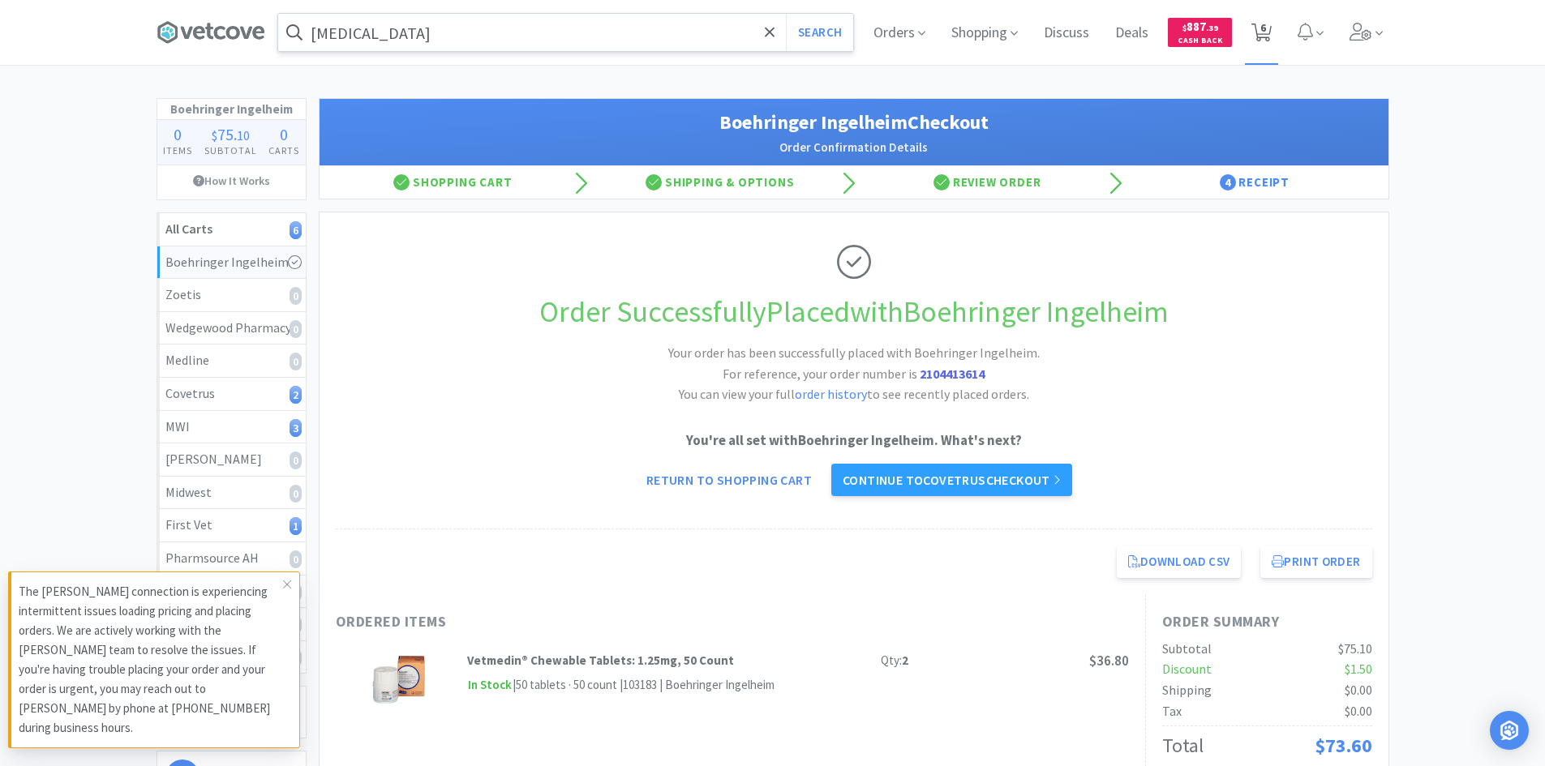
select select "4"
select select "1"
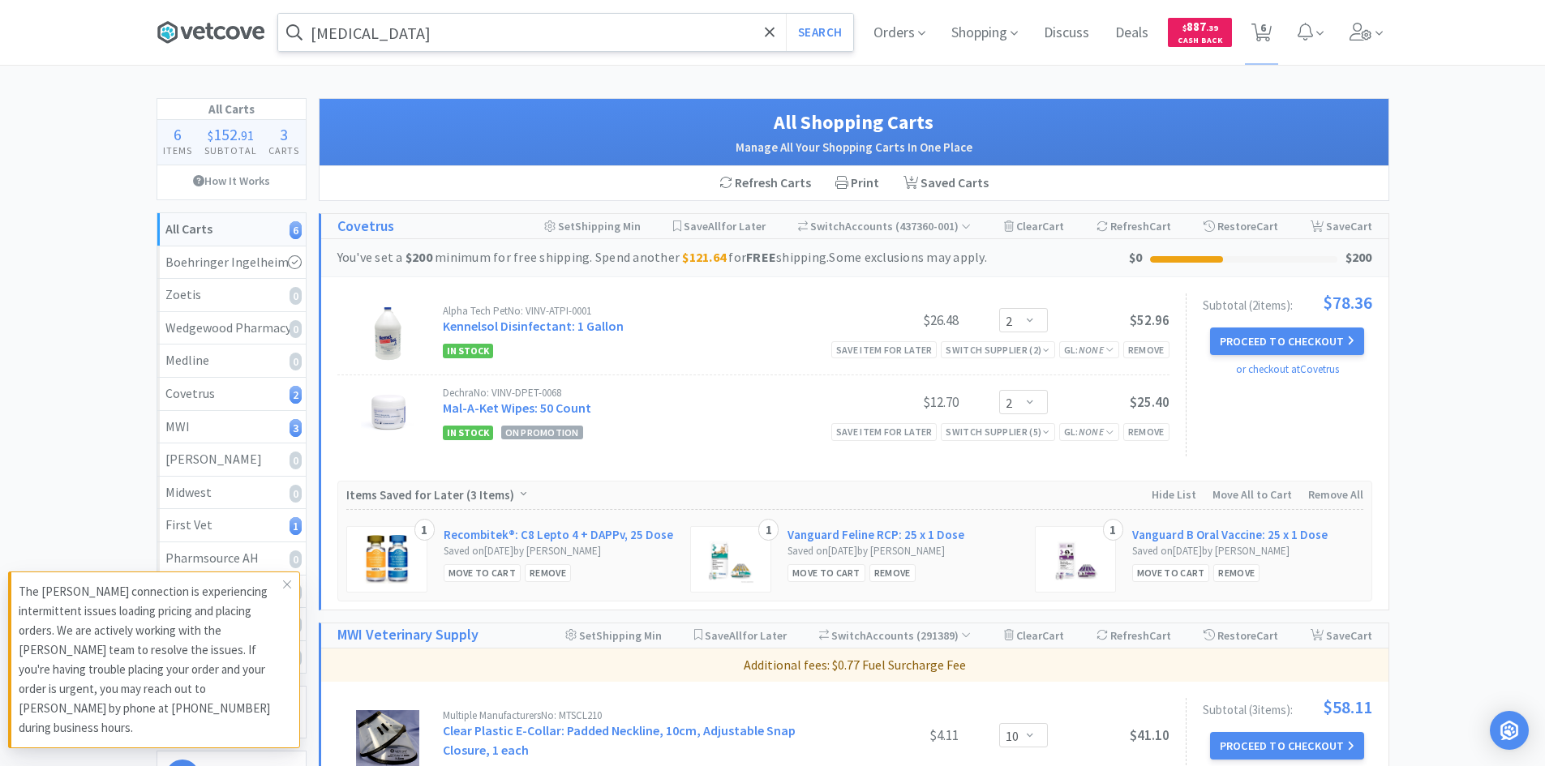
click at [191, 36] on icon at bounding box center [211, 32] width 109 height 24
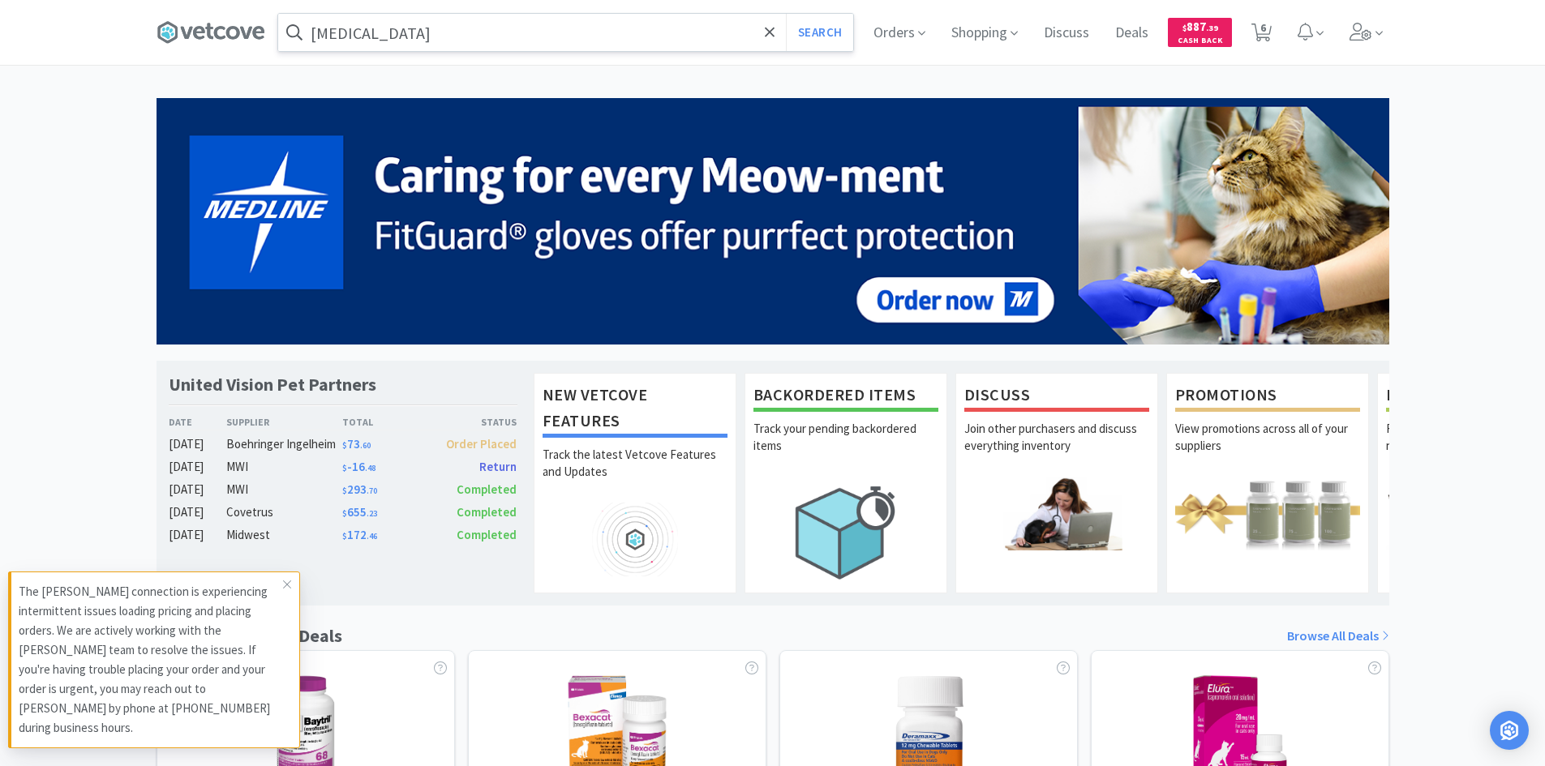
click at [1465, 232] on div "United Vision Pet Partners Date Supplier Total Status [DATE] Boehringer [GEOGRA…" at bounding box center [772, 715] width 1545 height 1234
click at [1303, 451] on p "View promotions across all of your suppliers" at bounding box center [1267, 448] width 185 height 57
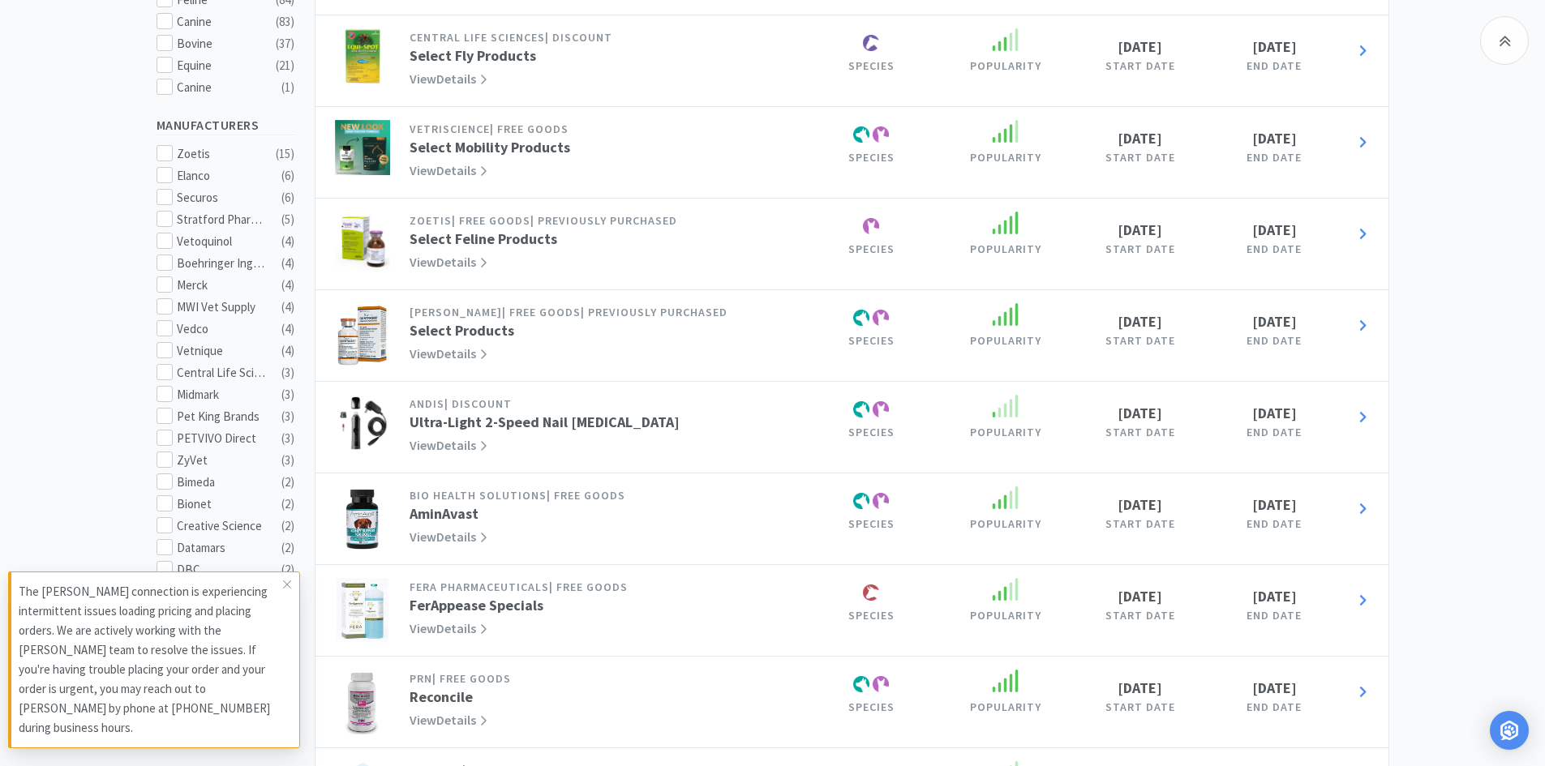
scroll to position [405, 0]
click at [466, 435] on link "View Details" at bounding box center [449, 443] width 78 height 16
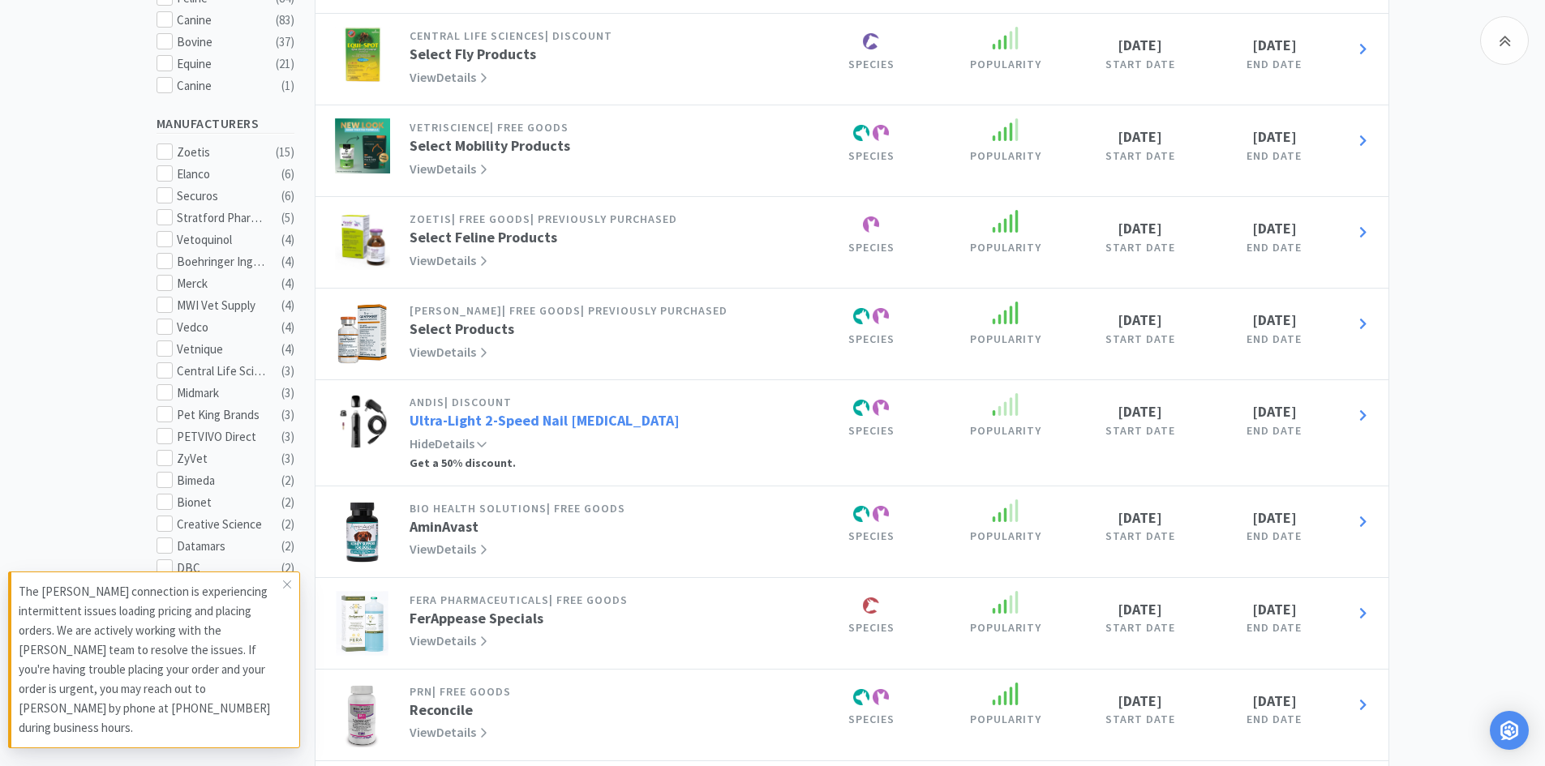
click at [600, 411] on link "Ultra-Light 2-Speed Nail [MEDICAL_DATA]" at bounding box center [545, 420] width 270 height 19
select select "2"
select select "10"
select select "3"
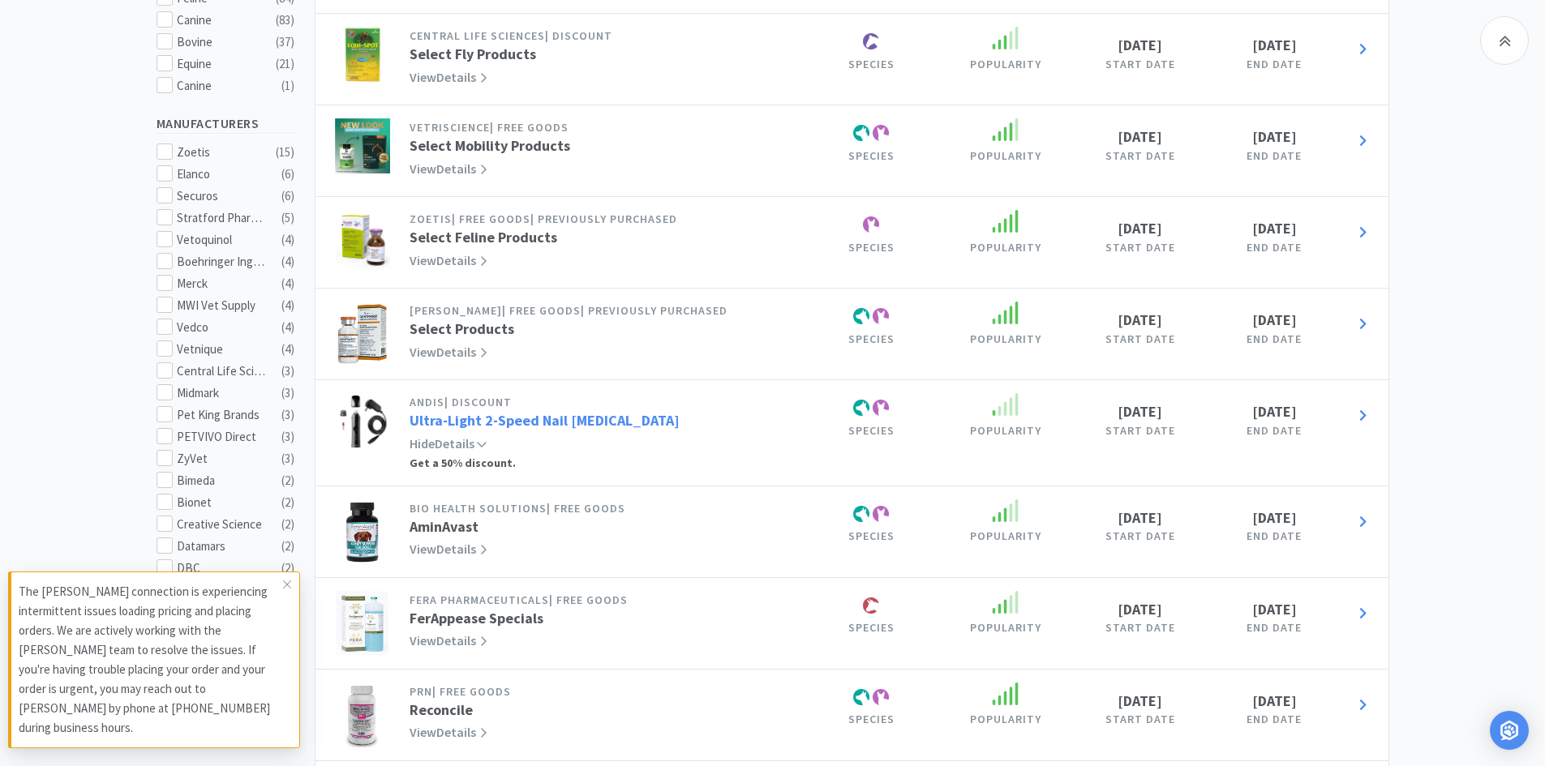
select select "4"
select select "1"
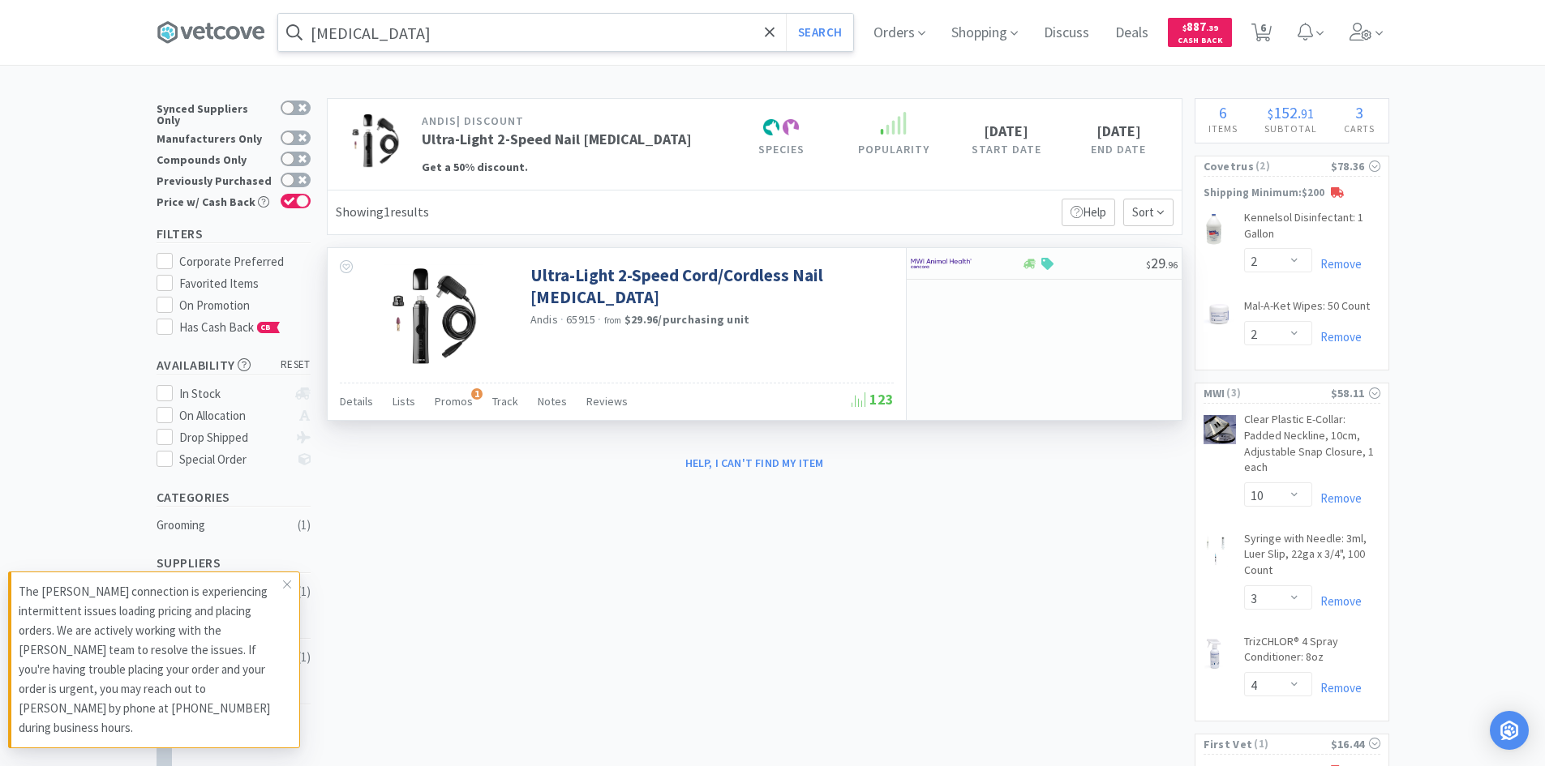
click at [449, 316] on img at bounding box center [433, 316] width 101 height 105
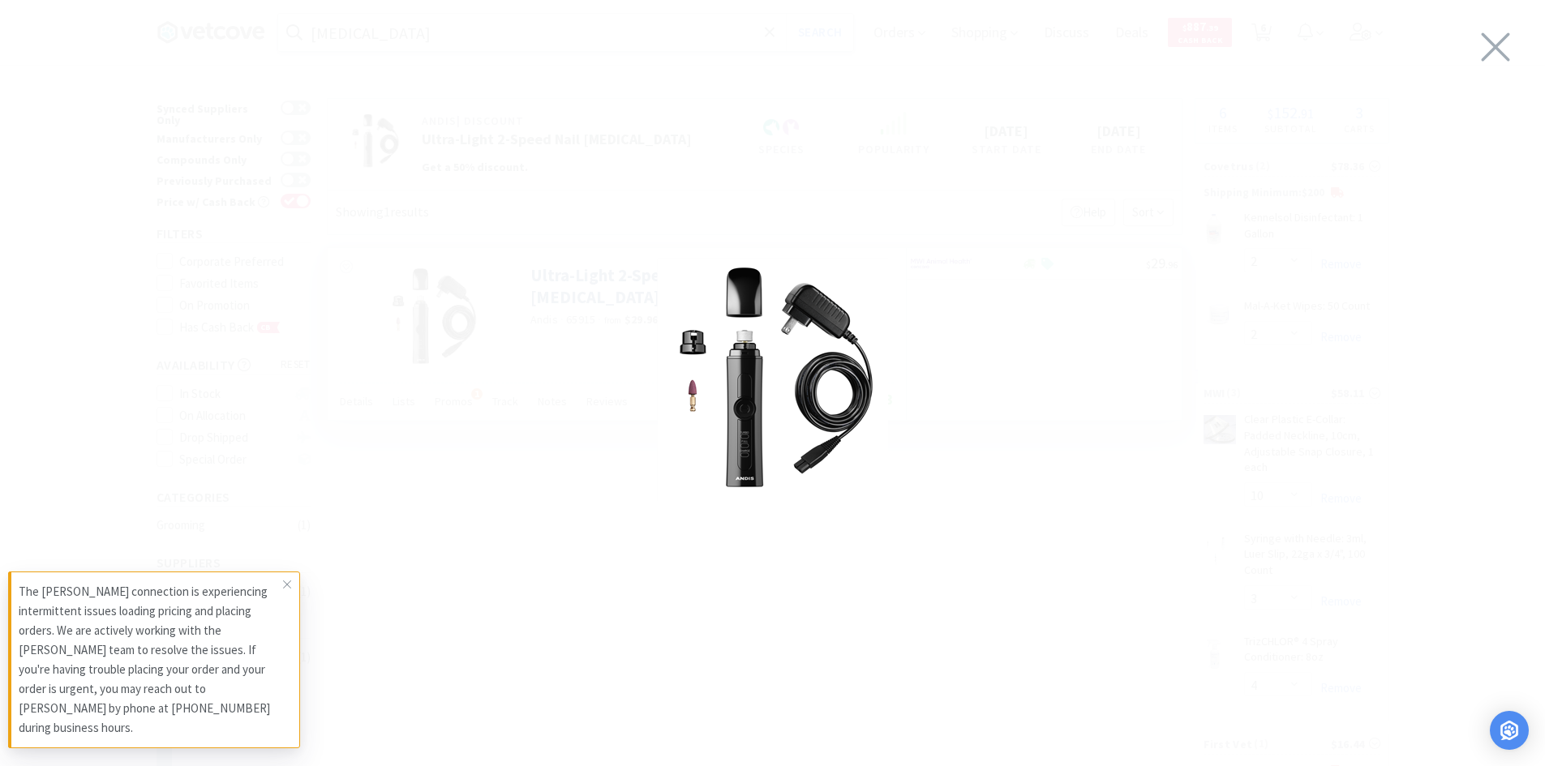
click at [741, 334] on img at bounding box center [772, 379] width 231 height 243
click at [1502, 46] on icon at bounding box center [1495, 46] width 34 height 45
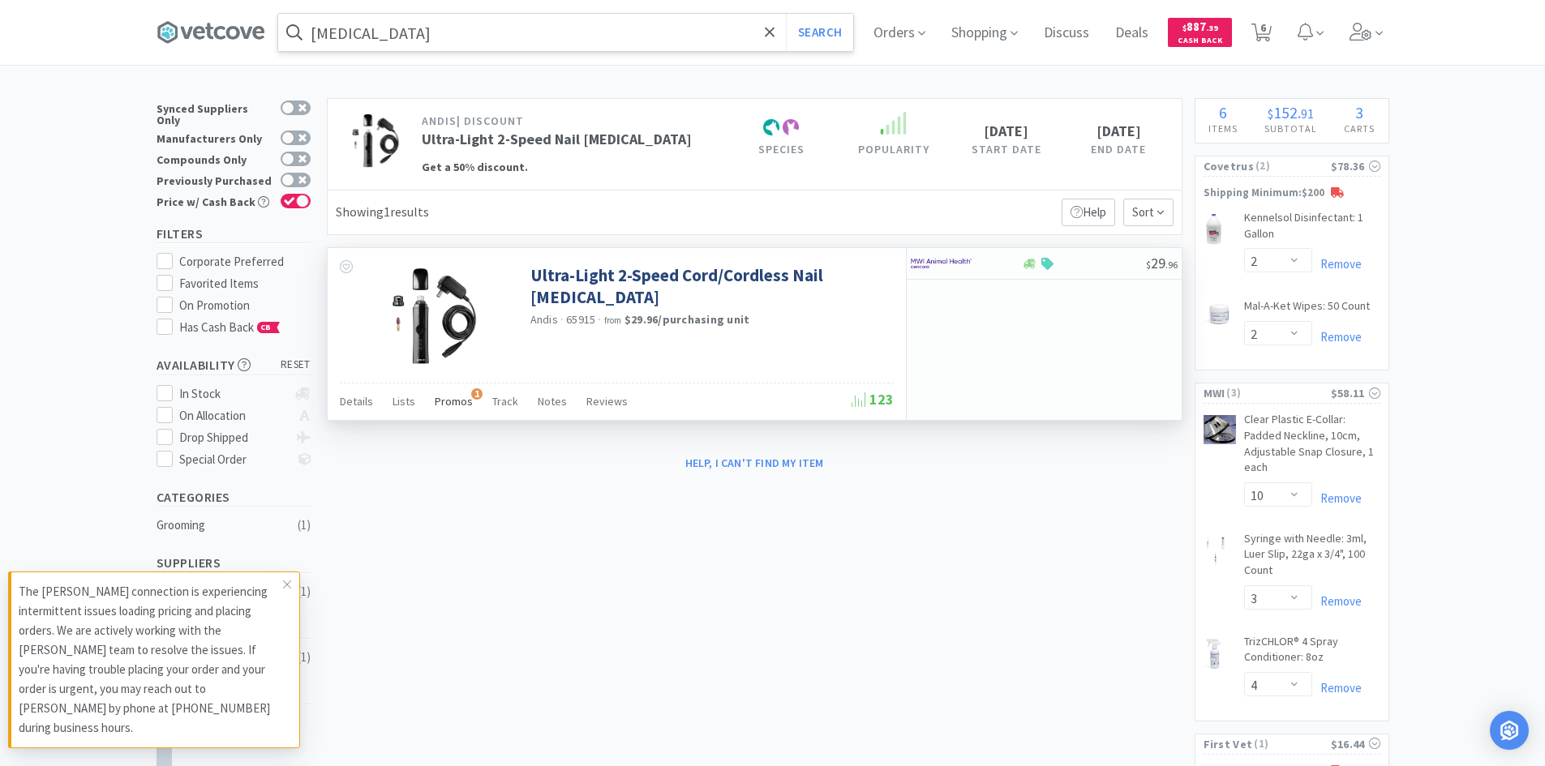
click at [446, 404] on span "Promos" at bounding box center [454, 401] width 38 height 15
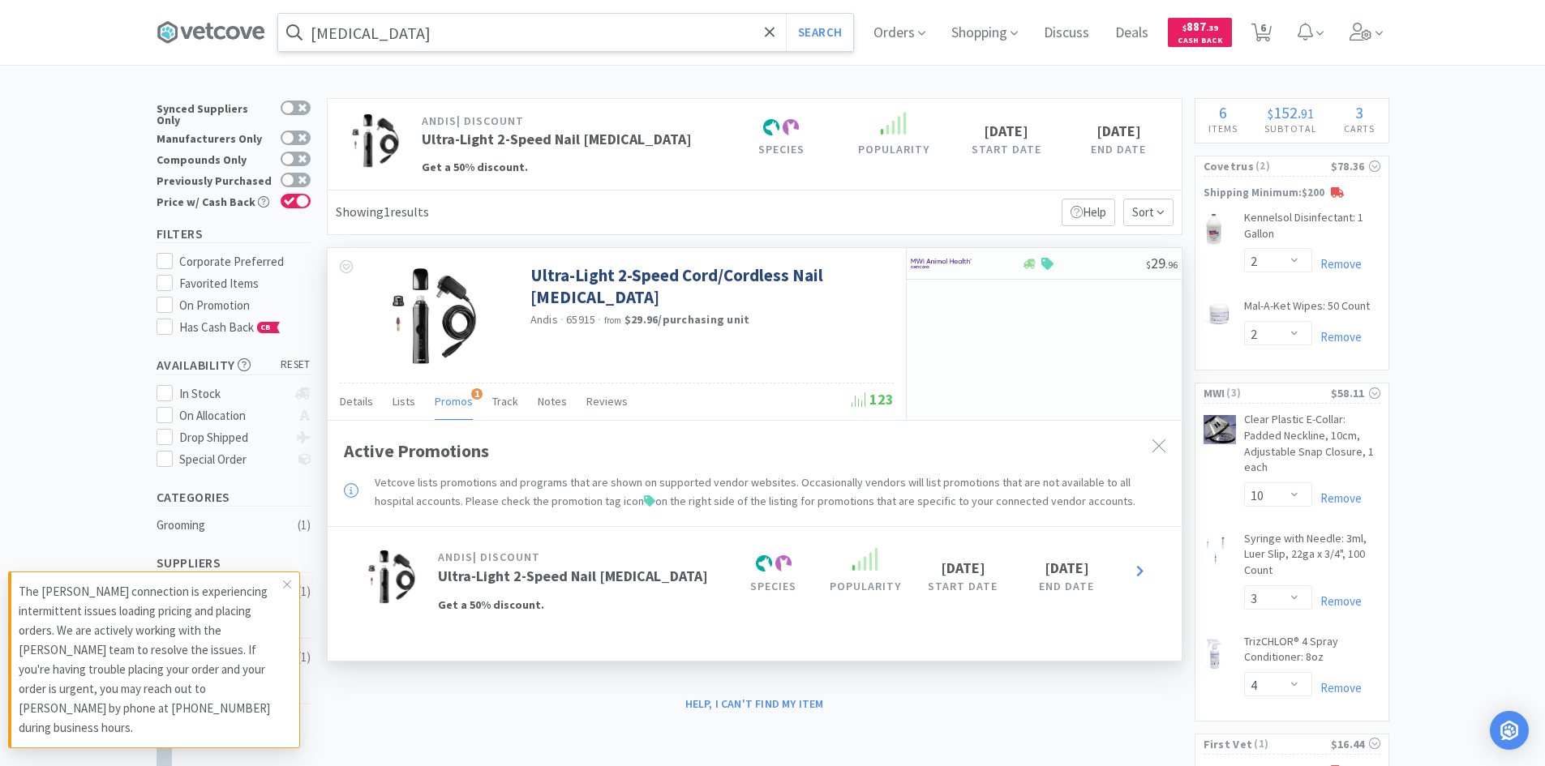
click at [446, 404] on span "Promos" at bounding box center [454, 401] width 38 height 15
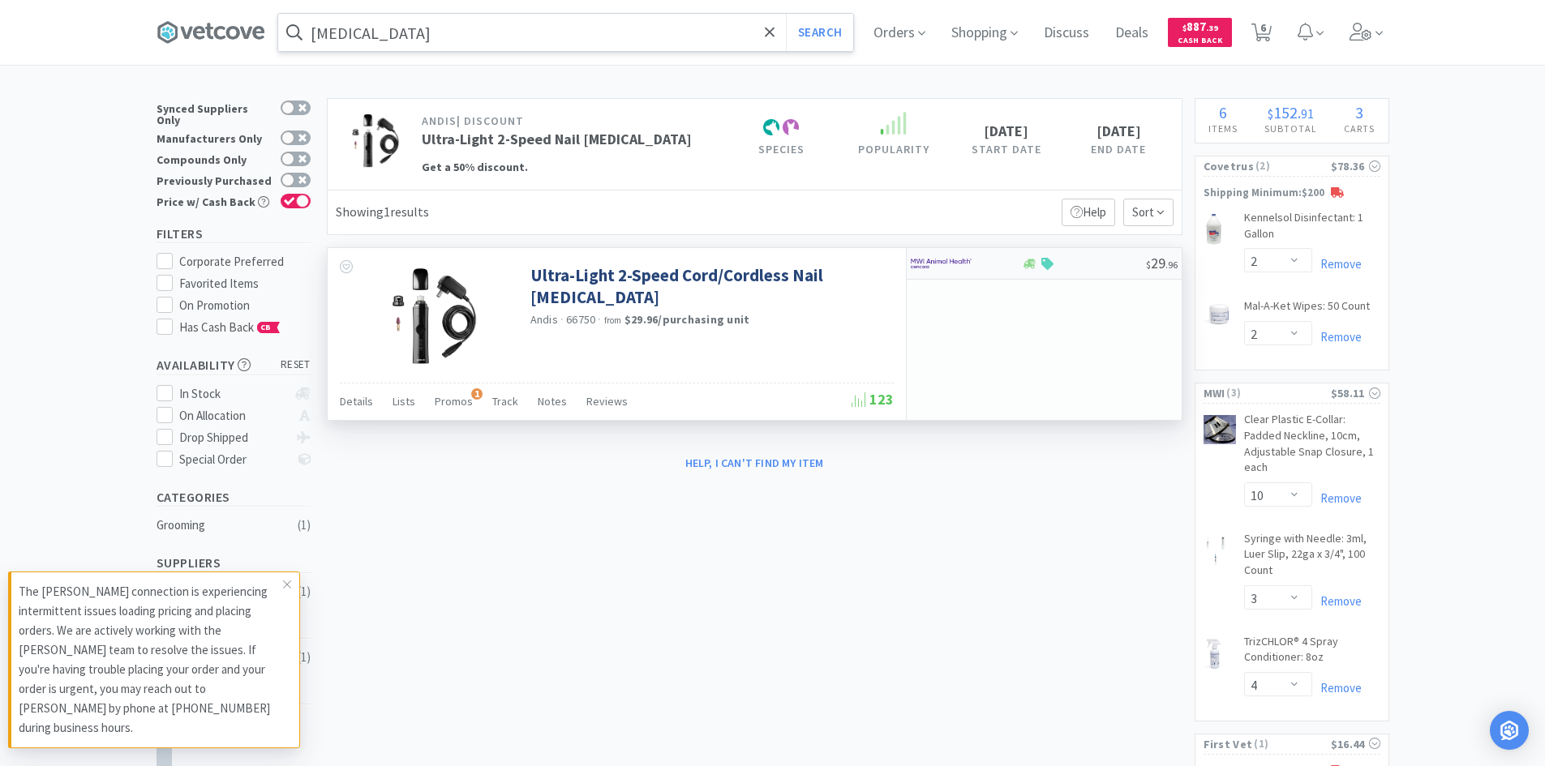
click at [1097, 264] on div at bounding box center [1084, 264] width 124 height 12
select select "1"
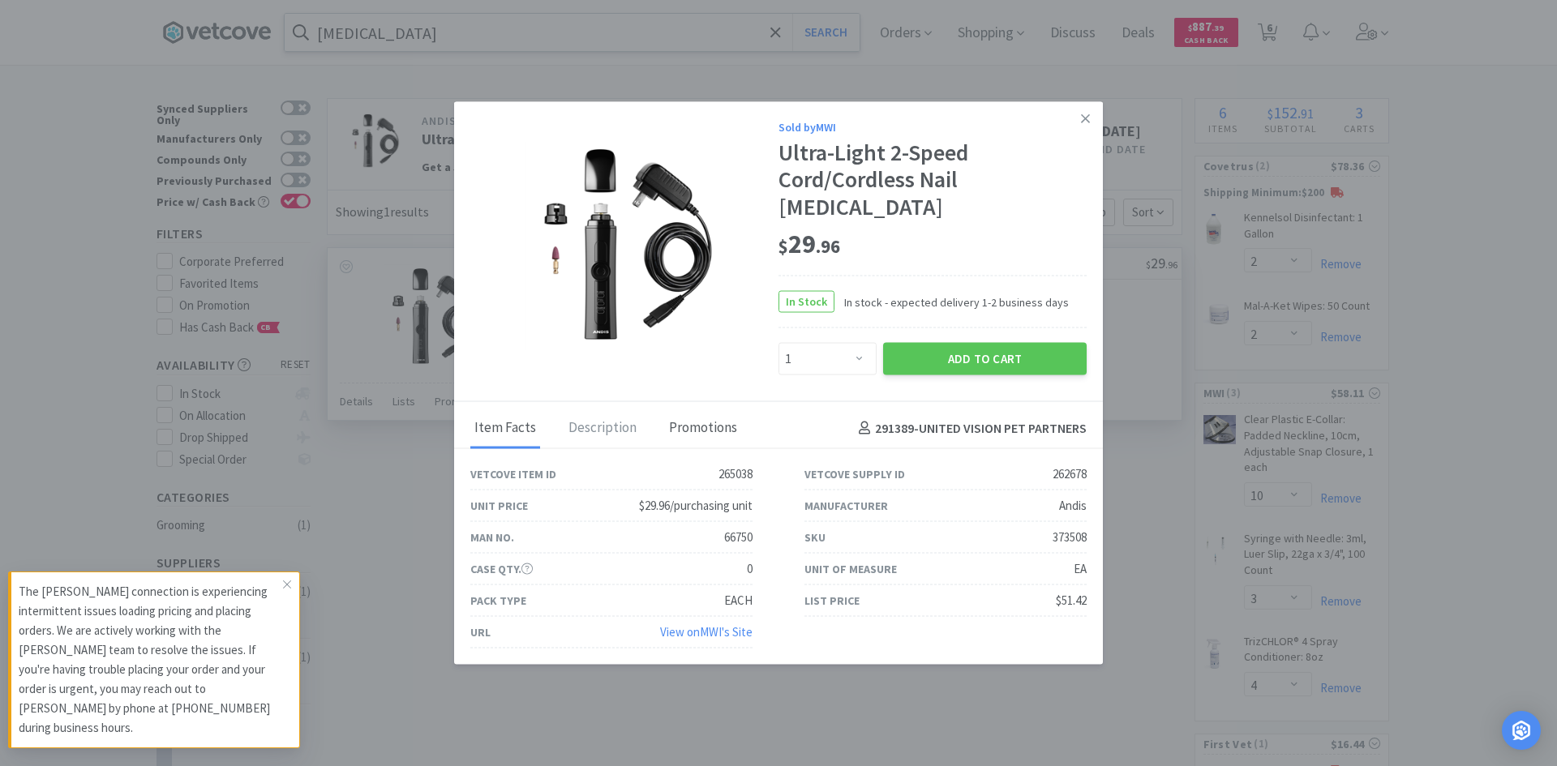
click at [690, 414] on div "Promotions" at bounding box center [703, 429] width 76 height 41
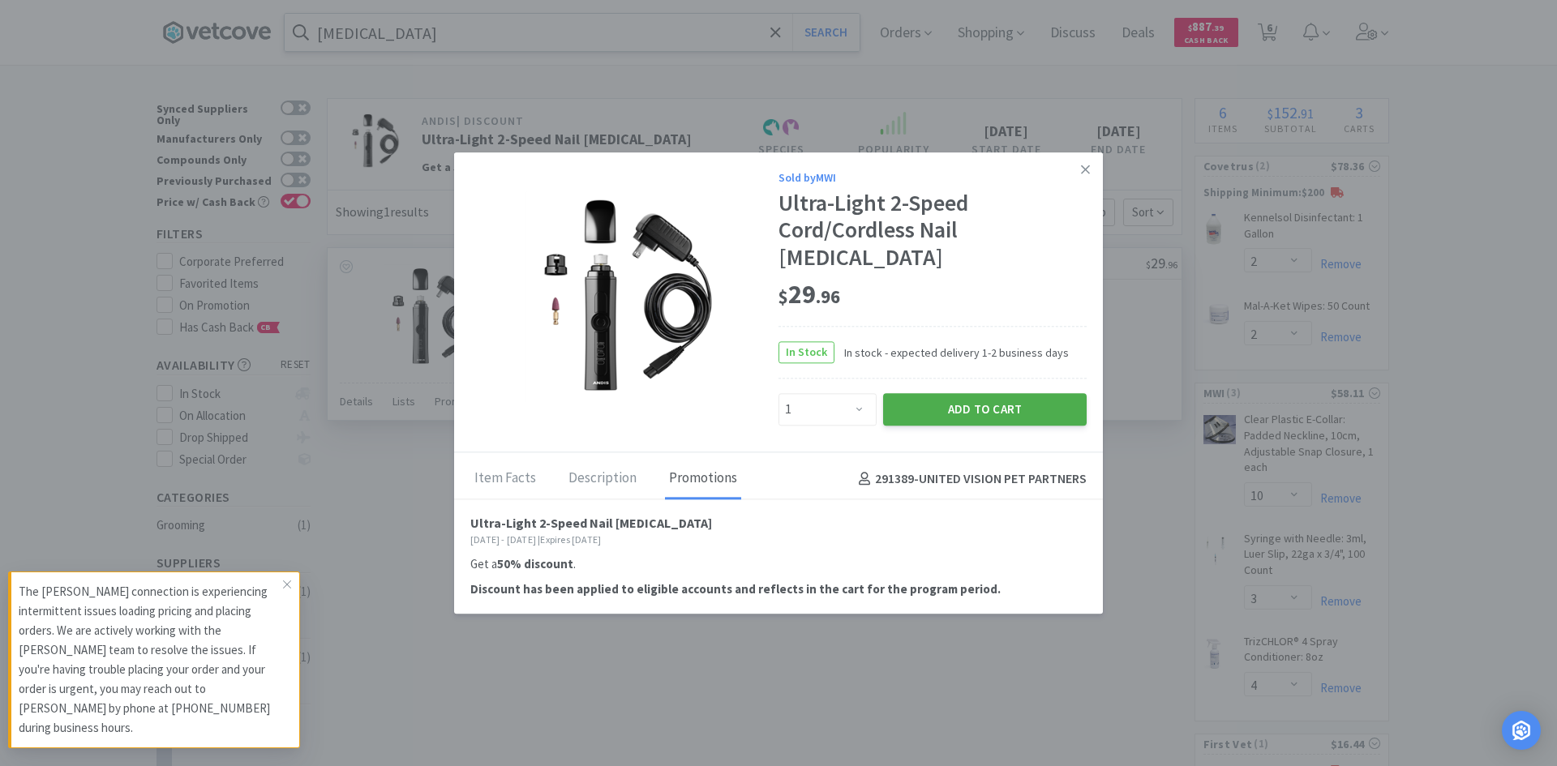
click at [972, 398] on button "Add to Cart" at bounding box center [985, 410] width 204 height 32
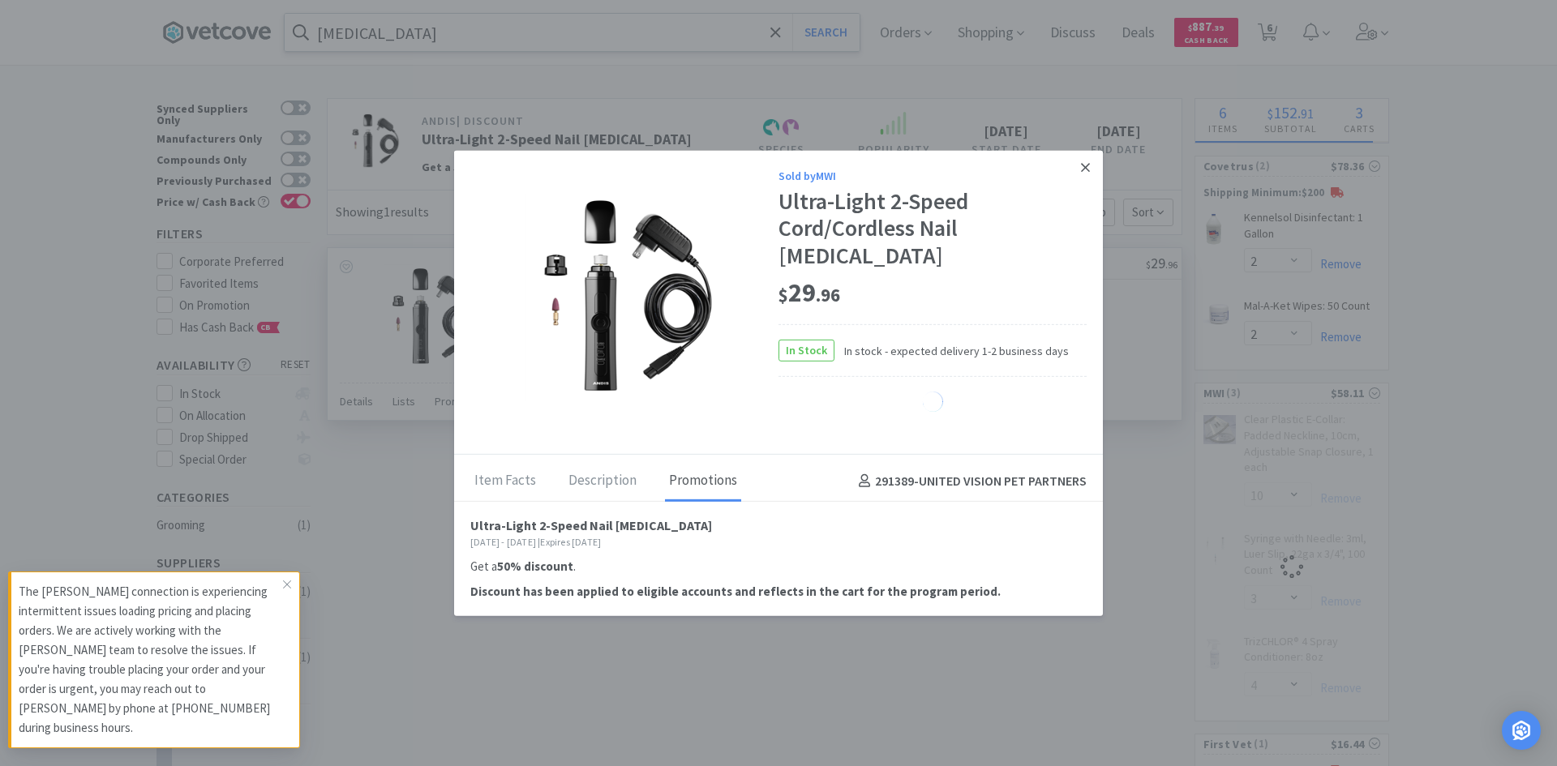
click at [1083, 172] on icon at bounding box center [1085, 167] width 9 height 9
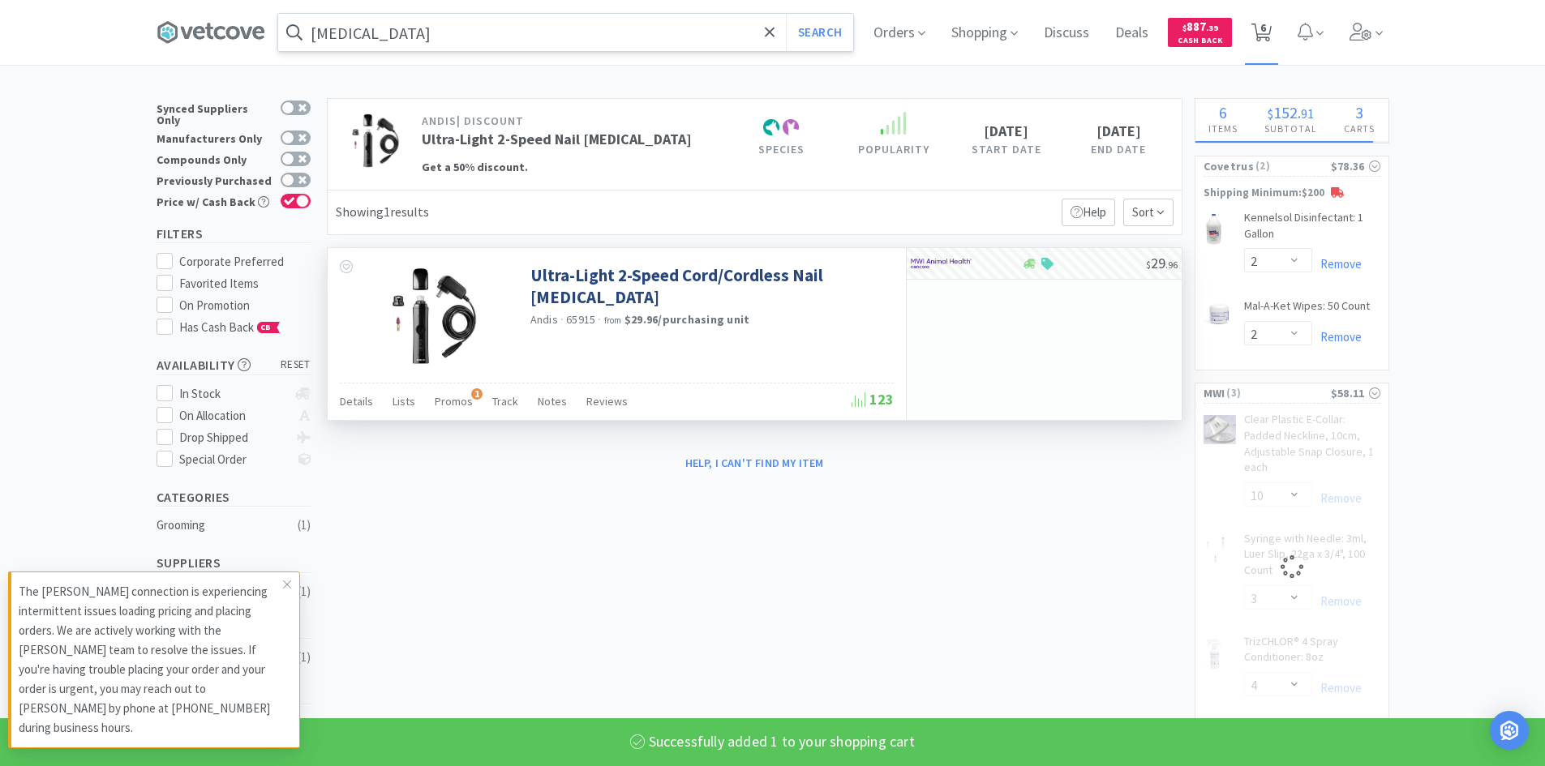
select select "1"
click at [1265, 24] on icon at bounding box center [1261, 33] width 20 height 18
select select "2"
select select "10"
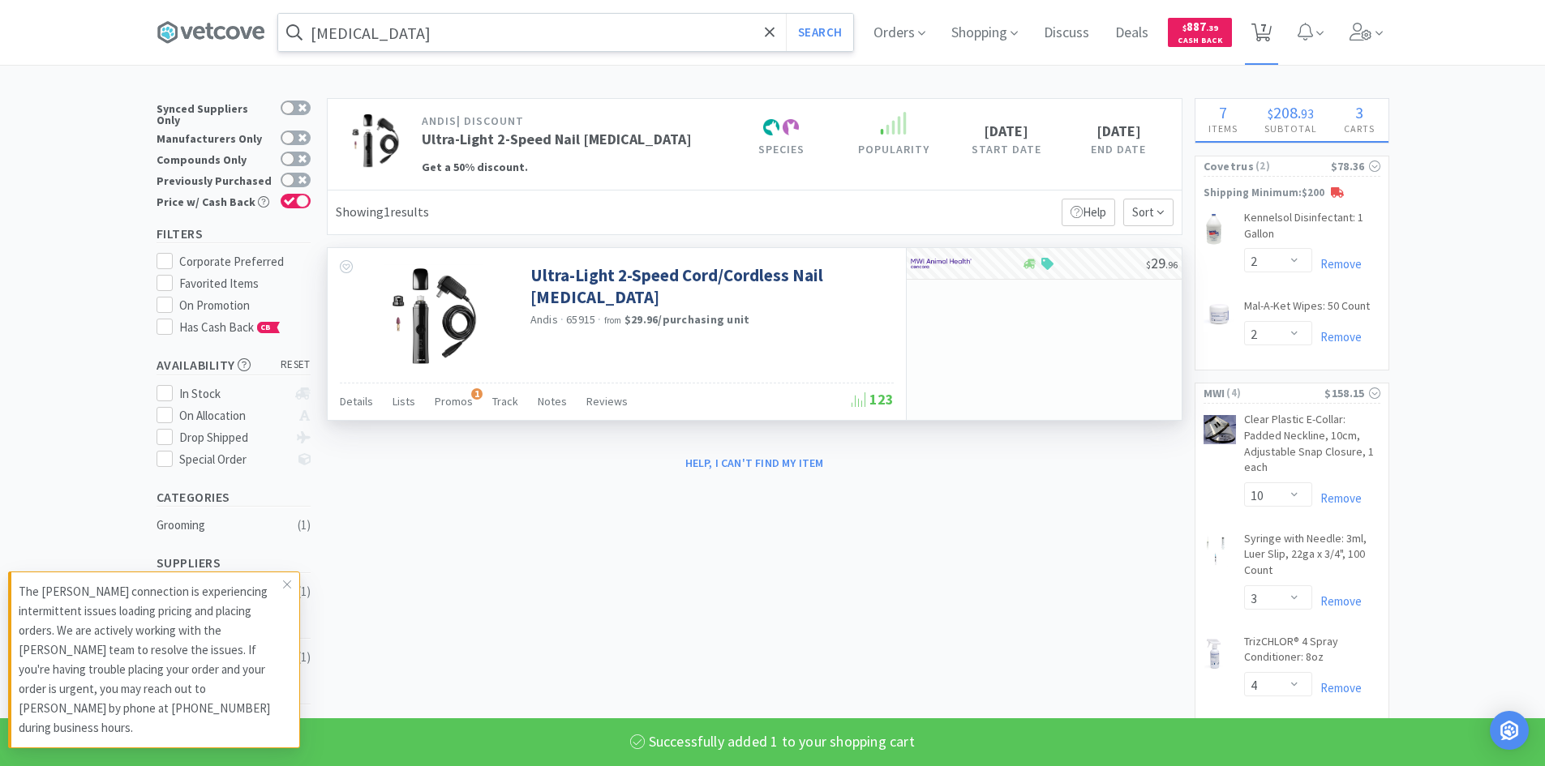
select select "3"
select select "4"
select select "1"
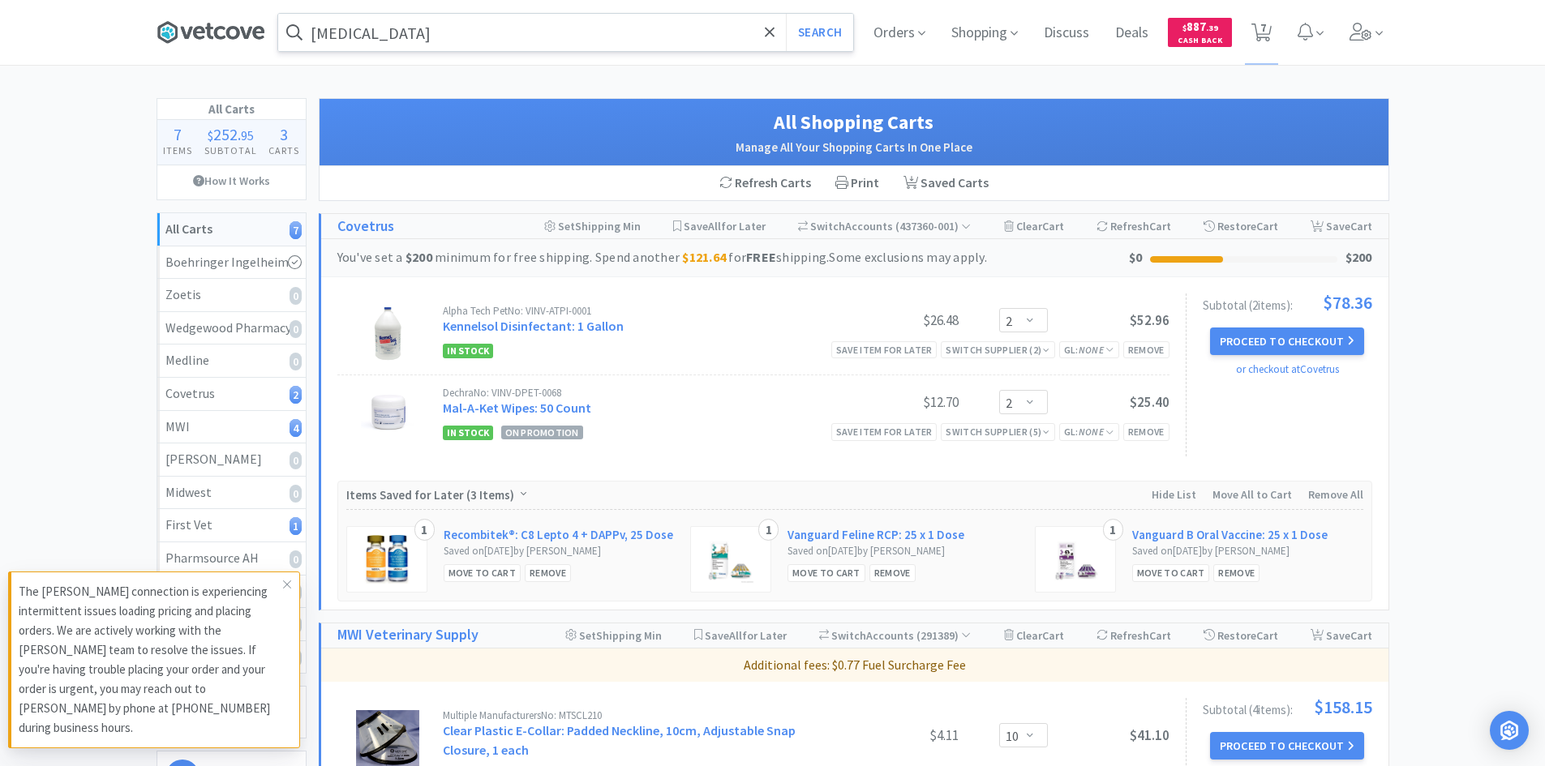
click at [191, 41] on icon at bounding box center [211, 32] width 109 height 24
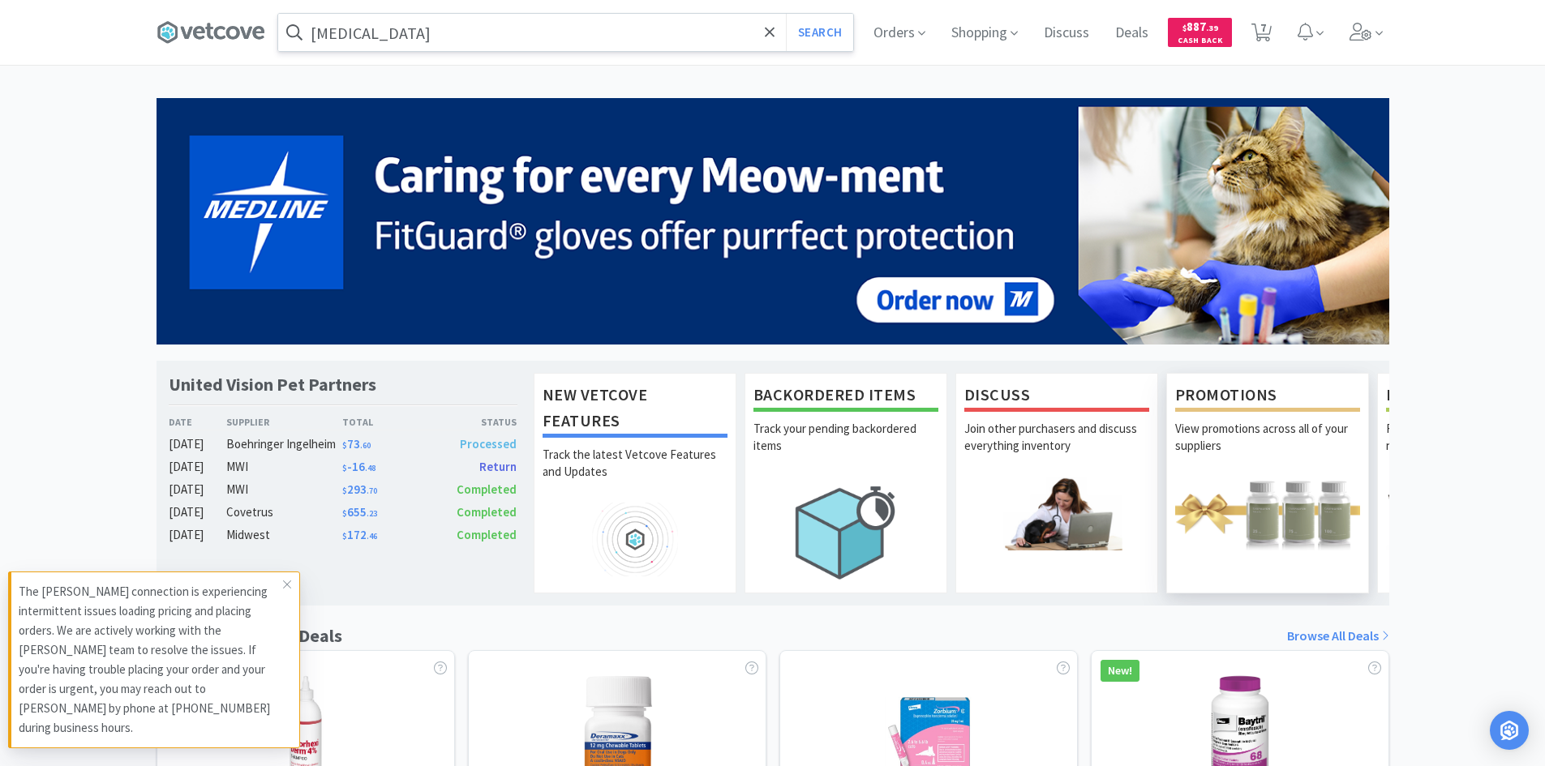
click at [1278, 444] on p "View promotions across all of your suppliers" at bounding box center [1267, 448] width 185 height 57
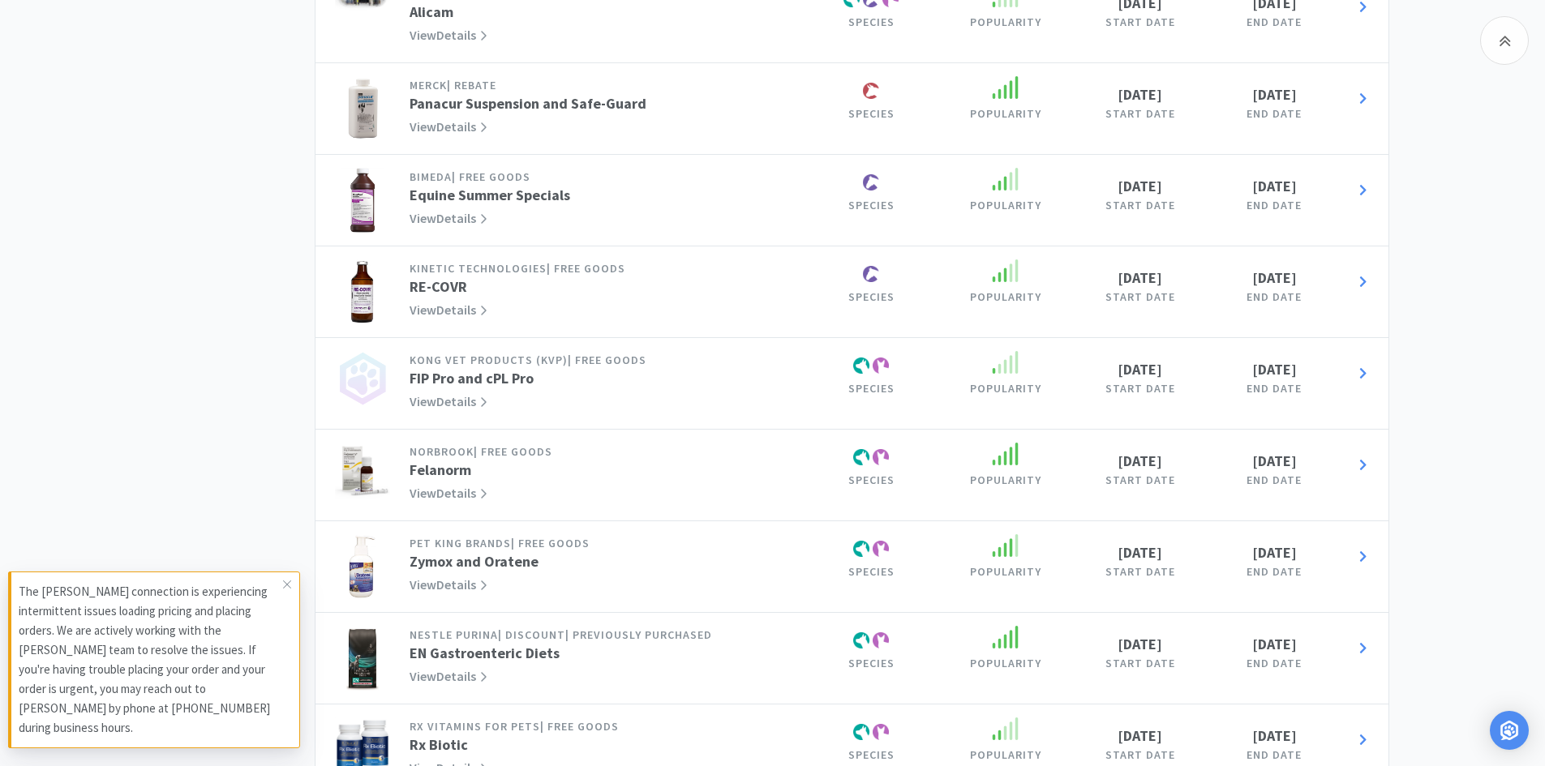
scroll to position [1298, 0]
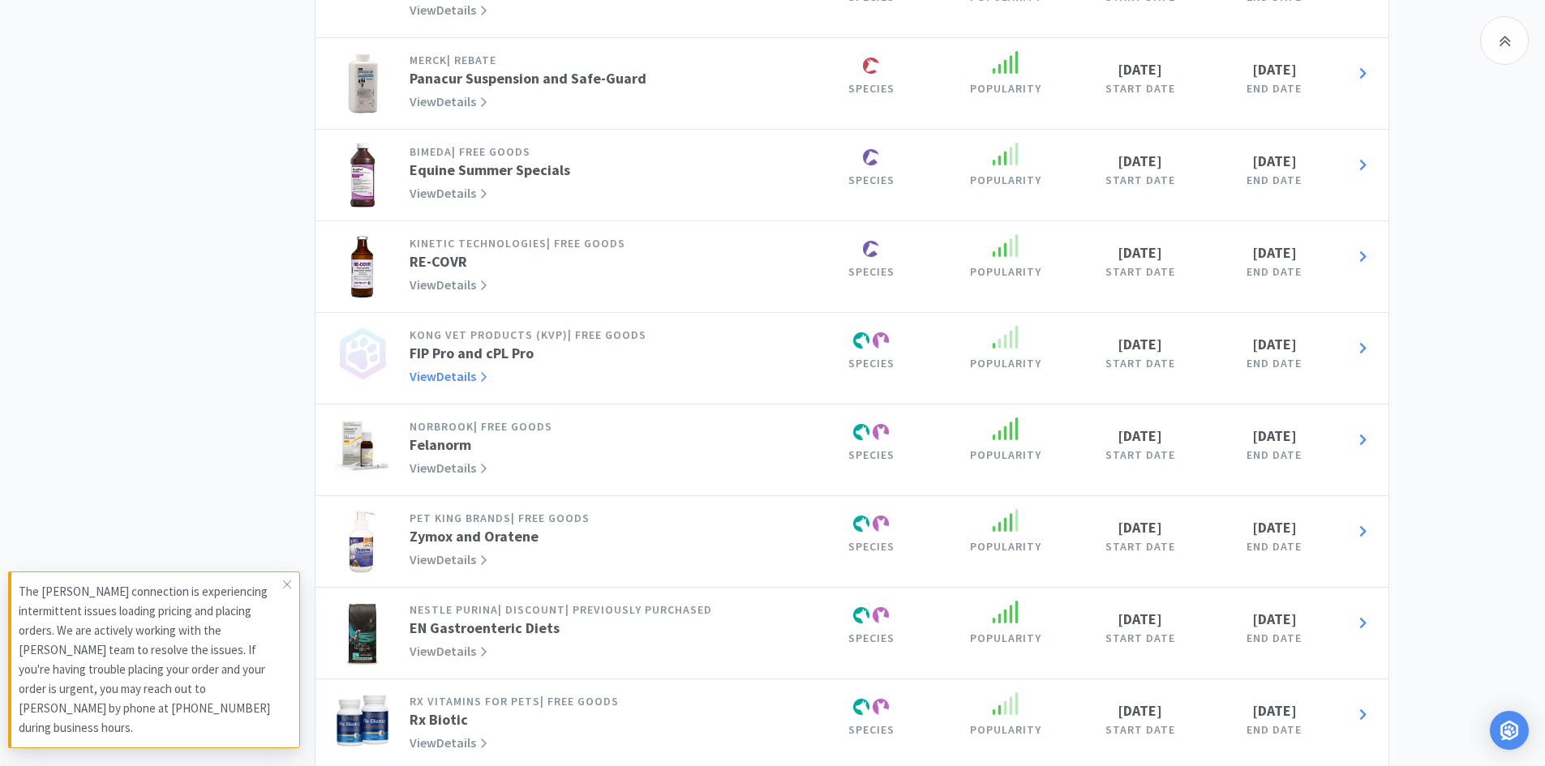
click at [456, 368] on link "View Details" at bounding box center [449, 376] width 78 height 16
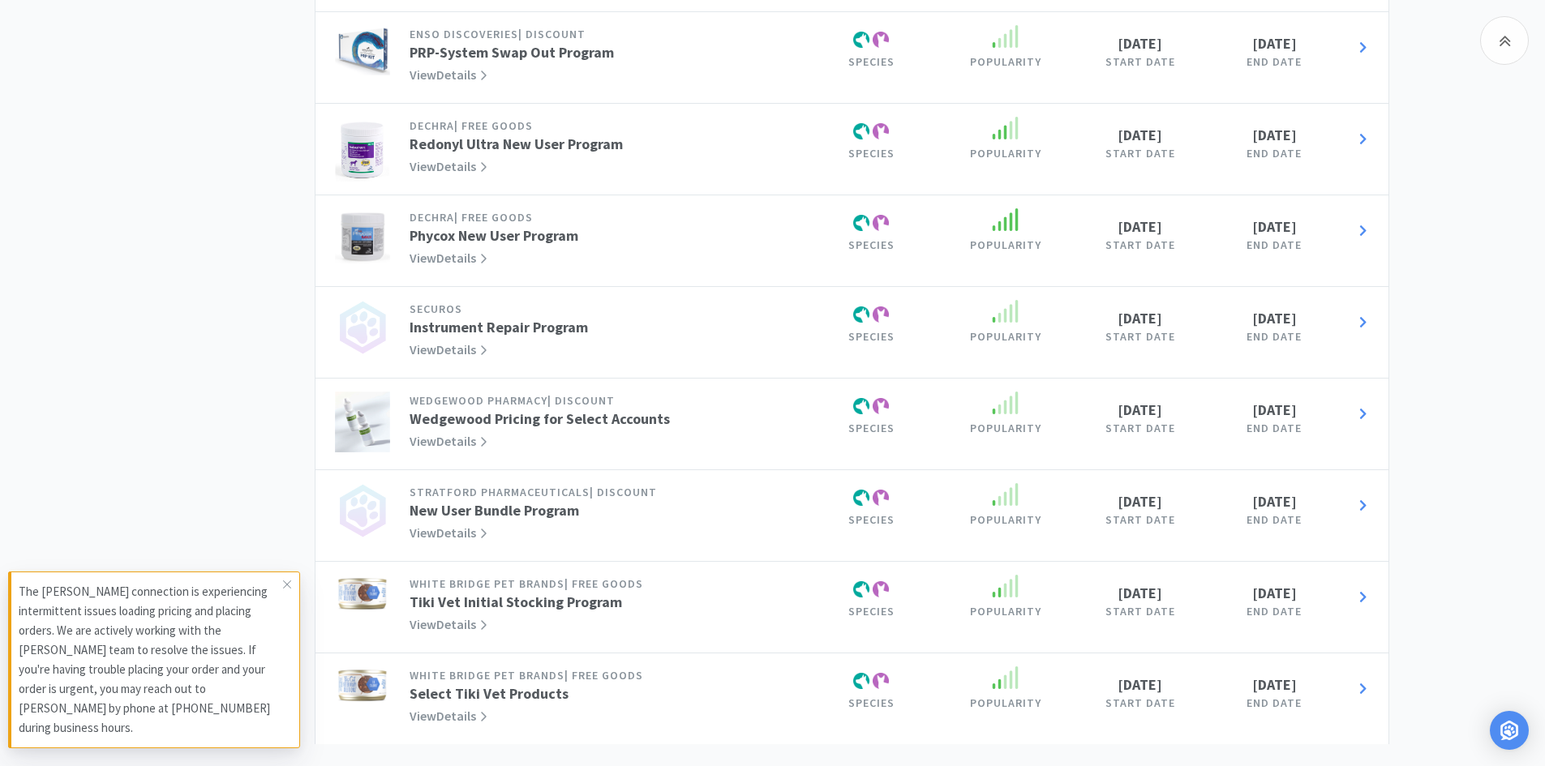
scroll to position [12357, 0]
